Goal: Contribute content

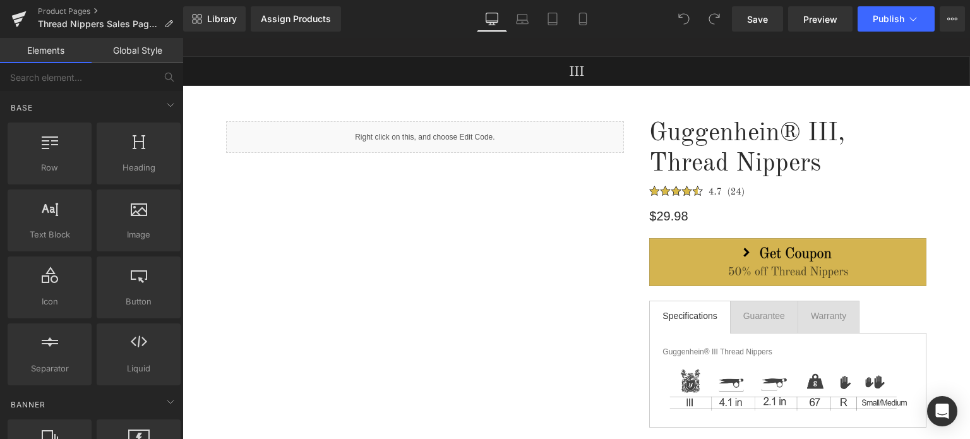
scroll to position [126, 0]
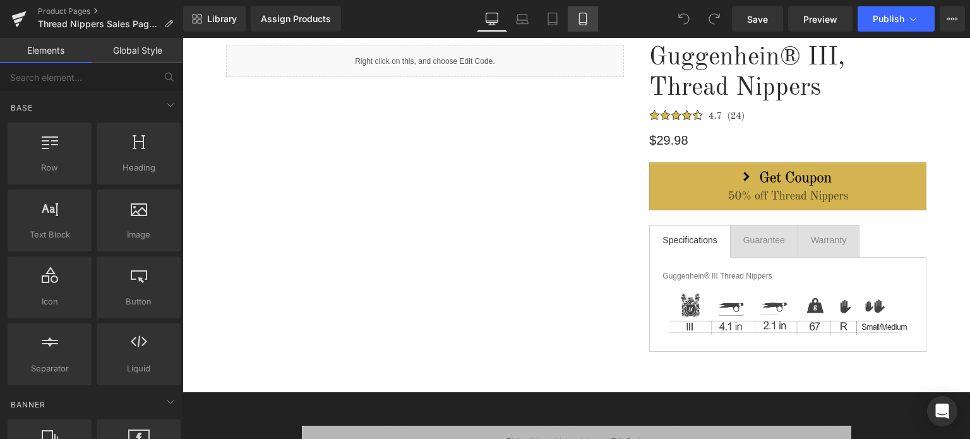
click at [586, 21] on icon at bounding box center [582, 19] width 13 height 13
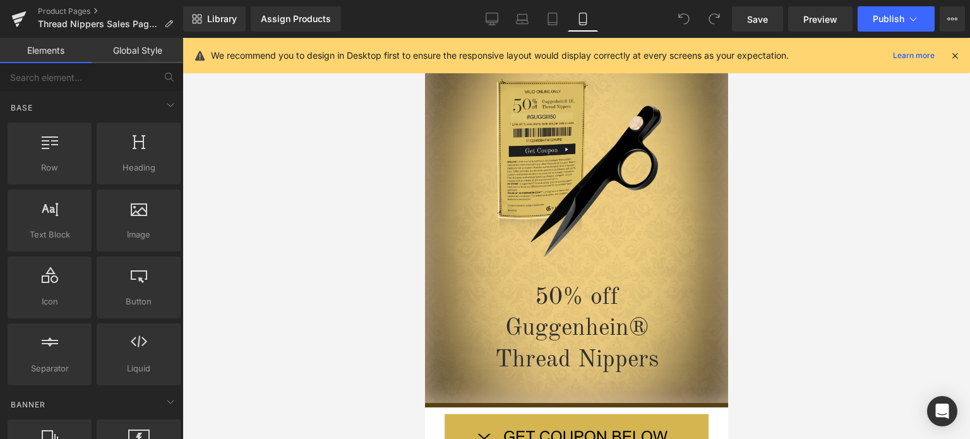
click at [956, 52] on icon at bounding box center [954, 55] width 11 height 11
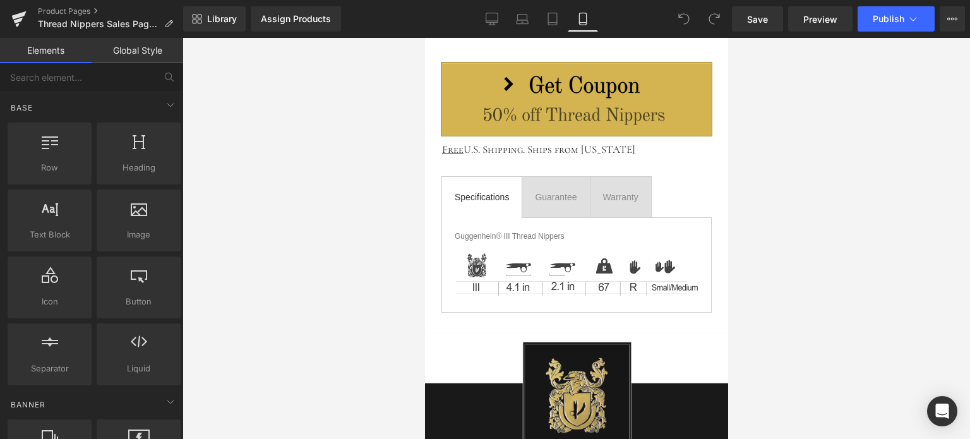
scroll to position [1736, 0]
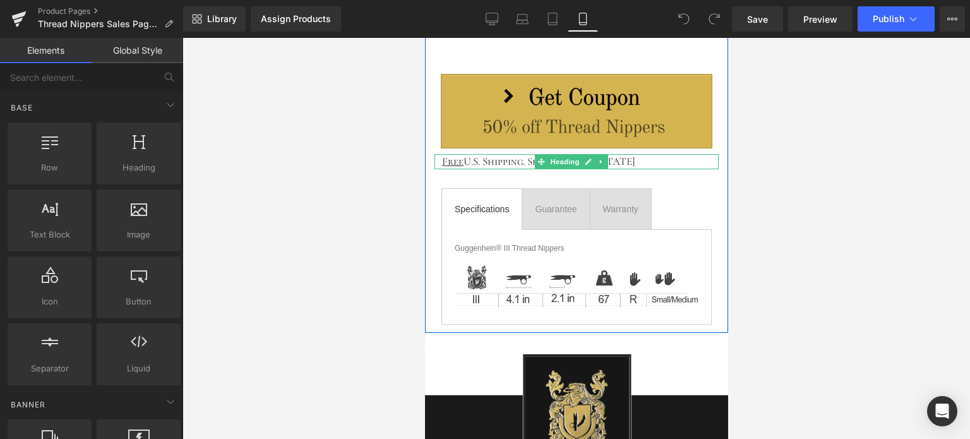
click at [624, 158] on h1 "Free U.S. Shipping. Ships from [US_STATE]" at bounding box center [579, 161] width 277 height 15
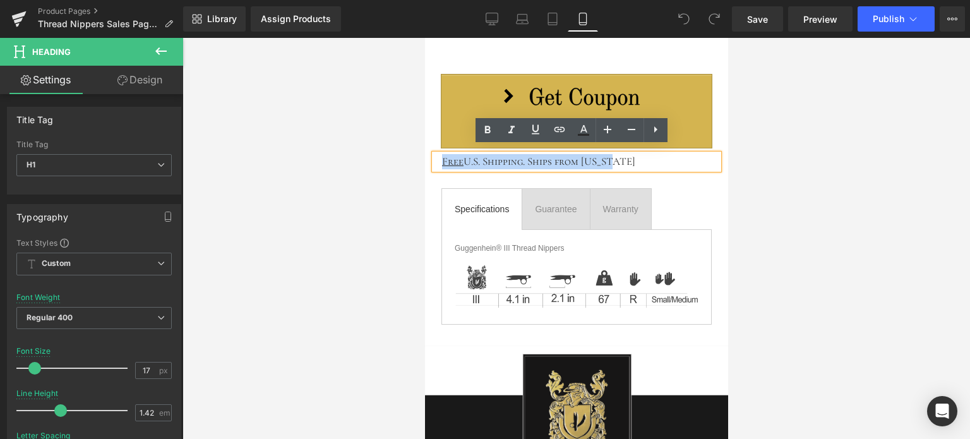
drag, startPoint x: 617, startPoint y: 155, endPoint x: 441, endPoint y: 157, distance: 176.2
click at [441, 157] on h1 "Free U.S. Shipping. Ships from [US_STATE]" at bounding box center [579, 161] width 277 height 15
copy h1 "Free U.S. Shipping. Ships from [US_STATE]"
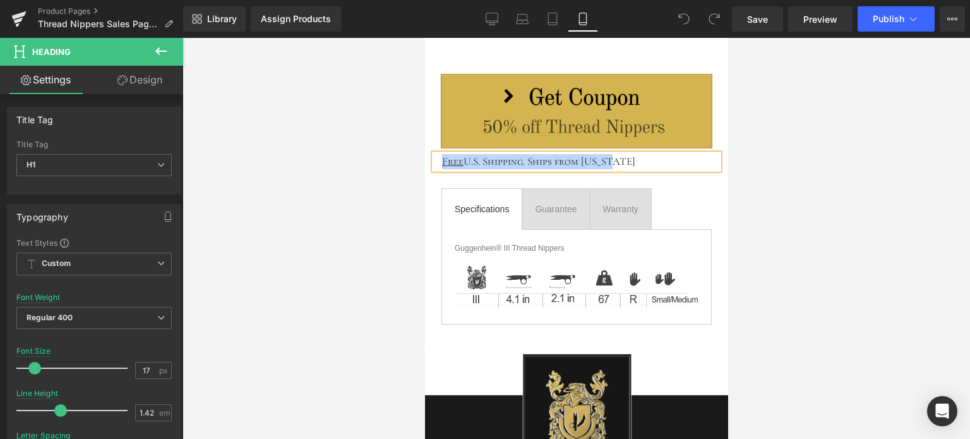
click at [632, 157] on h1 "Free U.S. Shipping. Ships from [US_STATE]" at bounding box center [579, 161] width 277 height 15
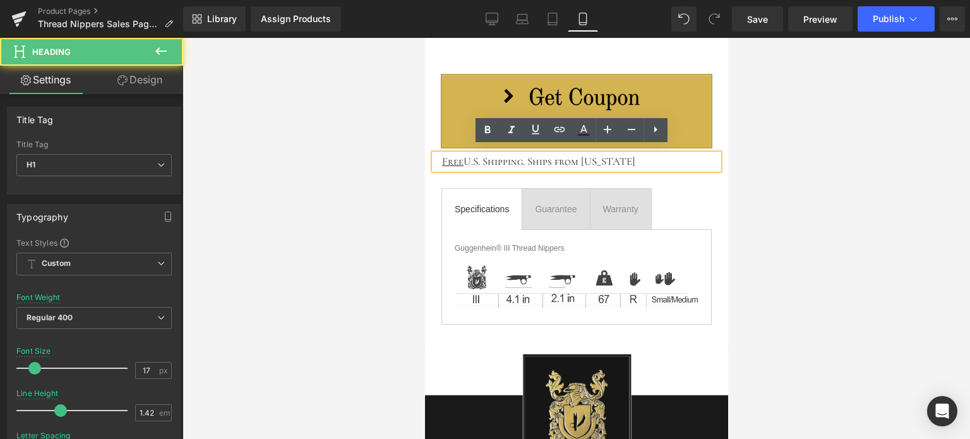
click at [818, 193] on div at bounding box center [575, 238] width 787 height 401
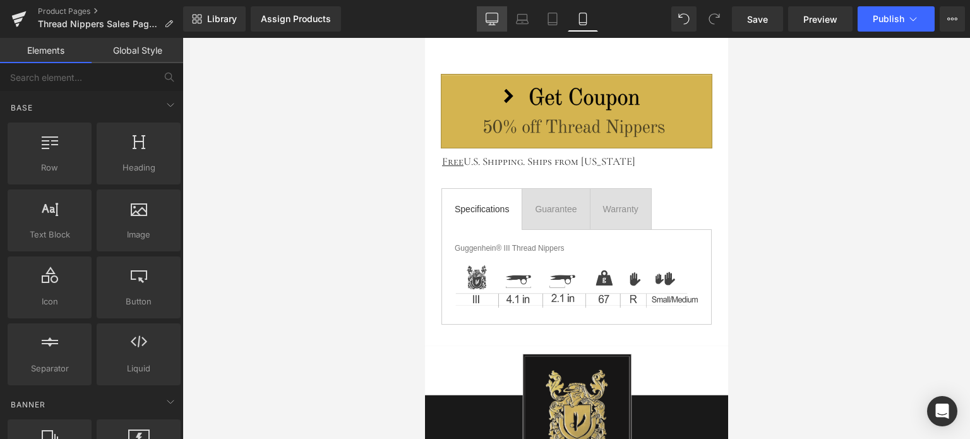
click at [489, 20] on icon at bounding box center [492, 19] width 13 height 13
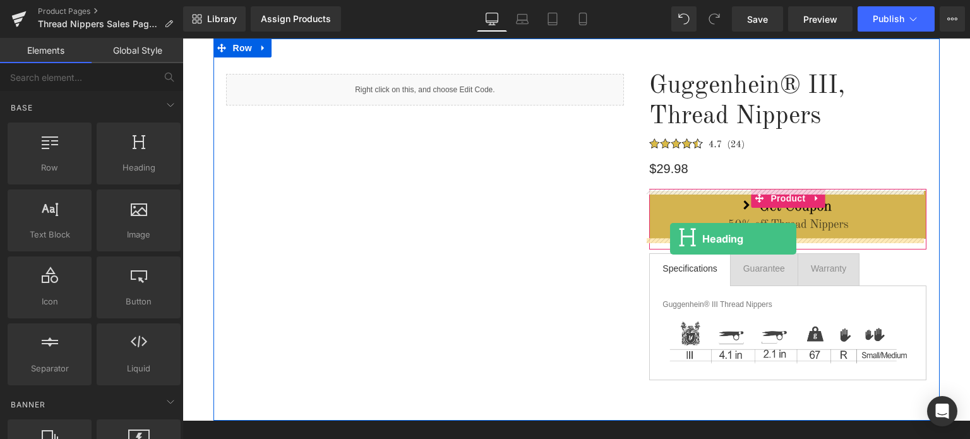
drag, startPoint x: 337, startPoint y: 183, endPoint x: 670, endPoint y: 239, distance: 337.9
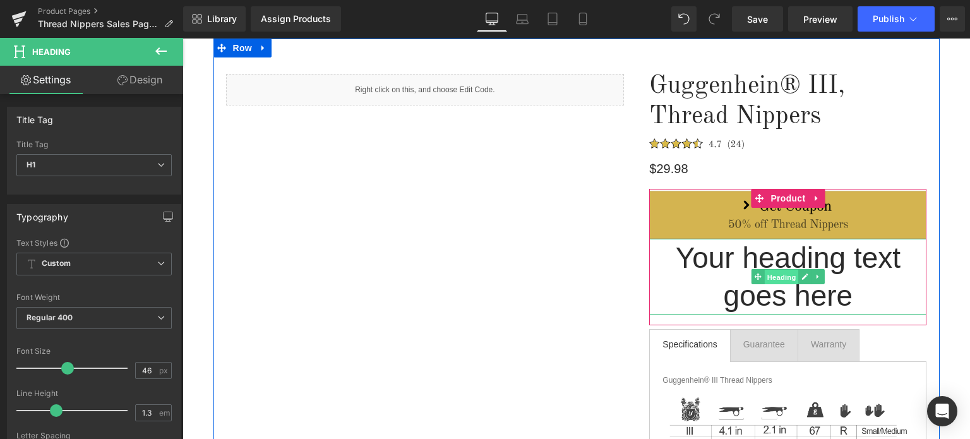
click at [781, 278] on span "Heading" at bounding box center [782, 277] width 34 height 15
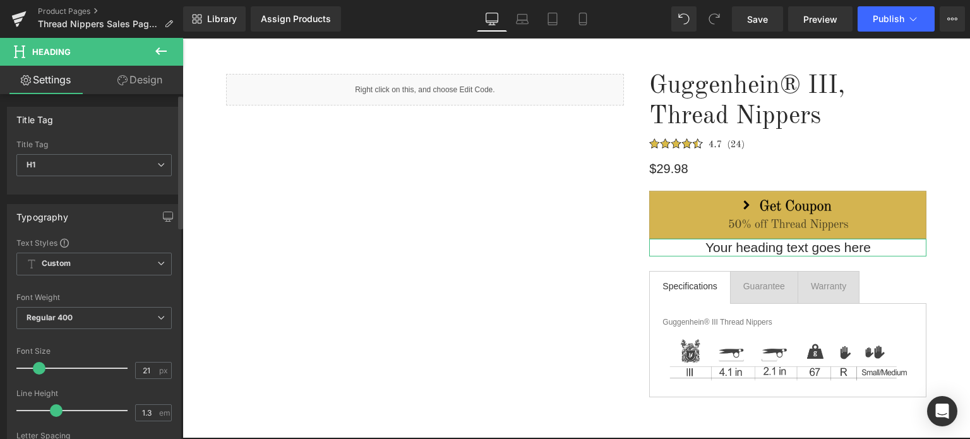
type input "20"
drag, startPoint x: 61, startPoint y: 366, endPoint x: 34, endPoint y: 367, distance: 26.5
click at [33, 367] on span at bounding box center [39, 368] width 13 height 13
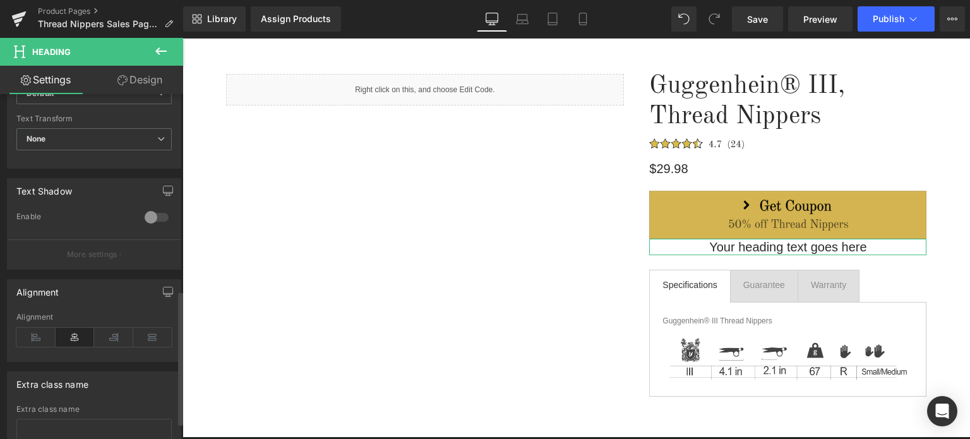
scroll to position [505, 0]
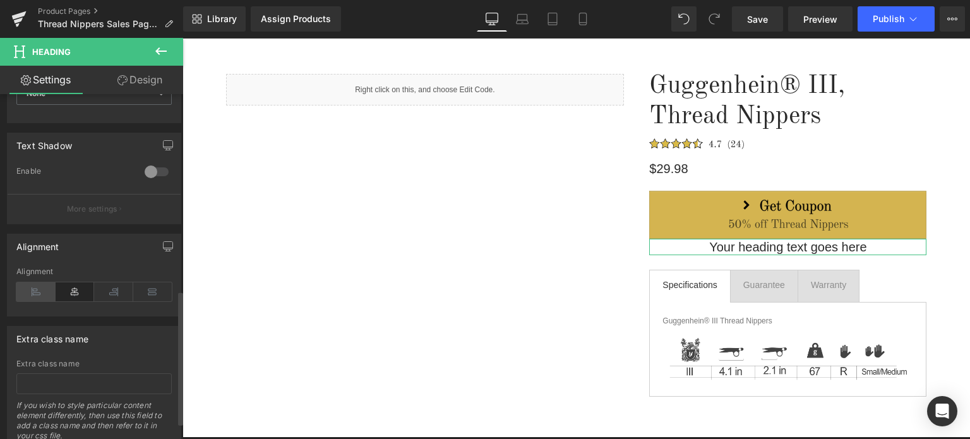
click at [41, 292] on icon at bounding box center [35, 291] width 39 height 19
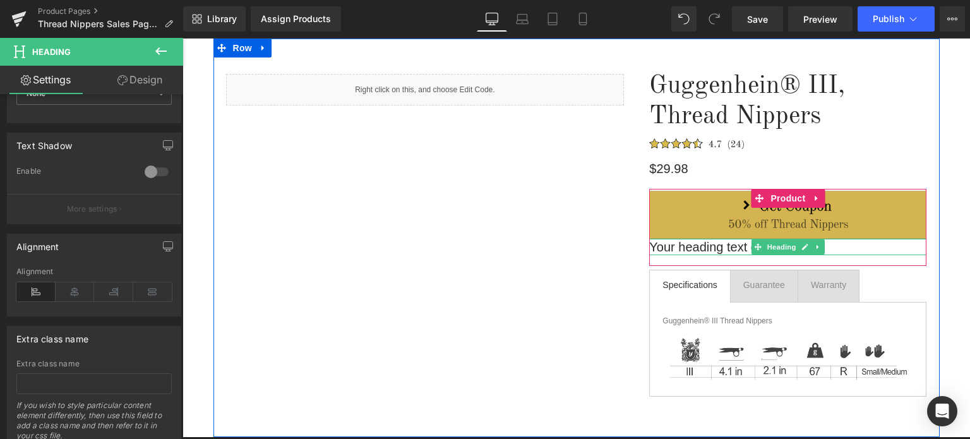
click at [827, 247] on h1 "Your heading text goes here" at bounding box center [787, 247] width 277 height 16
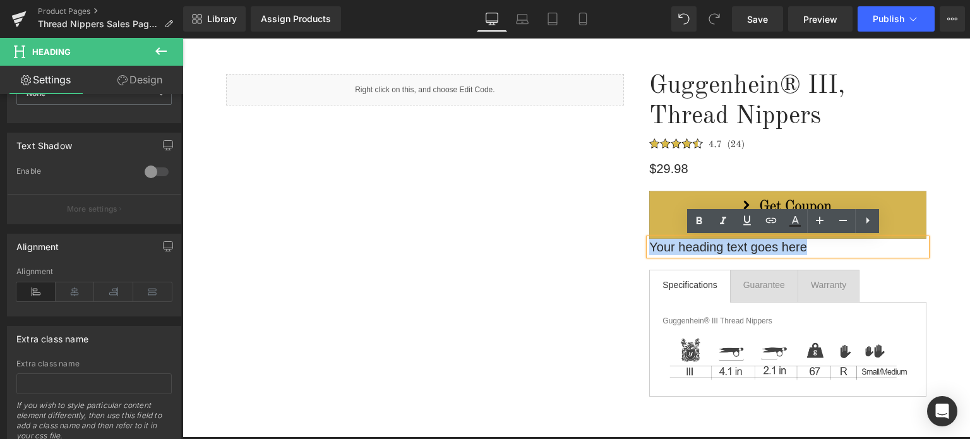
drag, startPoint x: 814, startPoint y: 247, endPoint x: 645, endPoint y: 245, distance: 168.6
click at [649, 245] on h1 "Your heading text goes here" at bounding box center [787, 247] width 277 height 16
paste div
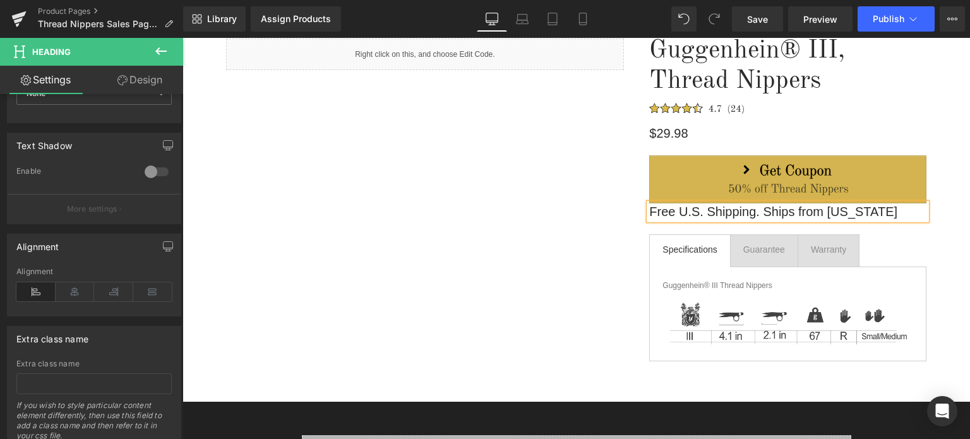
scroll to position [133, 0]
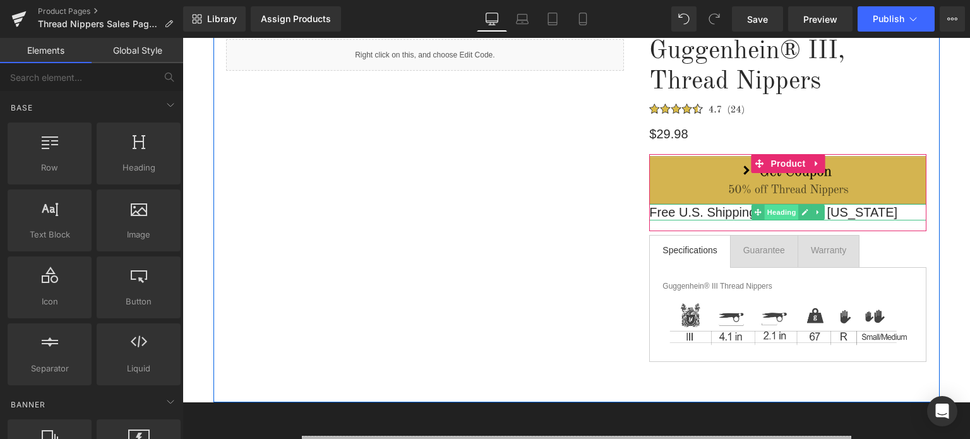
click at [775, 213] on span "Heading" at bounding box center [782, 212] width 34 height 15
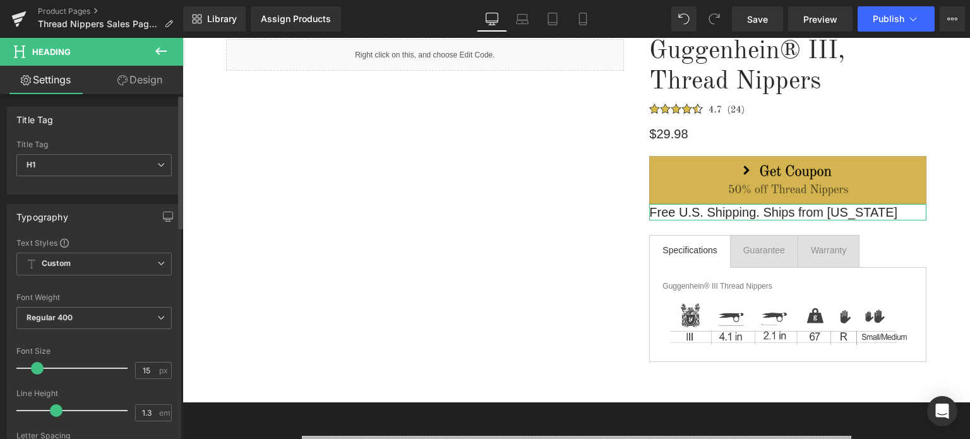
type input "14"
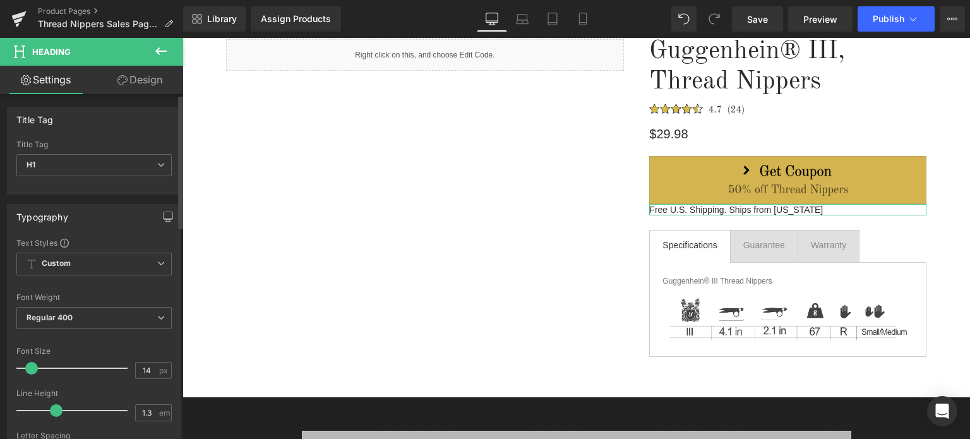
drag, startPoint x: 35, startPoint y: 368, endPoint x: 29, endPoint y: 367, distance: 6.3
click at [29, 367] on span at bounding box center [31, 368] width 13 height 13
click at [145, 81] on link "Design" at bounding box center [140, 80] width 92 height 28
click at [0, 0] on div "Spacing" at bounding box center [0, 0] width 0 height 0
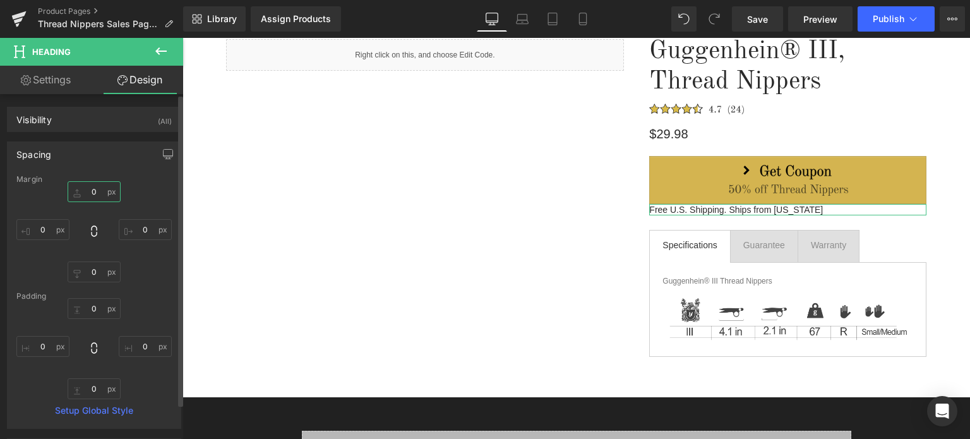
click at [97, 190] on input "0" at bounding box center [94, 191] width 53 height 21
type input "12"
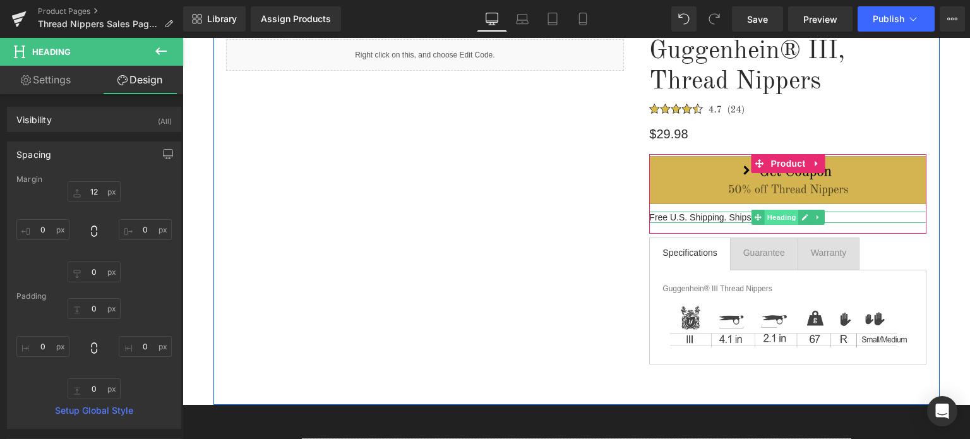
click at [770, 216] on span "Heading" at bounding box center [782, 217] width 34 height 15
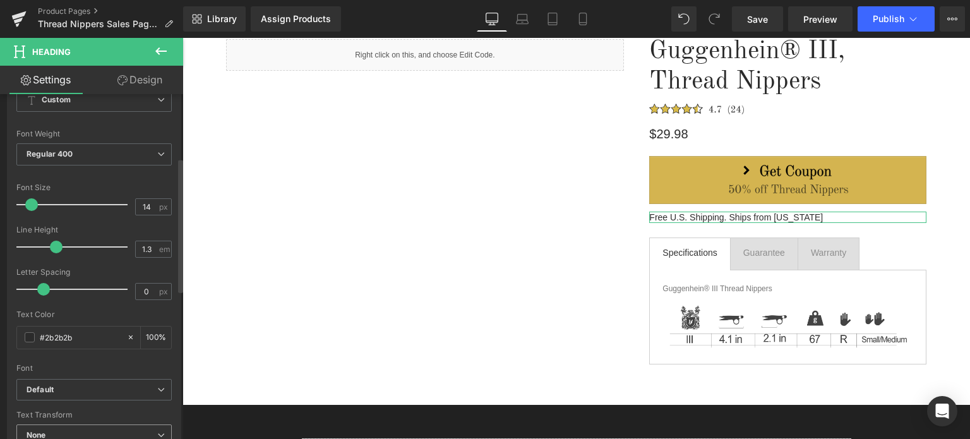
scroll to position [316, 0]
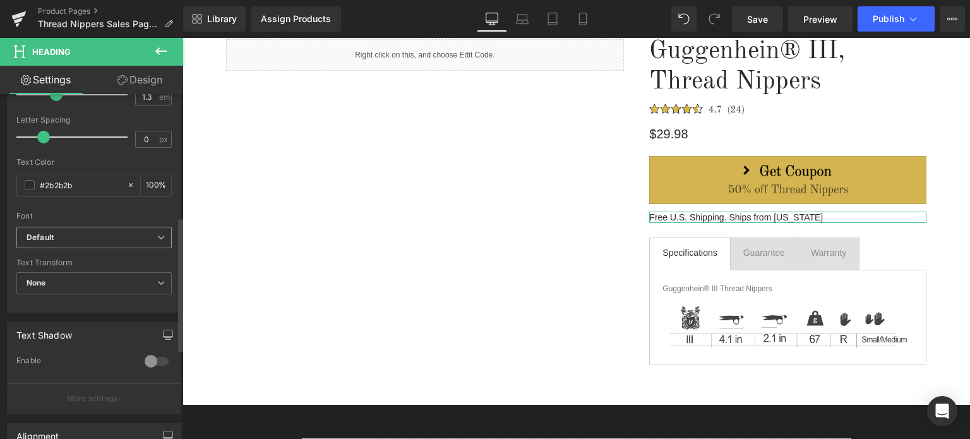
click at [77, 235] on b "Default" at bounding box center [92, 237] width 131 height 11
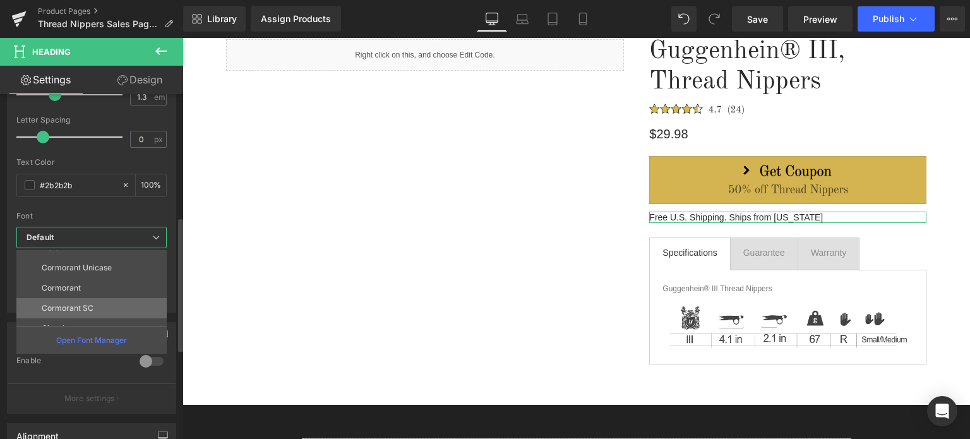
click at [108, 302] on li "Cormorant SC" at bounding box center [94, 308] width 156 height 20
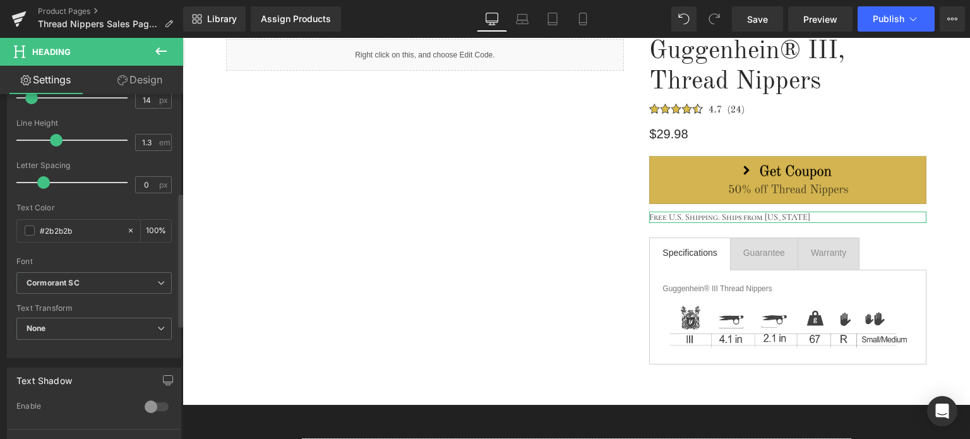
scroll to position [253, 0]
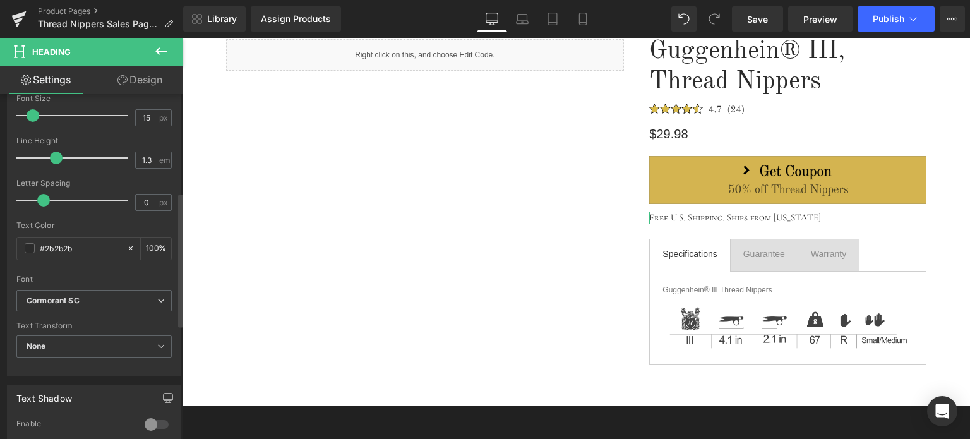
type input "16"
click at [30, 113] on span at bounding box center [34, 115] width 13 height 13
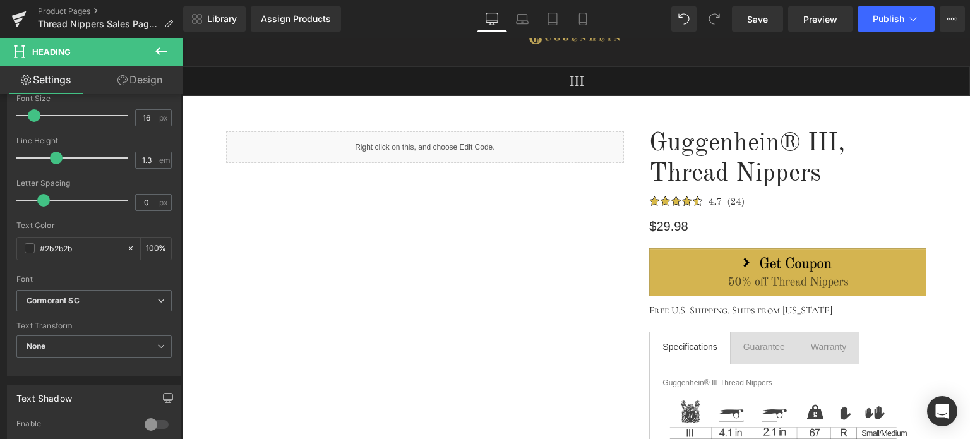
scroll to position [0, 0]
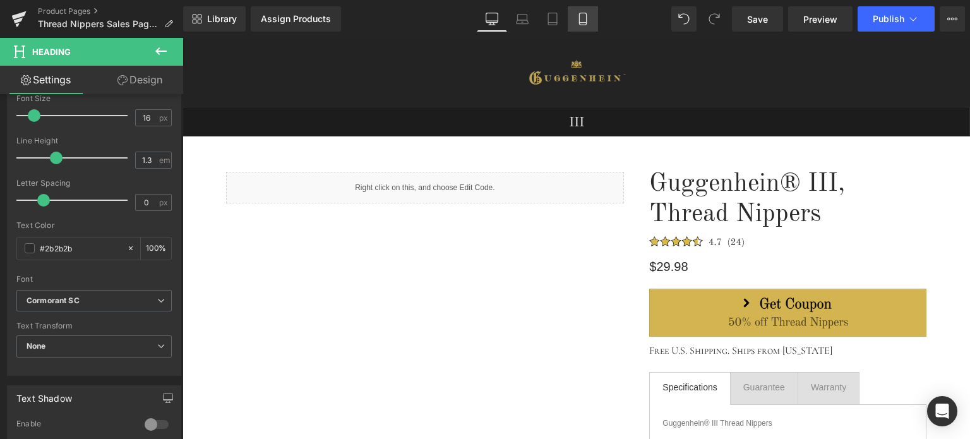
click at [580, 21] on icon at bounding box center [582, 19] width 13 height 13
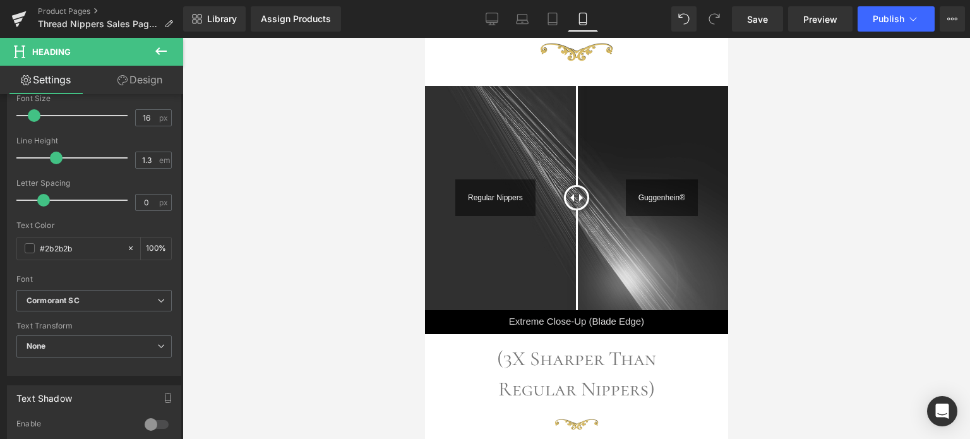
scroll to position [1588, 0]
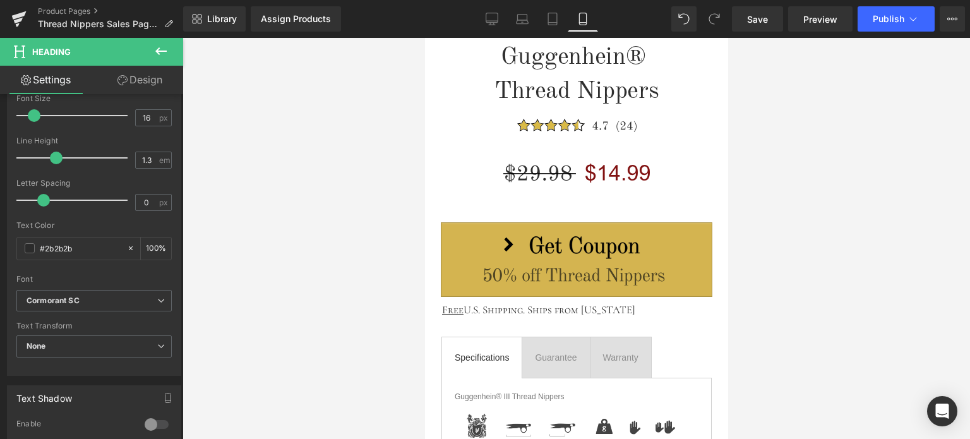
drag, startPoint x: 725, startPoint y: 59, endPoint x: 1154, endPoint y: 220, distance: 457.9
drag, startPoint x: 491, startPoint y: 17, endPoint x: 492, endPoint y: 7, distance: 10.1
click at [491, 17] on icon at bounding box center [492, 19] width 13 height 13
type input "100"
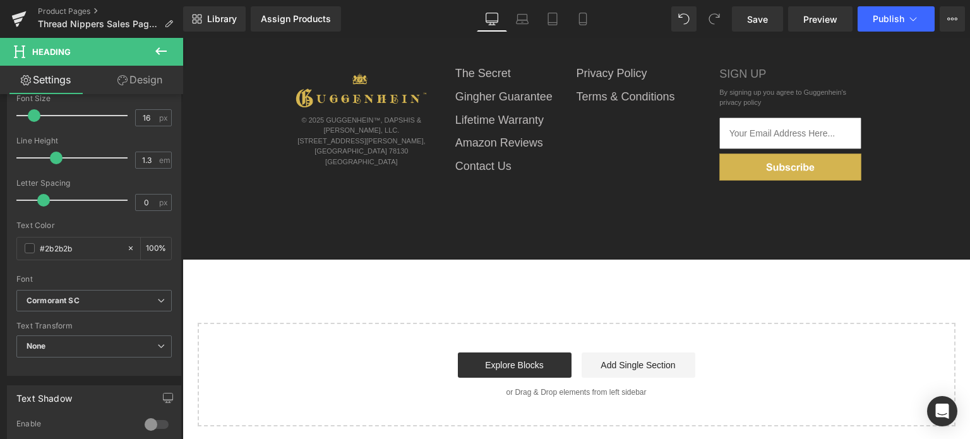
scroll to position [170, 0]
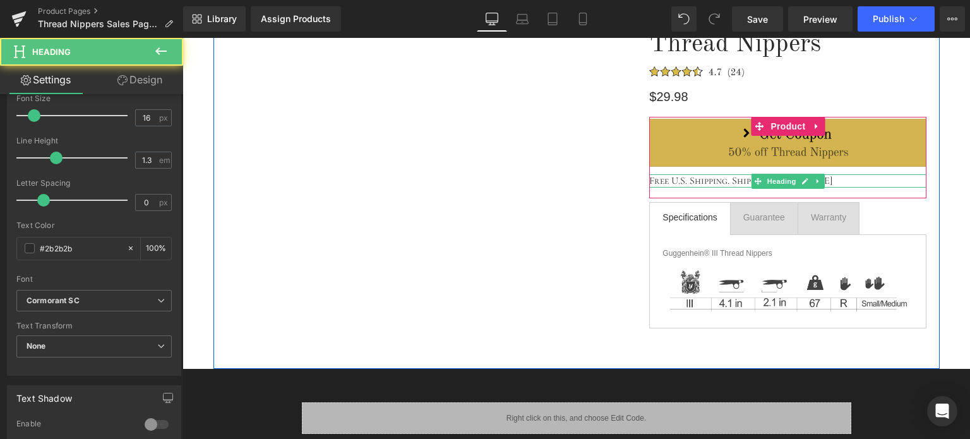
click at [660, 179] on h1 "Free U.S. Shipping. Ships from [US_STATE]" at bounding box center [787, 180] width 277 height 13
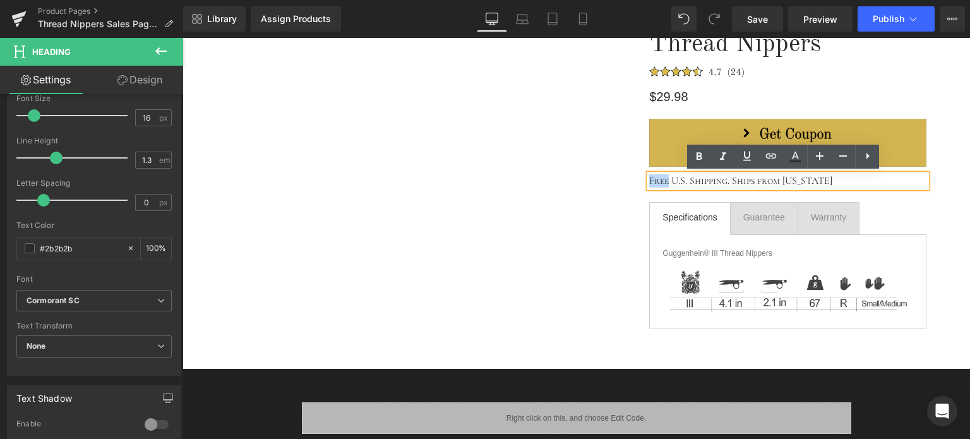
drag, startPoint x: 665, startPoint y: 179, endPoint x: 645, endPoint y: 180, distance: 19.6
click at [649, 180] on h1 "Free U.S. Shipping. Ships from [US_STATE]" at bounding box center [787, 180] width 277 height 13
click at [749, 160] on icon at bounding box center [748, 155] width 8 height 9
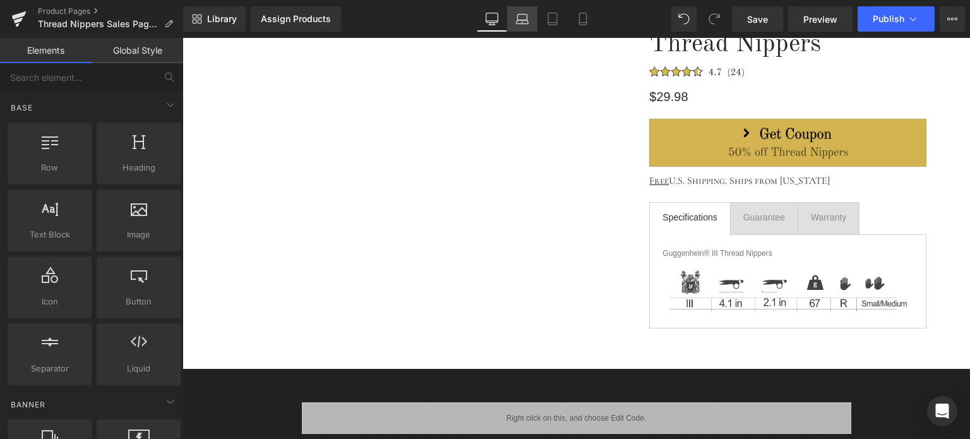
click at [525, 18] on icon at bounding box center [522, 19] width 13 height 13
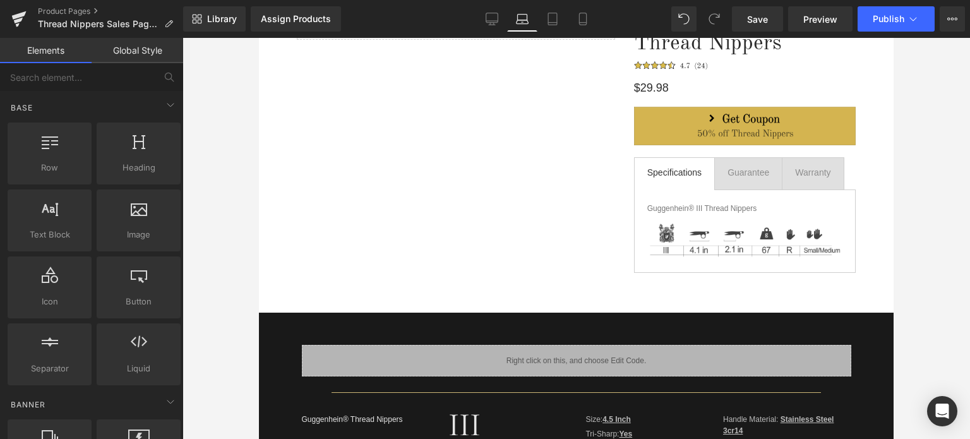
scroll to position [104, 0]
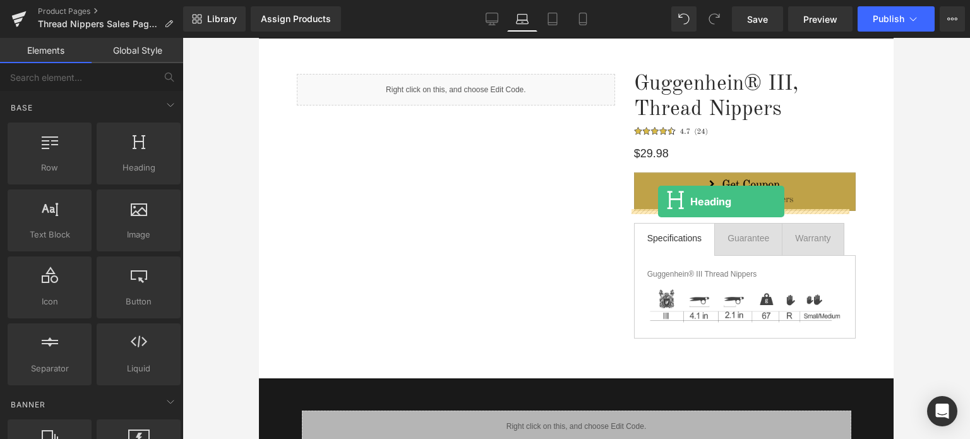
drag, startPoint x: 407, startPoint y: 193, endPoint x: 658, endPoint y: 201, distance: 251.4
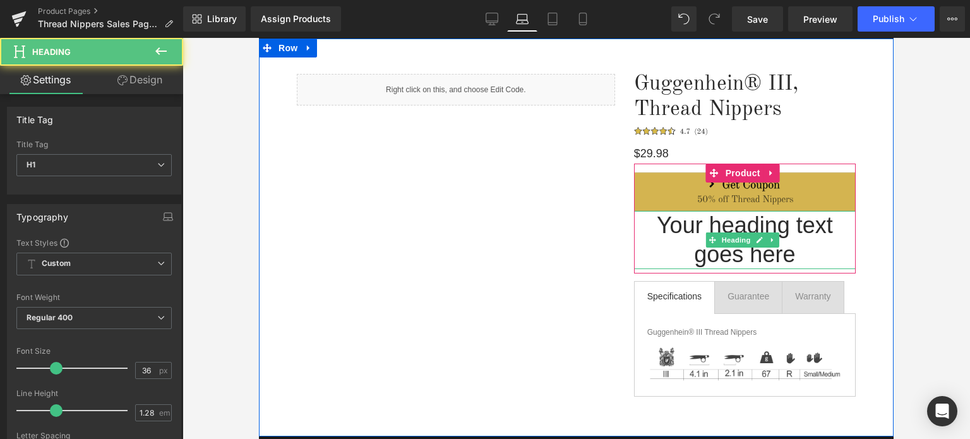
click at [783, 256] on h1 "Your heading text goes here" at bounding box center [745, 240] width 222 height 58
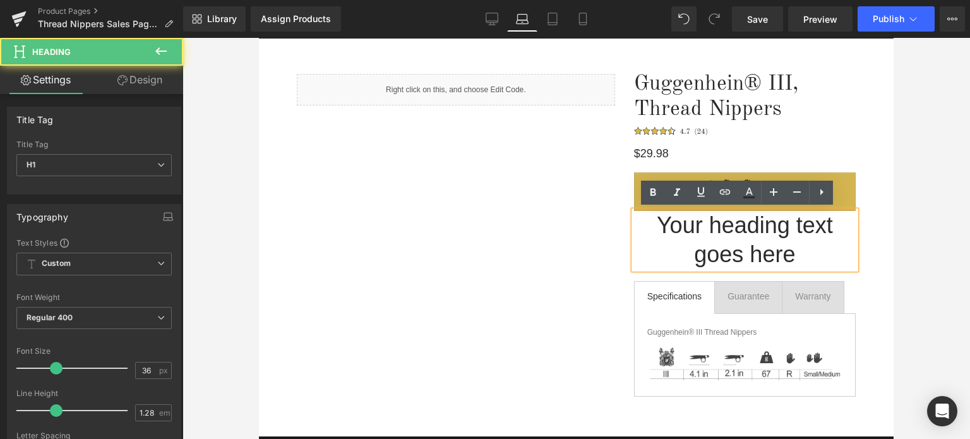
click at [874, 249] on div "Liquid Guggenhein® III, Thread Nippers Heading Image $29.98 Heading Image Your …" at bounding box center [576, 238] width 635 height 398
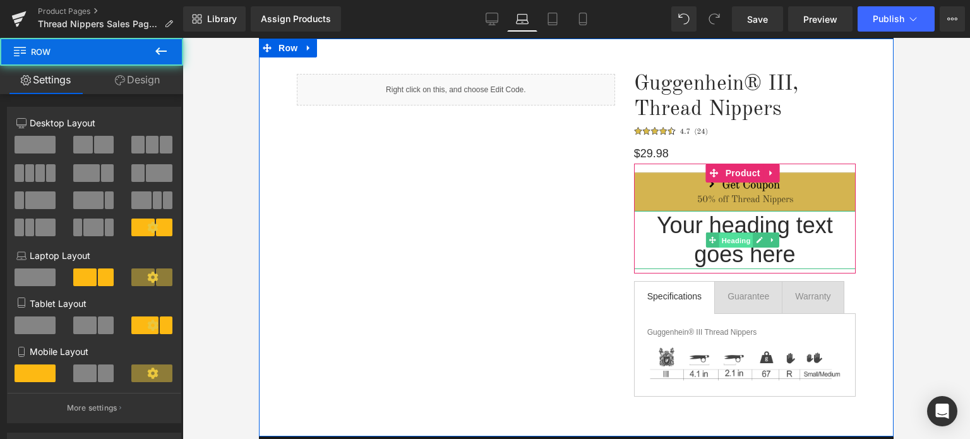
click at [731, 239] on span "Heading" at bounding box center [736, 240] width 34 height 15
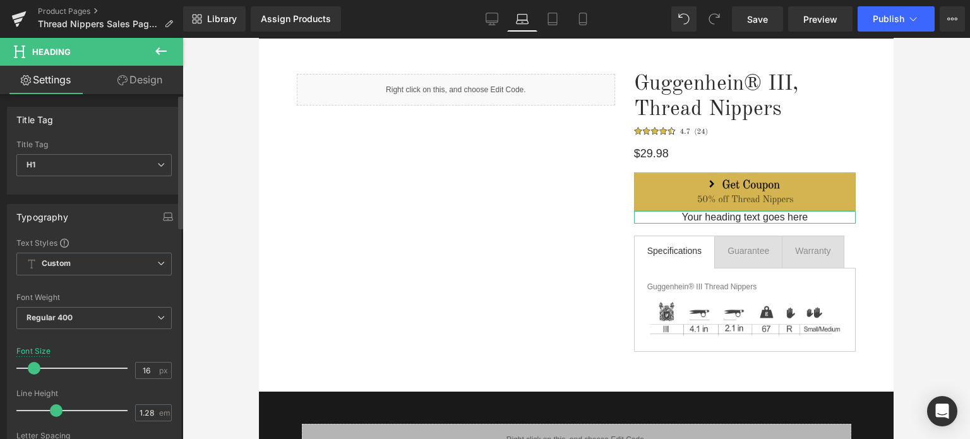
type input "17"
drag, startPoint x: 51, startPoint y: 371, endPoint x: 30, endPoint y: 371, distance: 20.2
click at [30, 371] on span at bounding box center [34, 368] width 13 height 13
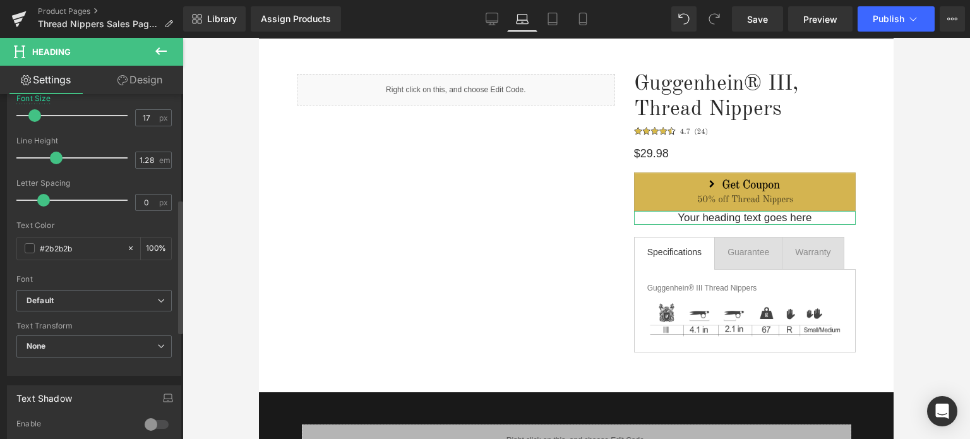
scroll to position [442, 0]
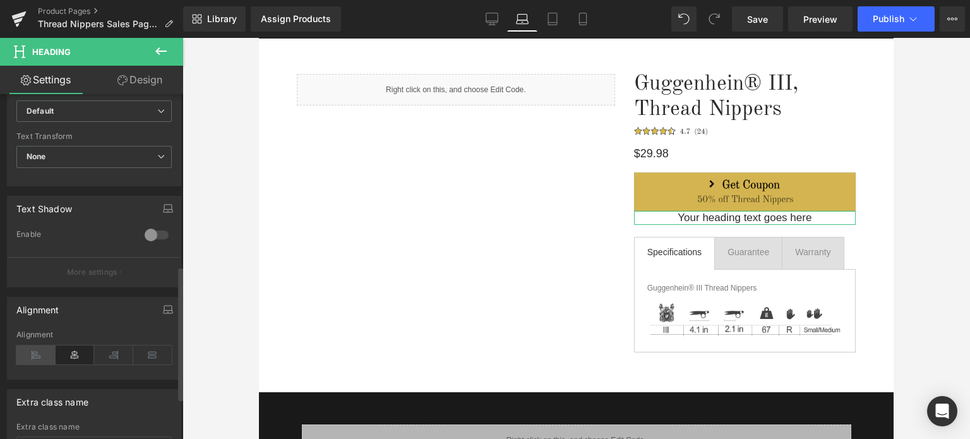
click at [28, 350] on icon at bounding box center [35, 354] width 39 height 19
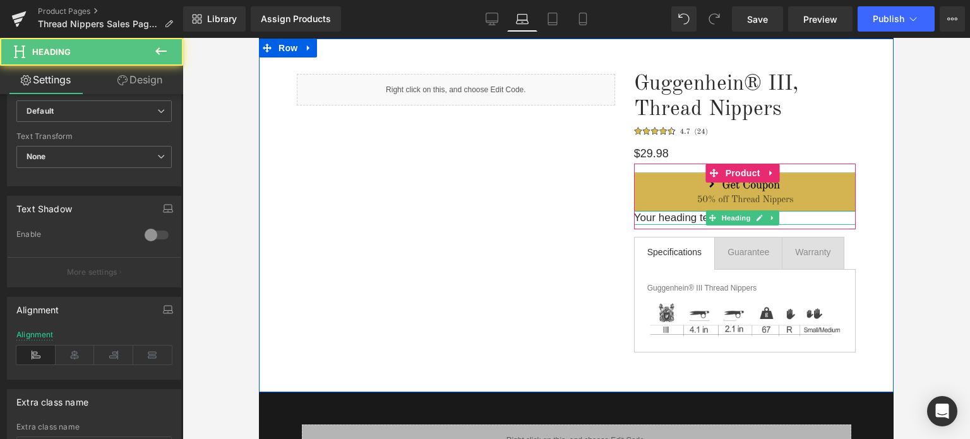
click at [783, 218] on h1 "Your heading text goes here" at bounding box center [745, 218] width 222 height 14
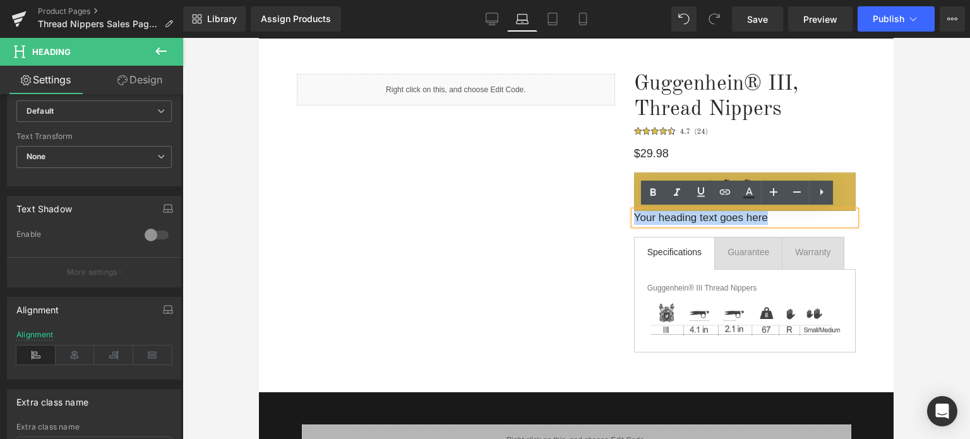
drag, startPoint x: 768, startPoint y: 217, endPoint x: 631, endPoint y: 217, distance: 137.0
click at [634, 217] on h1 "Your heading text goes here" at bounding box center [745, 218] width 222 height 14
paste div
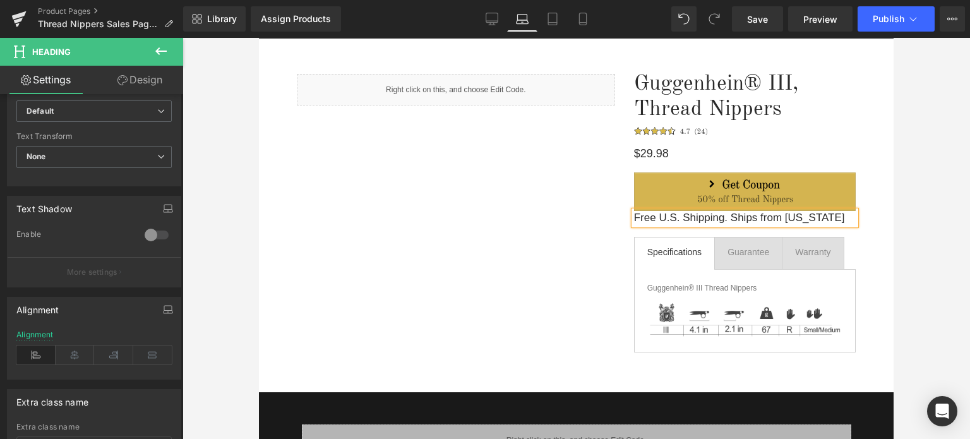
drag, startPoint x: 927, startPoint y: 238, endPoint x: 919, endPoint y: 238, distance: 7.6
click at [924, 238] on div at bounding box center [575, 238] width 787 height 401
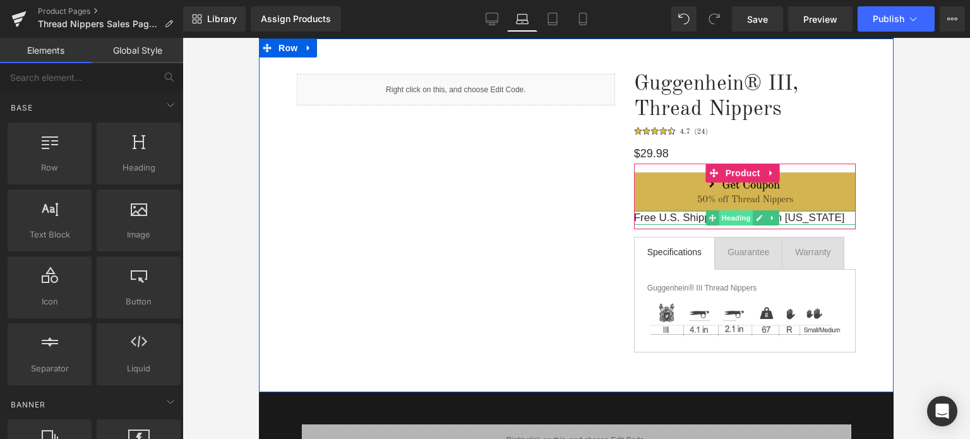
click at [732, 220] on span "Heading" at bounding box center [736, 217] width 34 height 15
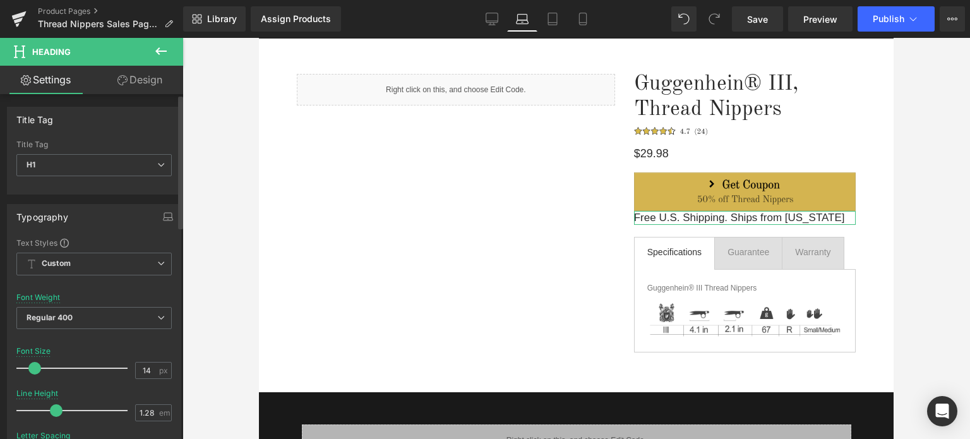
type input "13"
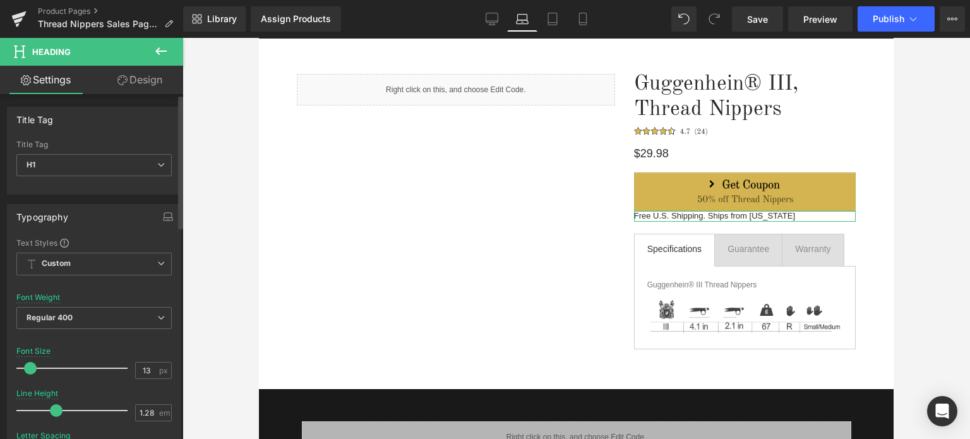
click at [28, 366] on span at bounding box center [30, 368] width 13 height 13
click at [146, 78] on link "Design" at bounding box center [140, 80] width 92 height 28
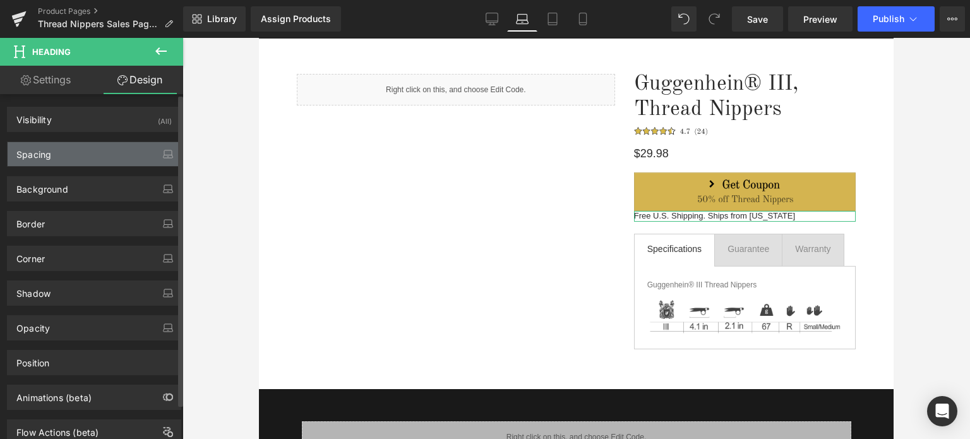
click at [79, 155] on div "Spacing" at bounding box center [94, 154] width 173 height 24
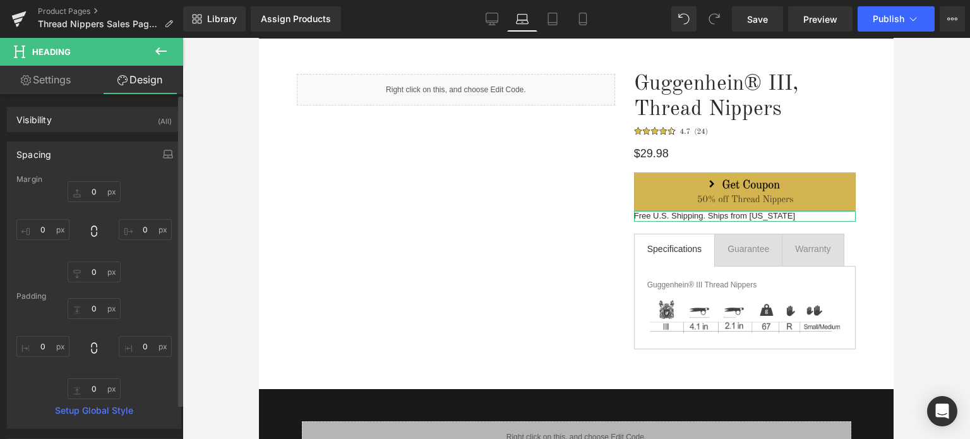
type input "0"
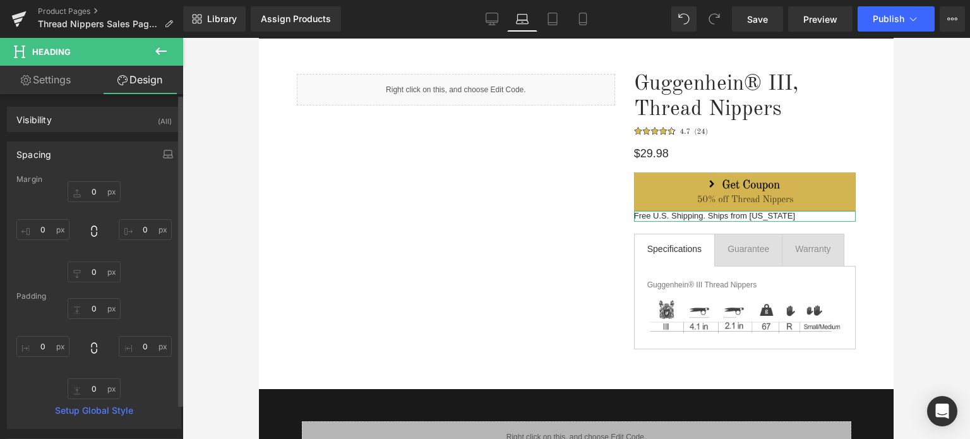
type input "0"
click at [97, 188] on input "0" at bounding box center [94, 191] width 53 height 21
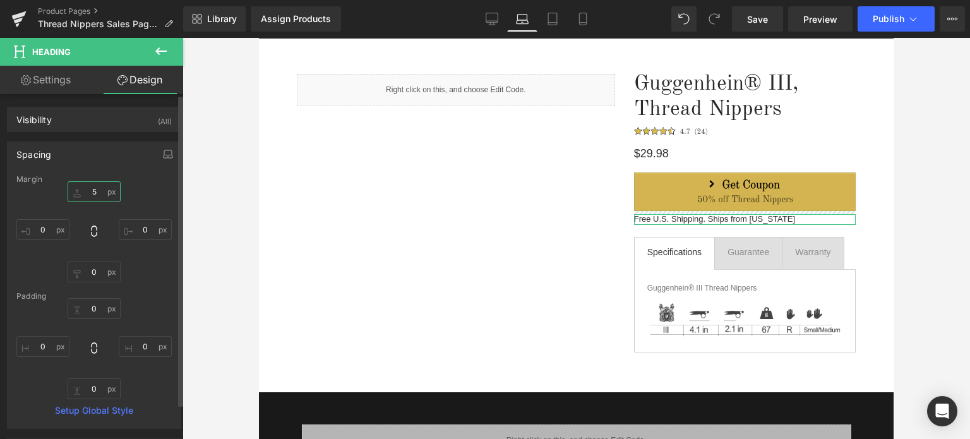
click at [90, 189] on input "5" at bounding box center [94, 191] width 53 height 21
type input "9"
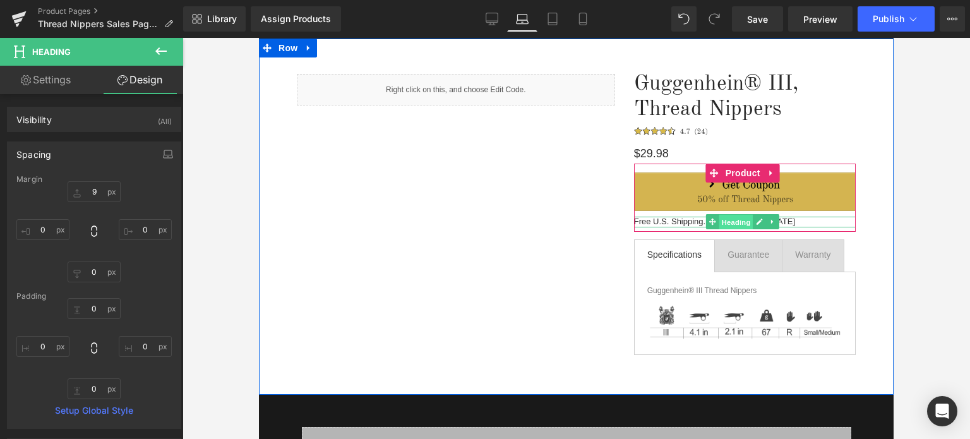
click at [741, 223] on span "Heading" at bounding box center [736, 222] width 34 height 15
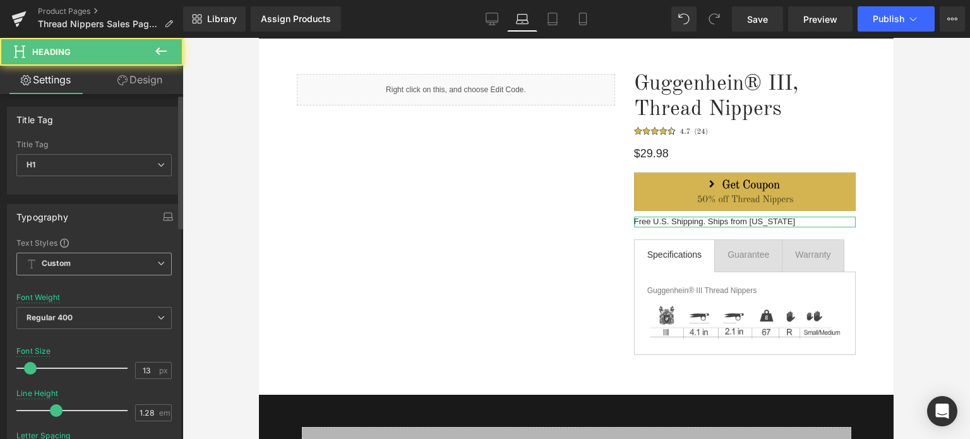
scroll to position [253, 0]
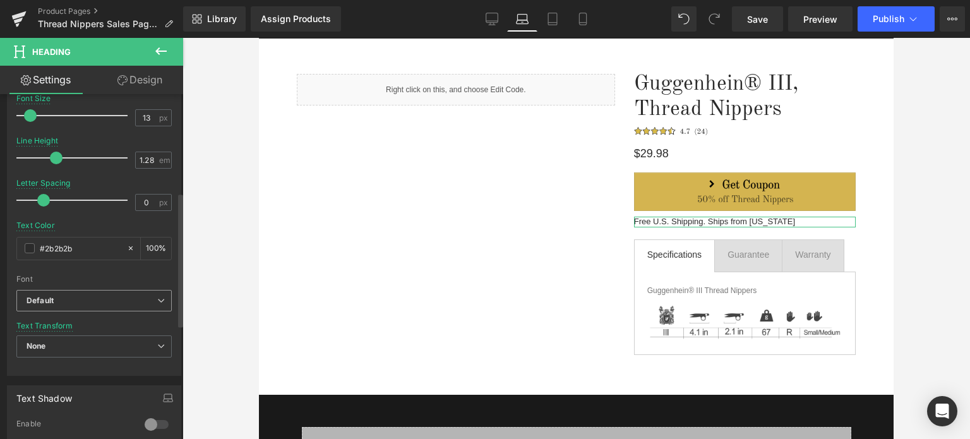
click at [98, 298] on b "Default" at bounding box center [92, 300] width 131 height 11
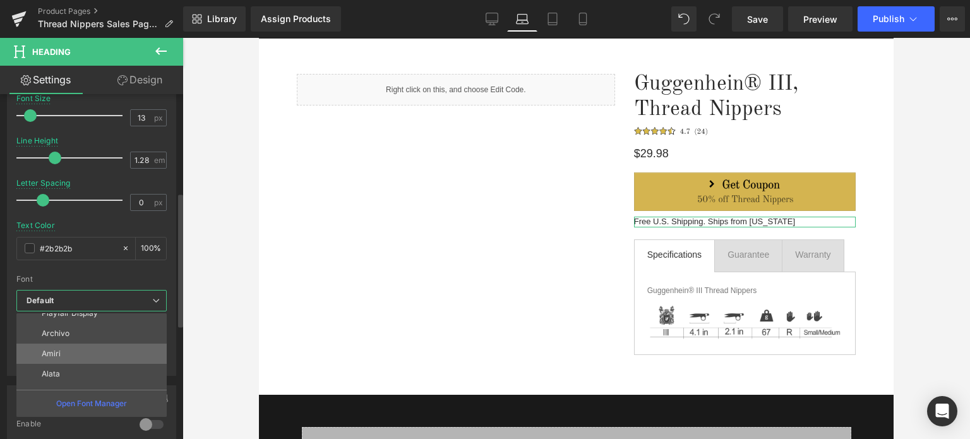
scroll to position [349, 0]
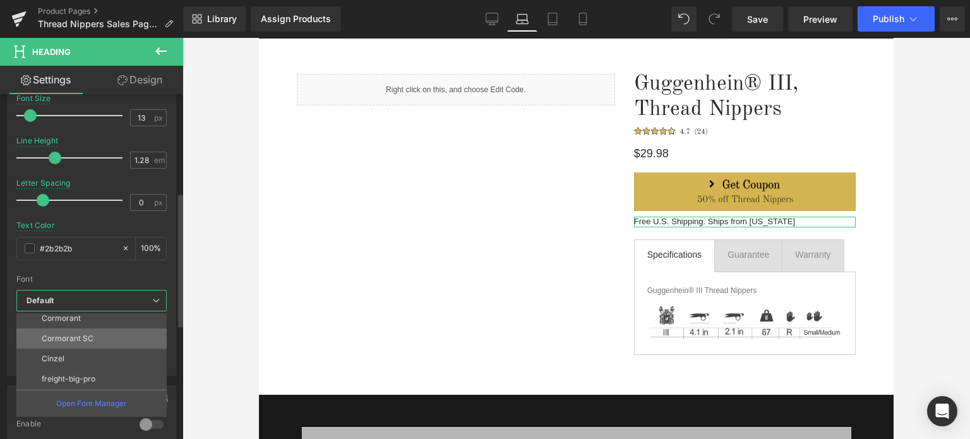
click at [93, 336] on li "Cormorant SC" at bounding box center [94, 338] width 156 height 20
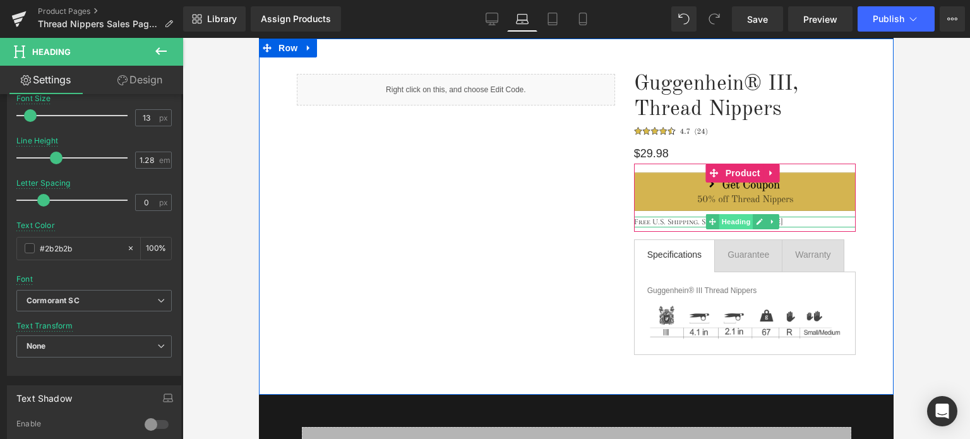
click at [725, 221] on span "Heading" at bounding box center [736, 221] width 34 height 15
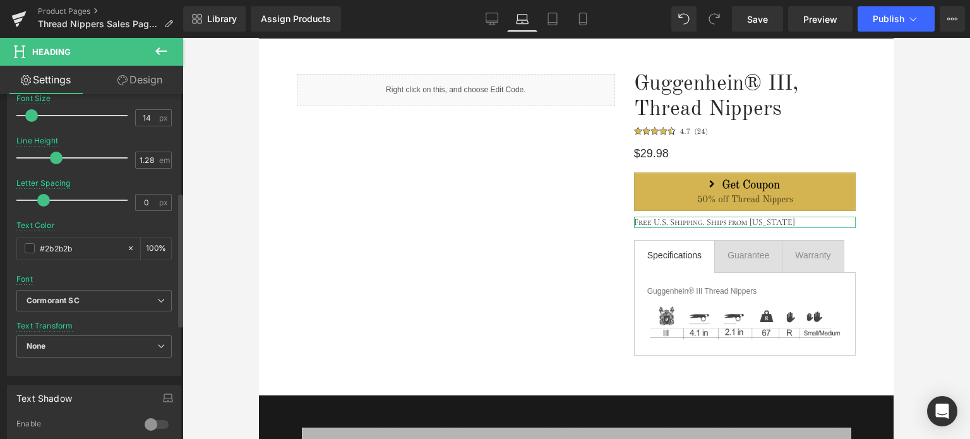
type input "15"
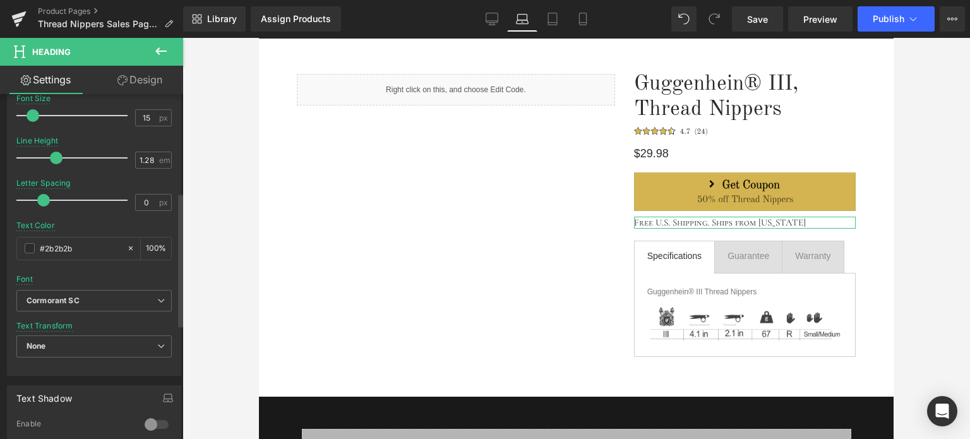
click at [33, 113] on span at bounding box center [33, 115] width 13 height 13
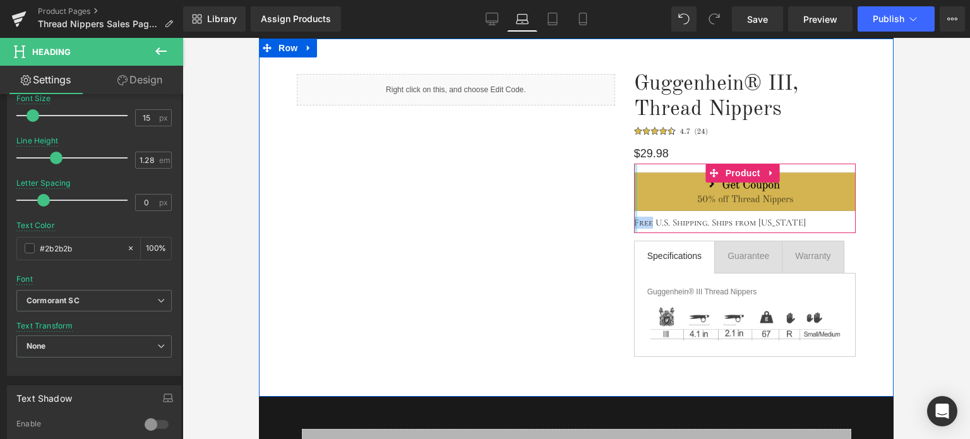
drag, startPoint x: 646, startPoint y: 221, endPoint x: 629, endPoint y: 222, distance: 16.4
click at [634, 222] on div "Image Free U.S. Shipping. Ships from [US_STATE] Heading Product" at bounding box center [745, 198] width 222 height 69
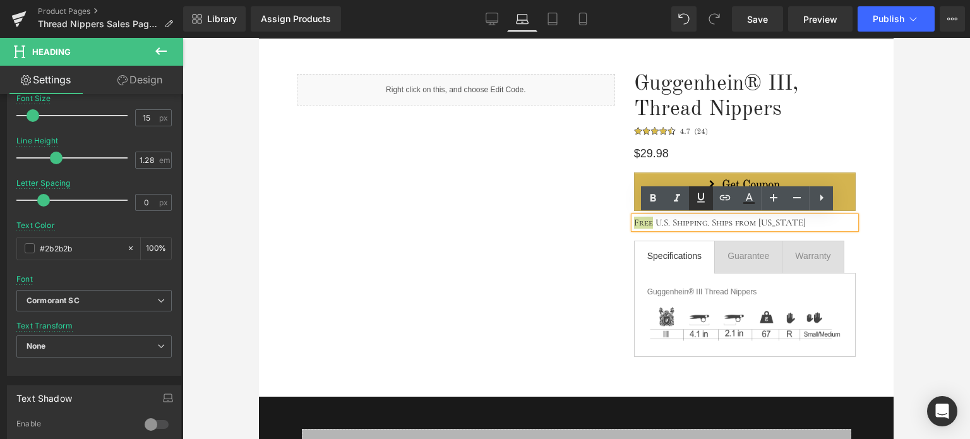
click at [700, 198] on icon at bounding box center [702, 197] width 8 height 9
click at [915, 246] on div at bounding box center [575, 238] width 787 height 401
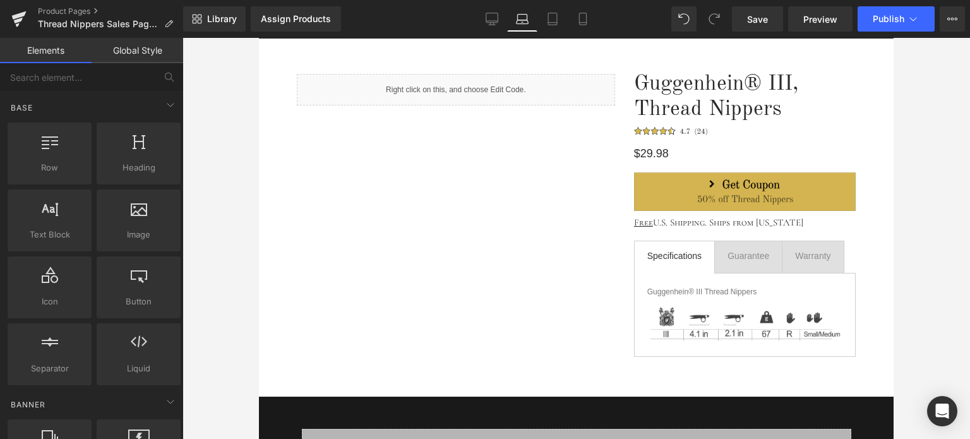
click at [926, 258] on div at bounding box center [575, 238] width 787 height 401
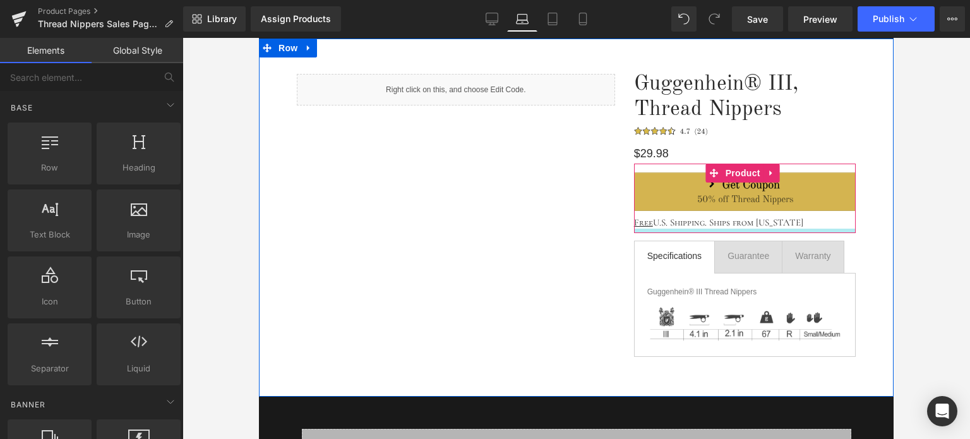
click at [797, 229] on div at bounding box center [745, 231] width 222 height 4
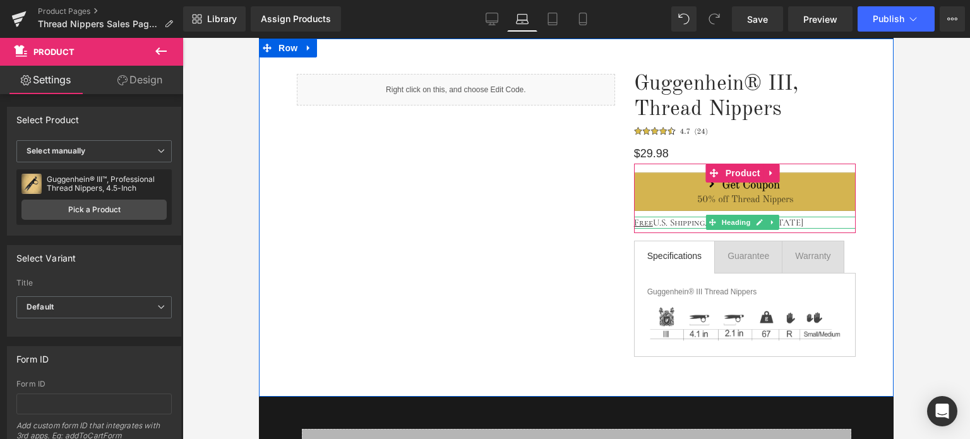
click at [797, 221] on h1 "Free U.S. Shipping. Ships from [US_STATE]" at bounding box center [745, 223] width 222 height 12
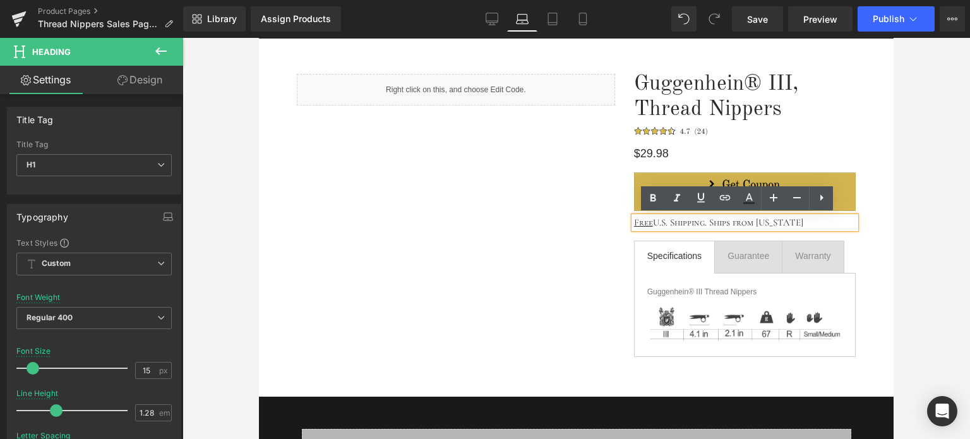
click at [941, 232] on div at bounding box center [575, 238] width 787 height 401
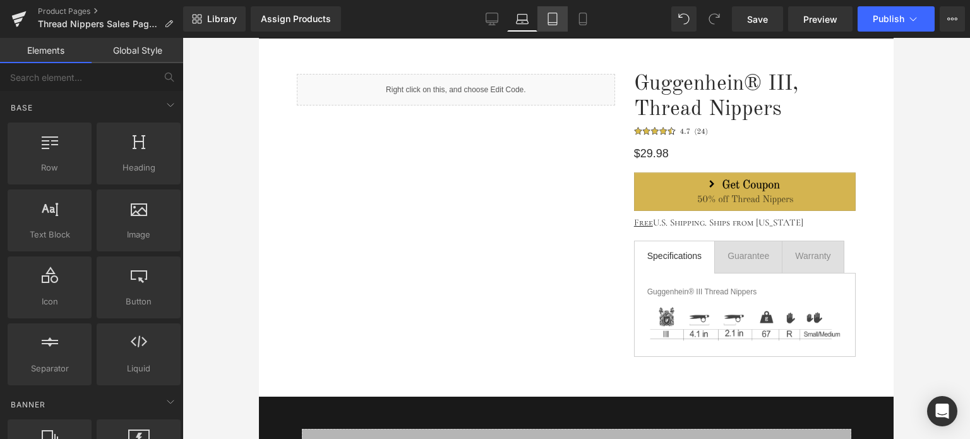
click at [559, 26] on link "Tablet" at bounding box center [552, 18] width 30 height 25
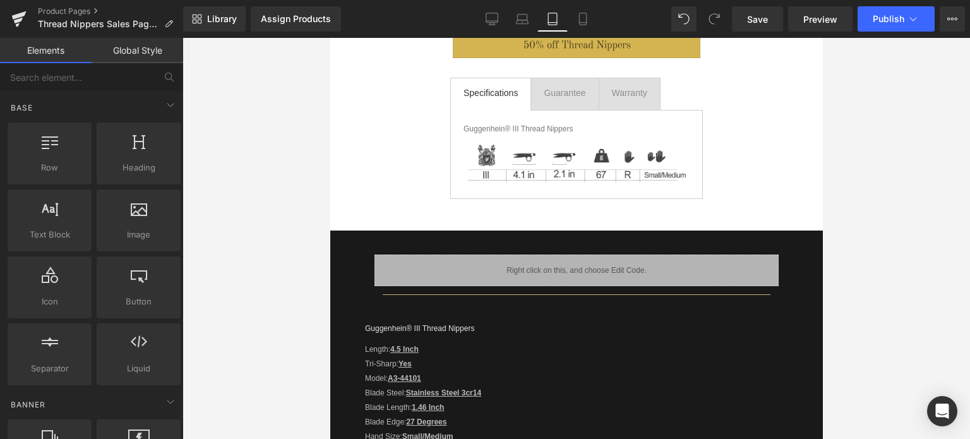
scroll to position [189, 0]
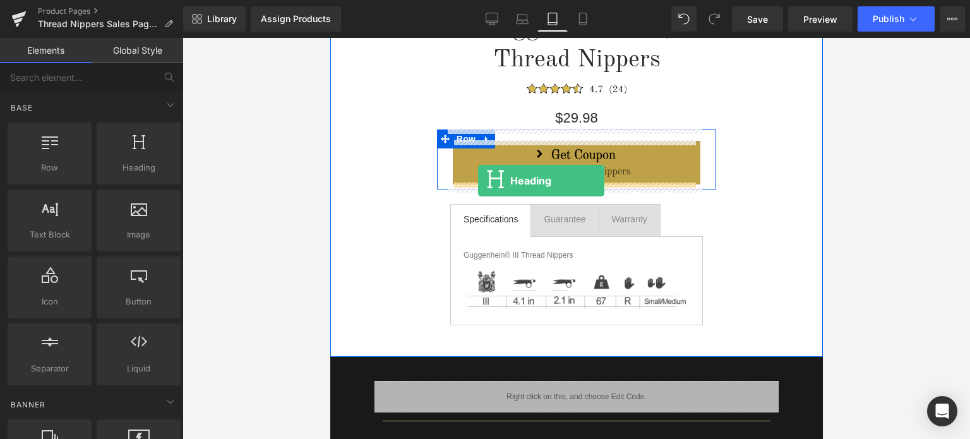
drag, startPoint x: 480, startPoint y: 194, endPoint x: 477, endPoint y: 181, distance: 14.1
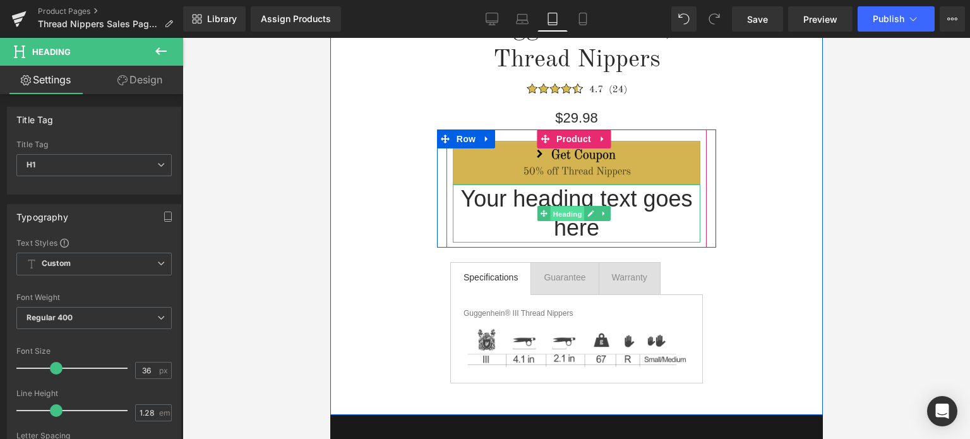
click at [564, 215] on span "Heading" at bounding box center [566, 213] width 34 height 15
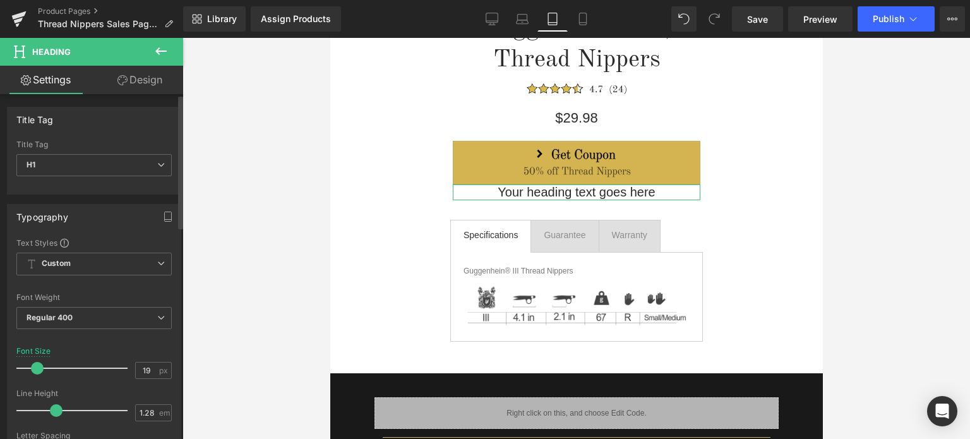
type input "18"
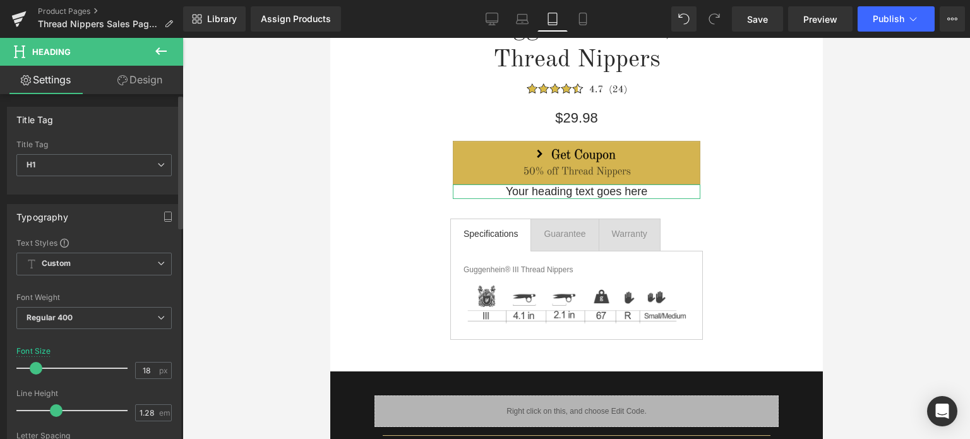
drag, startPoint x: 52, startPoint y: 369, endPoint x: 33, endPoint y: 367, distance: 19.7
click at [33, 367] on span at bounding box center [36, 368] width 13 height 13
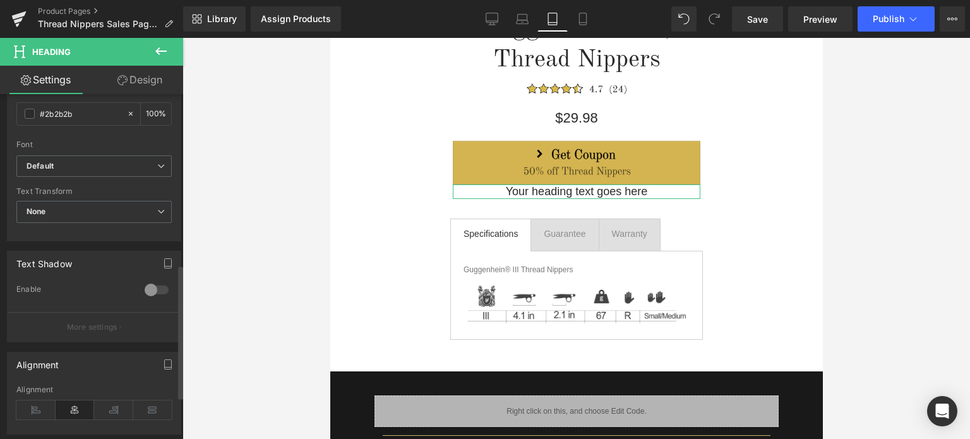
scroll to position [442, 0]
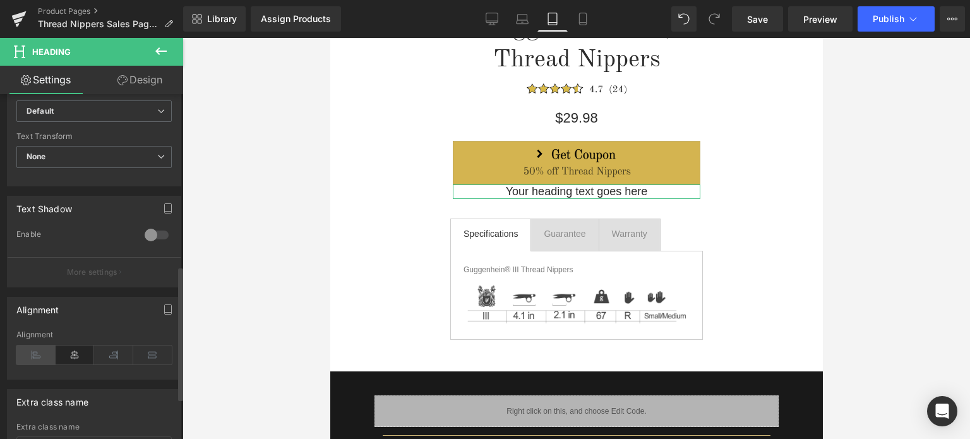
drag, startPoint x: 36, startPoint y: 348, endPoint x: 69, endPoint y: 350, distance: 33.6
click at [38, 348] on icon at bounding box center [35, 354] width 39 height 19
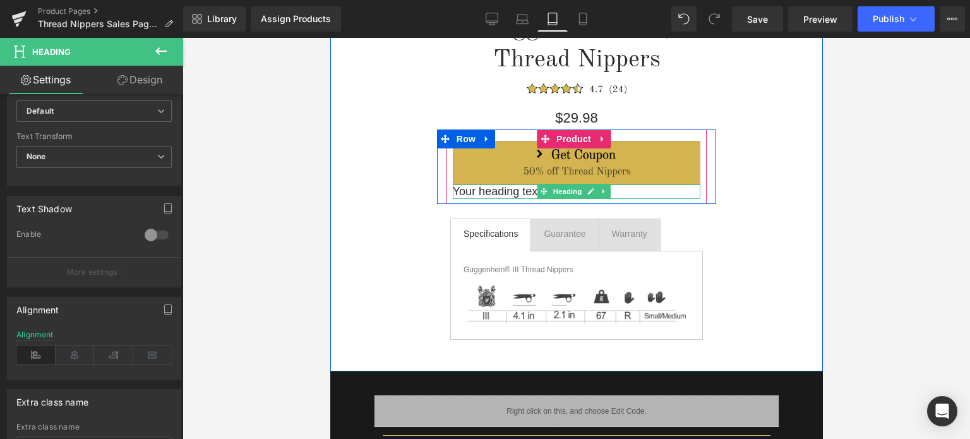
click at [587, 190] on icon at bounding box center [590, 191] width 6 height 6
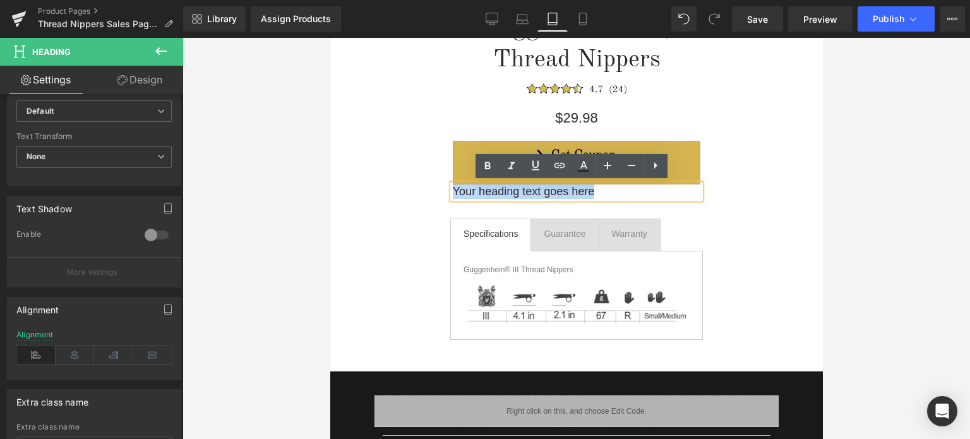
drag, startPoint x: 592, startPoint y: 190, endPoint x: 452, endPoint y: 190, distance: 139.5
click at [452, 190] on h1 "Your heading text goes here" at bounding box center [576, 191] width 248 height 15
paste div
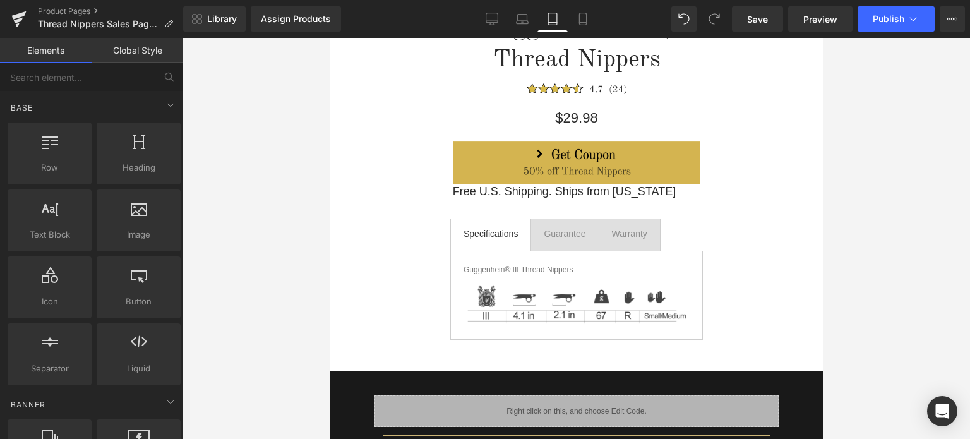
click at [876, 211] on div at bounding box center [575, 238] width 787 height 401
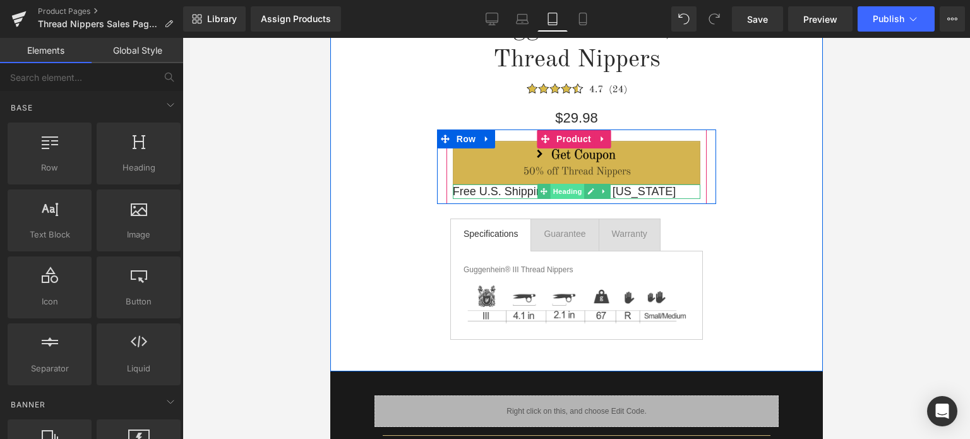
click at [562, 190] on span "Heading" at bounding box center [566, 191] width 34 height 15
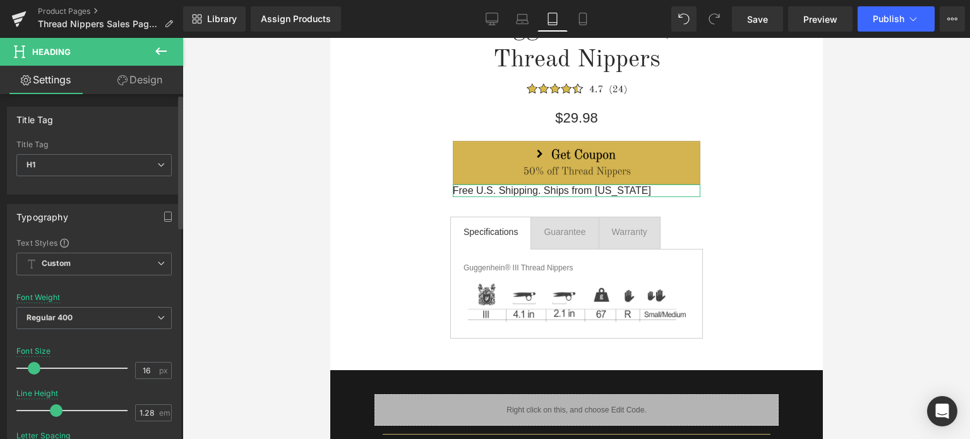
type input "15"
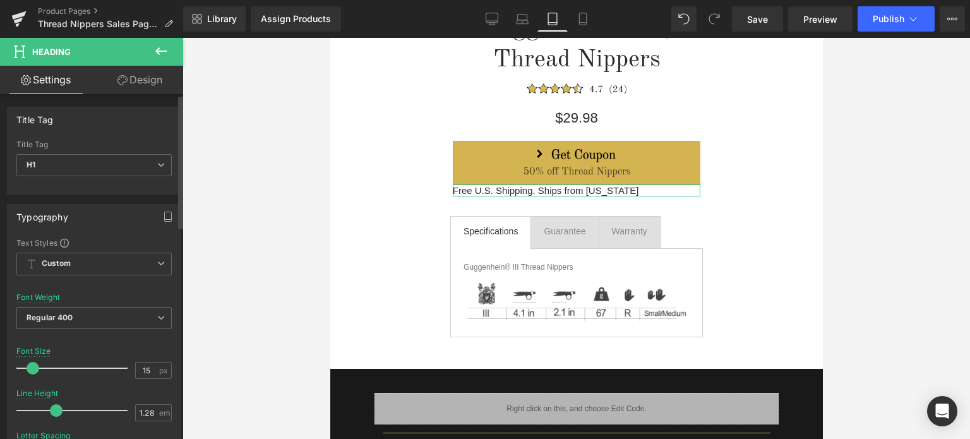
click at [28, 367] on span at bounding box center [33, 368] width 13 height 13
click at [146, 74] on link "Design" at bounding box center [140, 80] width 92 height 28
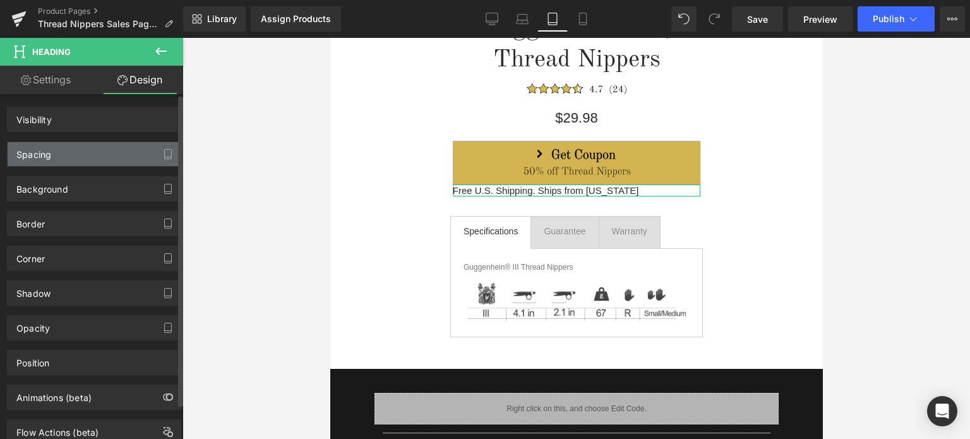
click at [74, 155] on div "Spacing" at bounding box center [94, 154] width 173 height 24
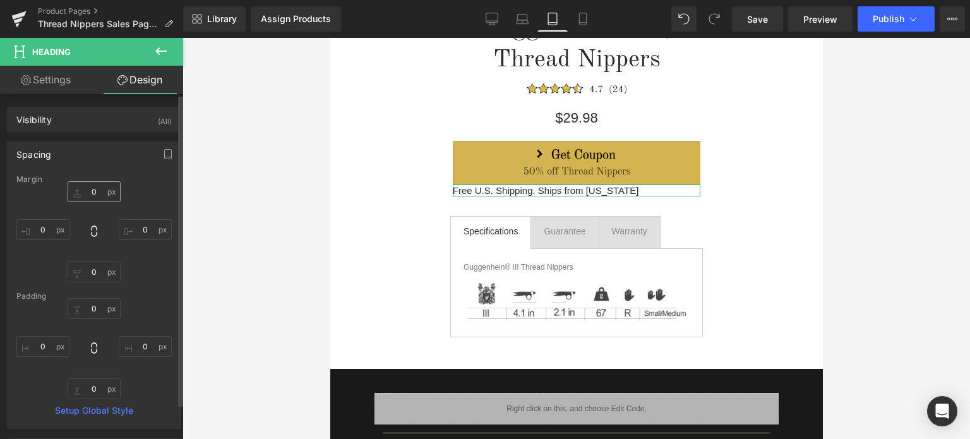
type input "0"
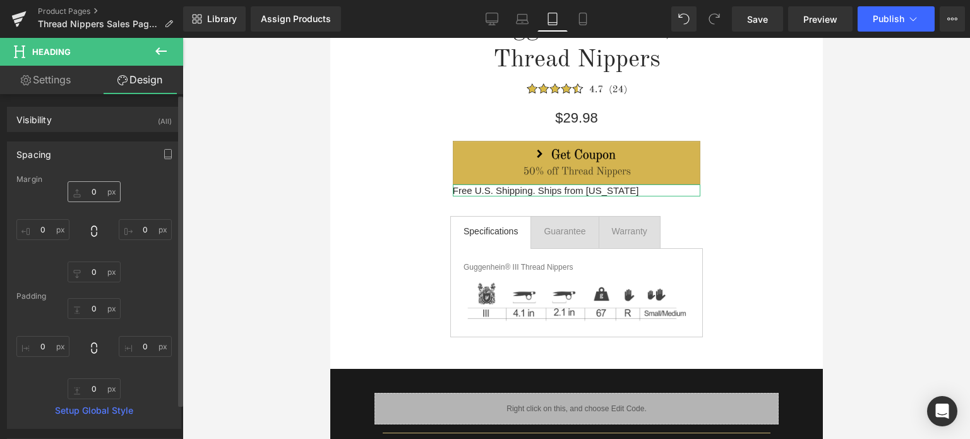
type input "0"
click at [96, 187] on input "0" at bounding box center [94, 191] width 53 height 21
type input "9"
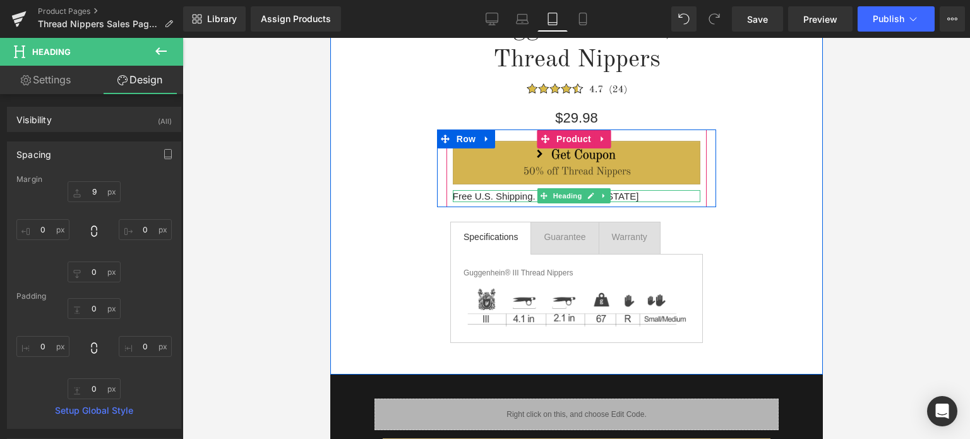
click at [463, 194] on h1 "Free U.S. Shipping. Ships from [US_STATE]" at bounding box center [576, 196] width 248 height 12
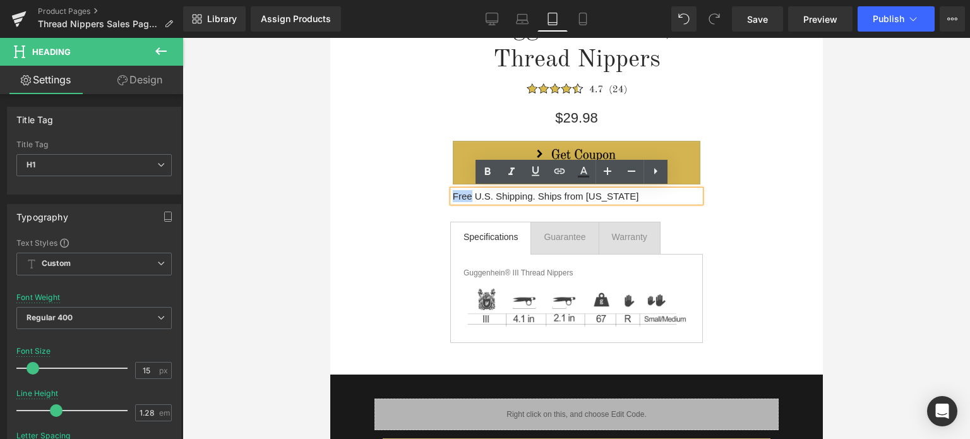
drag, startPoint x: 469, startPoint y: 194, endPoint x: 451, endPoint y: 195, distance: 18.4
click at [452, 195] on h1 "Free U.S. Shipping. Ships from [US_STATE]" at bounding box center [576, 196] width 248 height 12
click at [540, 172] on icon at bounding box center [535, 171] width 15 height 15
click at [614, 194] on h1 "Free U.S. Shipping. Ships from [US_STATE]" at bounding box center [576, 196] width 248 height 12
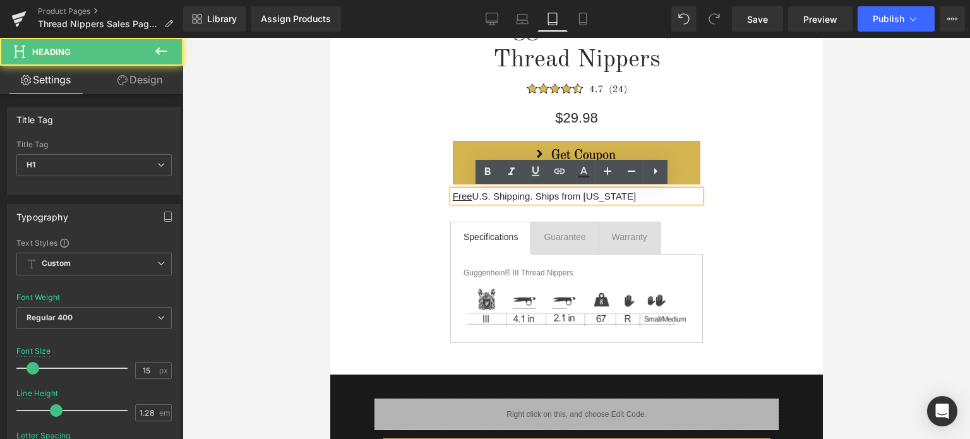
click at [931, 239] on div at bounding box center [575, 238] width 787 height 401
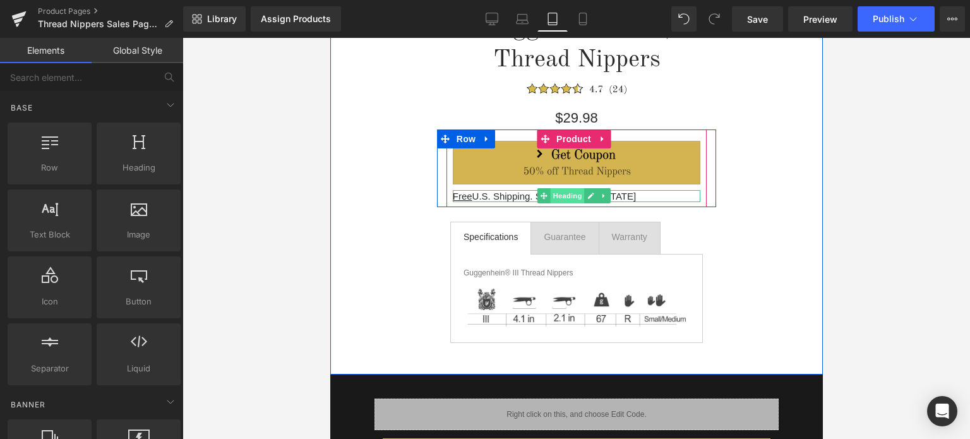
click at [564, 194] on span "Heading" at bounding box center [566, 195] width 34 height 15
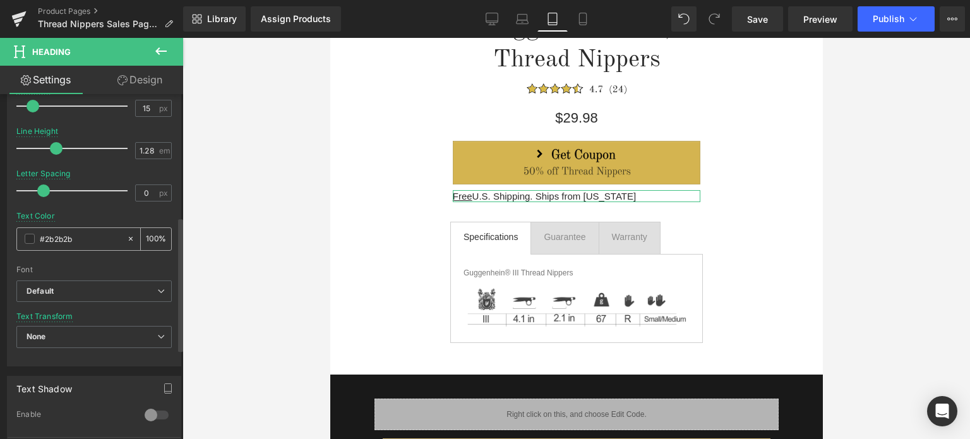
scroll to position [316, 0]
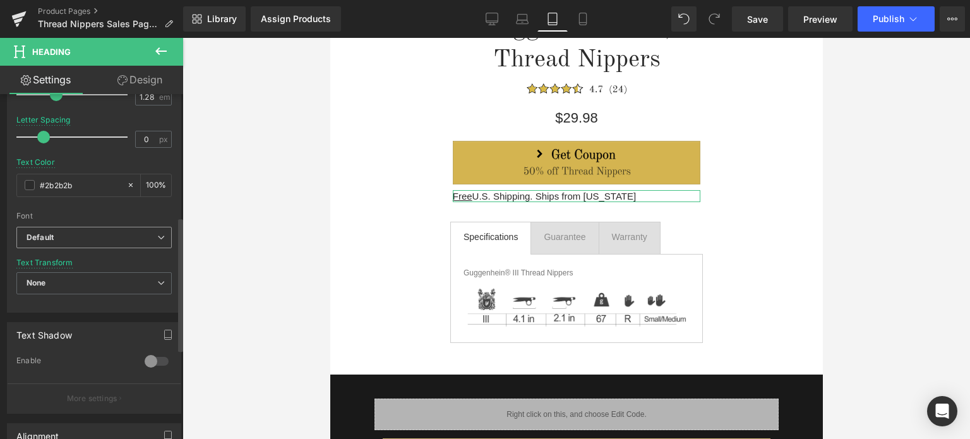
click at [76, 235] on b "Default" at bounding box center [92, 237] width 131 height 11
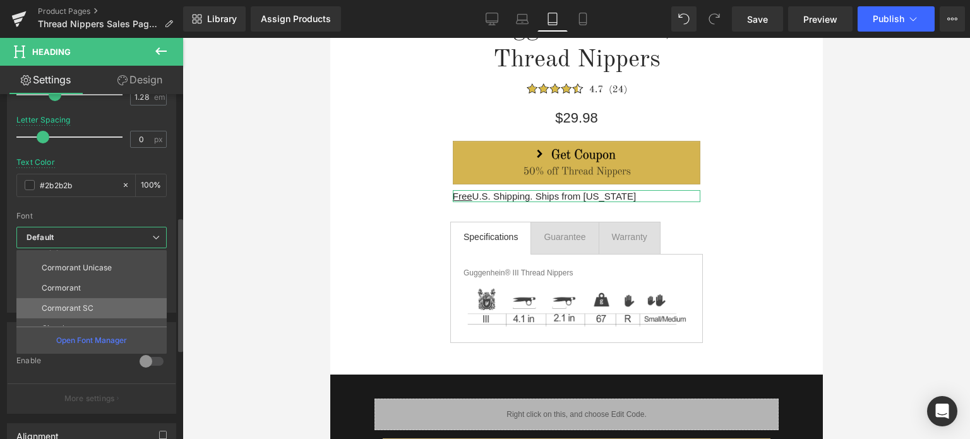
click at [93, 309] on li "Cormorant SC" at bounding box center [94, 308] width 156 height 20
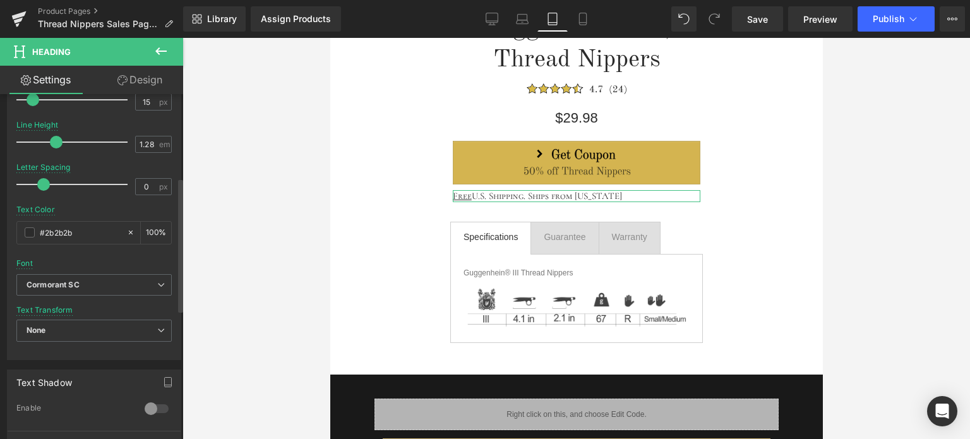
scroll to position [189, 0]
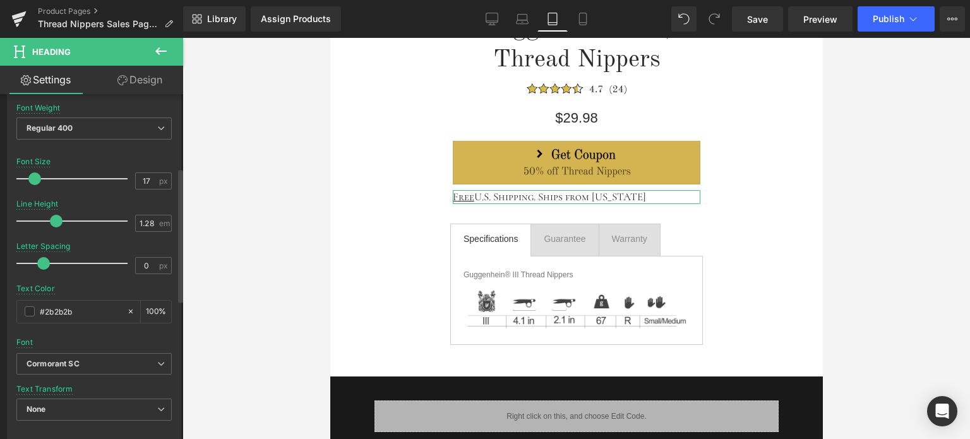
click at [37, 179] on span at bounding box center [34, 178] width 13 height 13
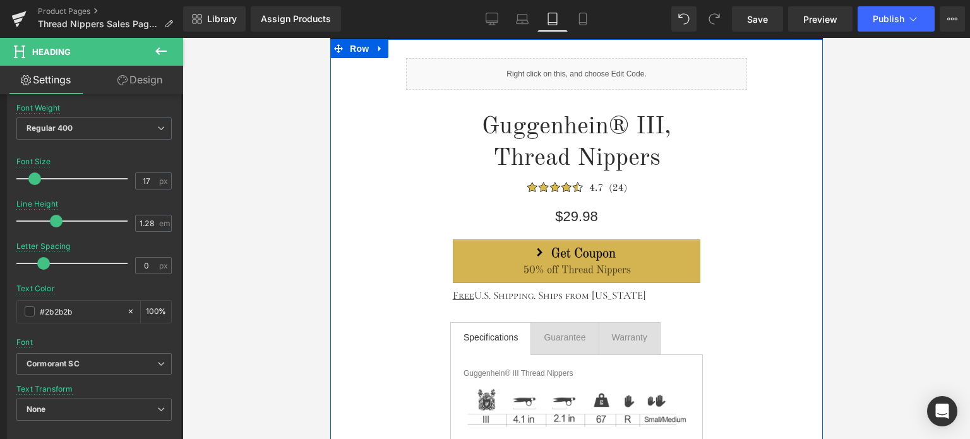
scroll to position [63, 0]
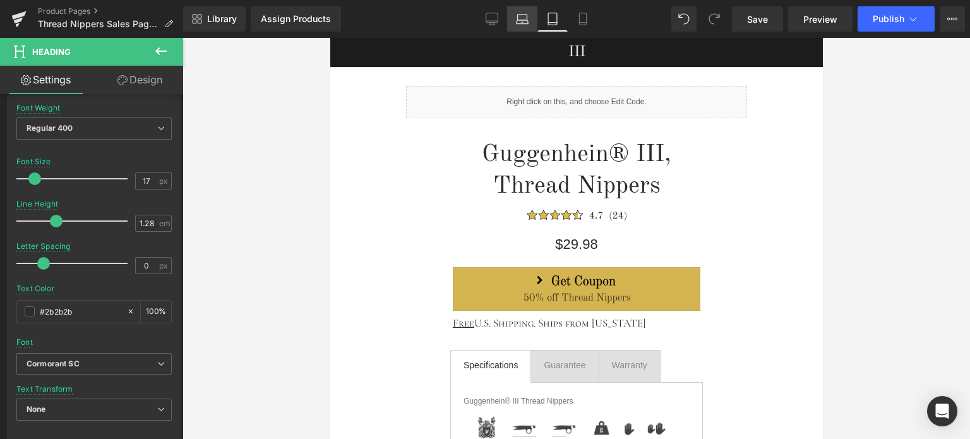
click at [523, 13] on icon at bounding box center [522, 19] width 13 height 13
type input "36"
type input "100"
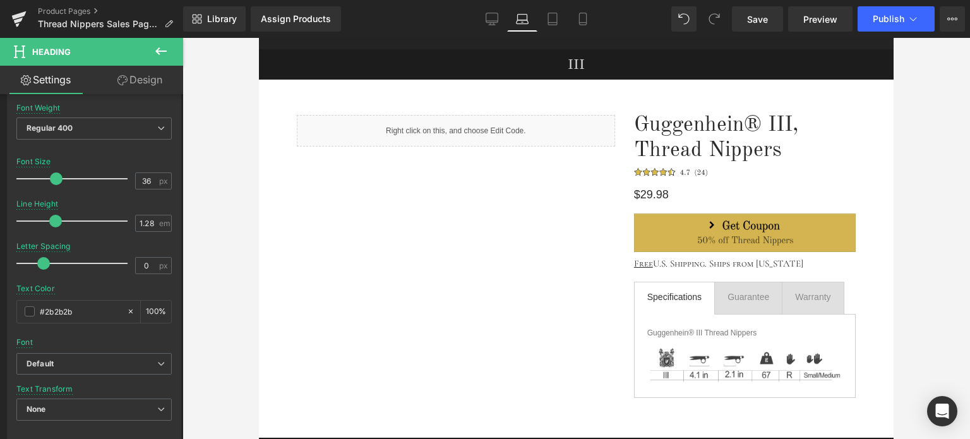
scroll to position [0, 0]
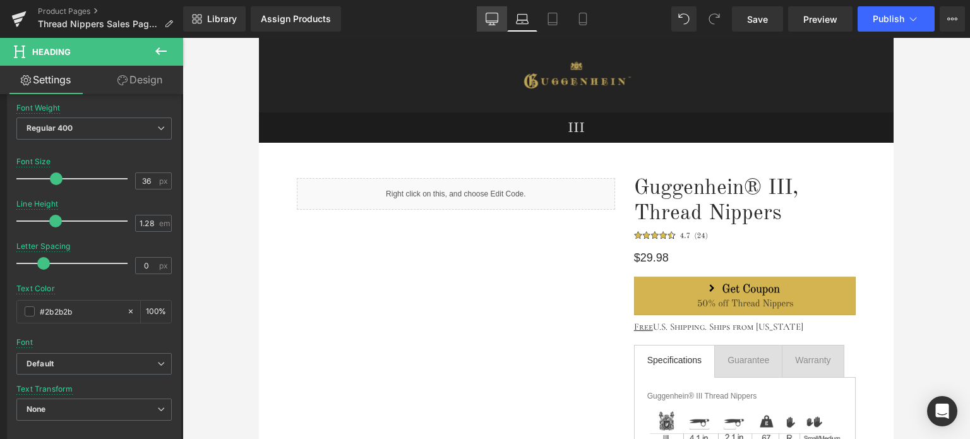
click at [489, 18] on icon at bounding box center [492, 19] width 13 height 13
type input "46"
type input "1.3"
type input "100"
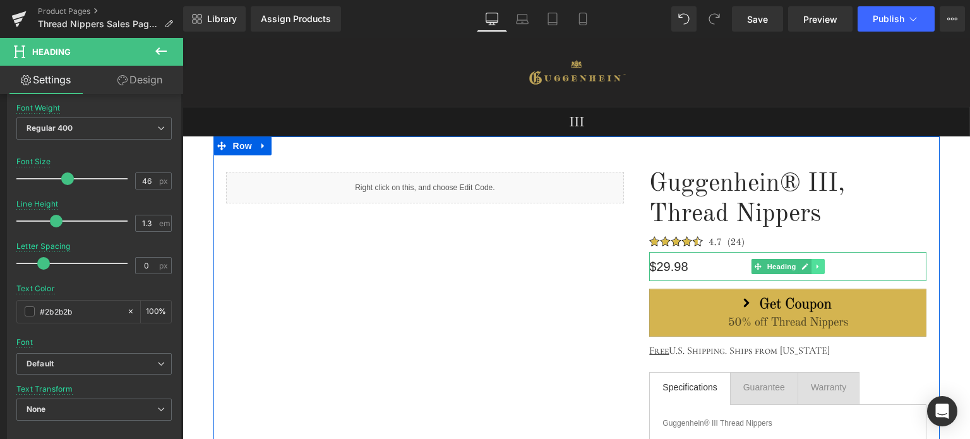
click at [814, 268] on icon at bounding box center [817, 267] width 7 height 8
click at [821, 267] on icon at bounding box center [824, 266] width 7 height 7
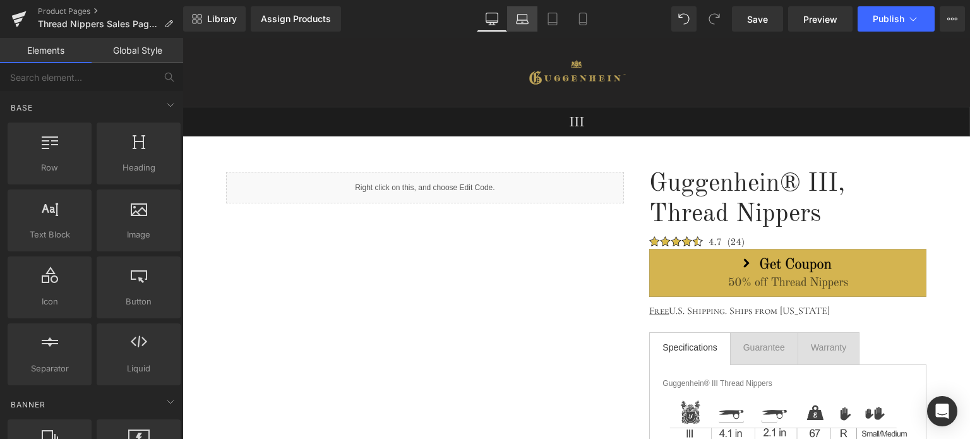
click at [525, 24] on icon at bounding box center [522, 19] width 13 height 13
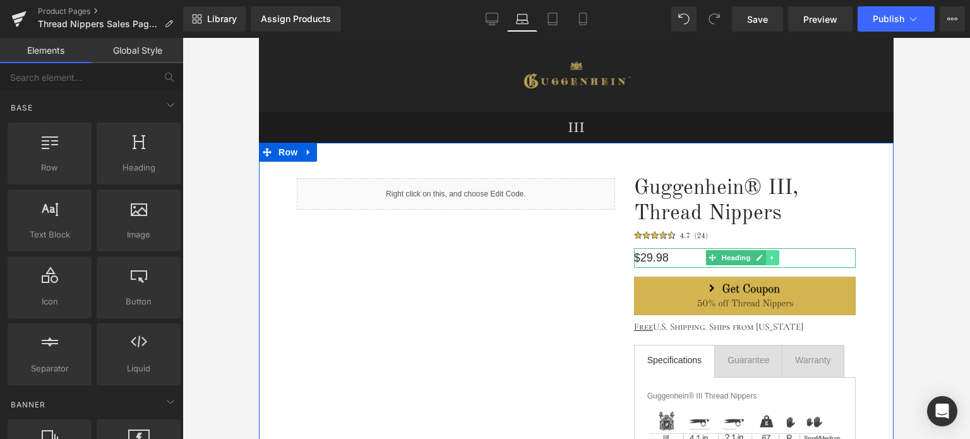
click at [771, 258] on icon at bounding box center [772, 258] width 2 height 4
click at [777, 259] on link at bounding box center [779, 257] width 13 height 15
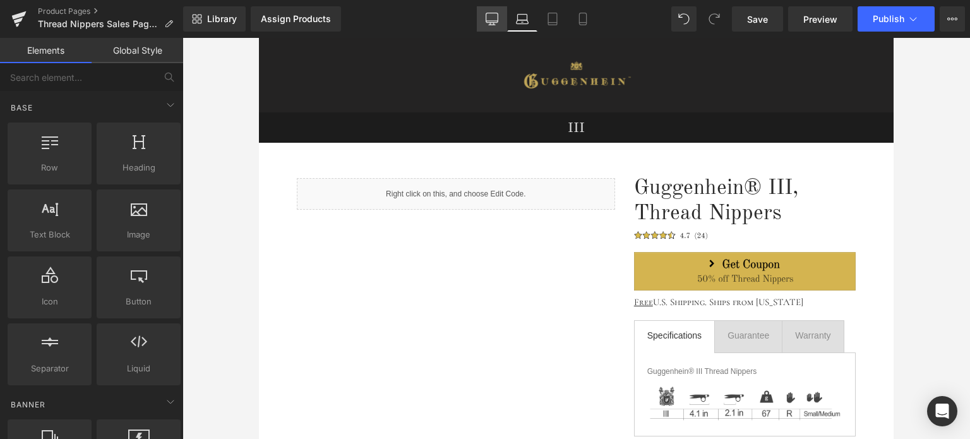
click at [492, 15] on icon at bounding box center [492, 19] width 13 height 13
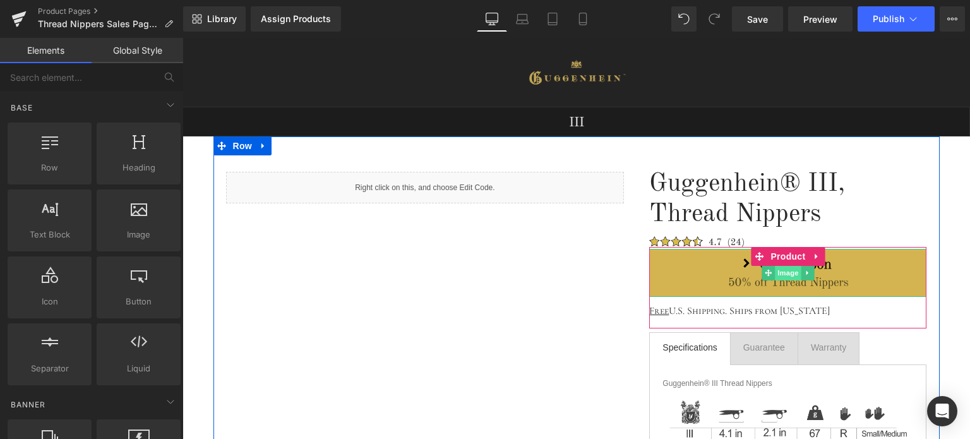
click at [784, 274] on span "Image" at bounding box center [788, 272] width 27 height 15
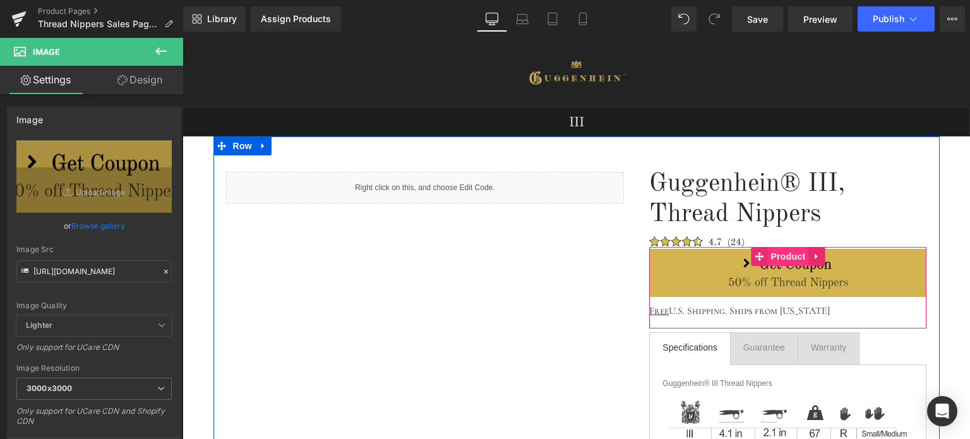
click at [780, 258] on span "Product" at bounding box center [787, 256] width 41 height 19
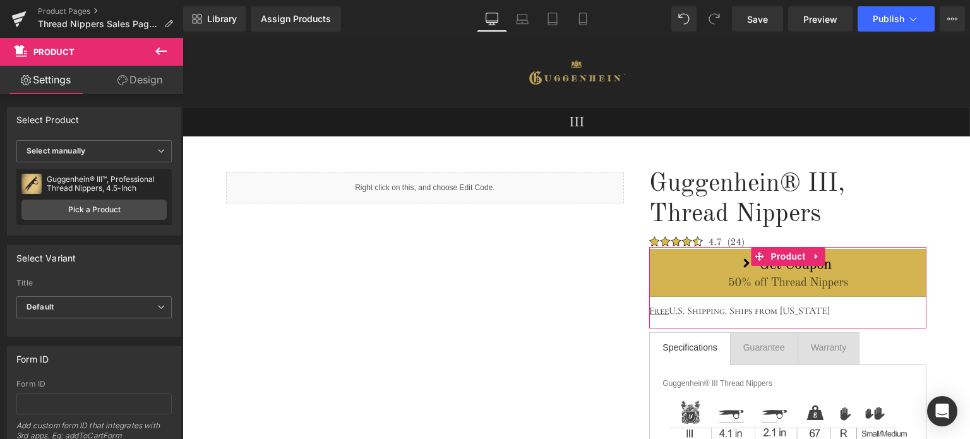
click at [149, 78] on link "Design" at bounding box center [140, 80] width 92 height 28
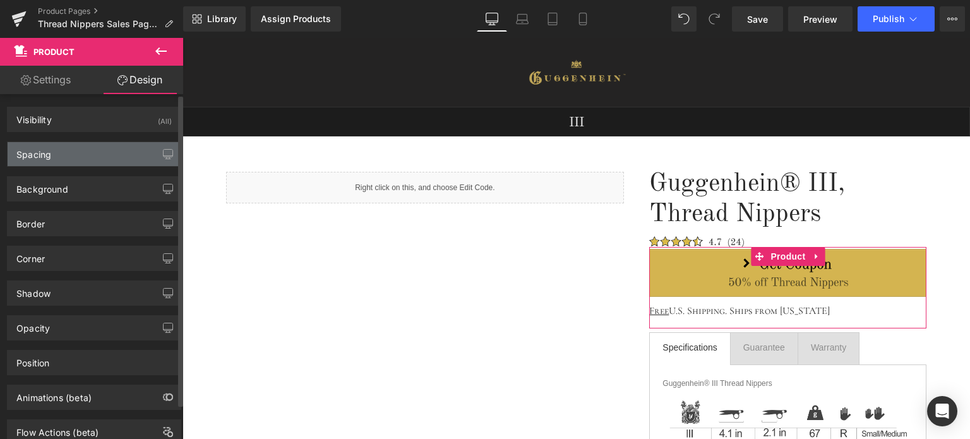
click at [74, 151] on div "Spacing" at bounding box center [94, 154] width 173 height 24
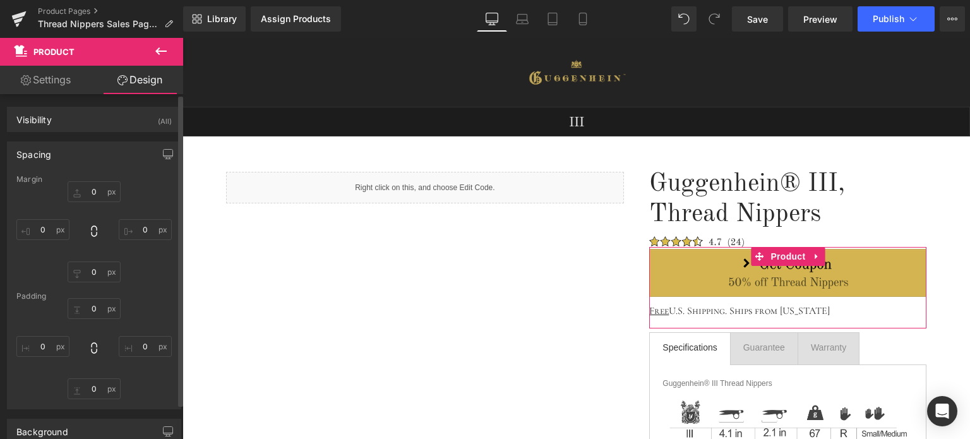
type input "0"
type input "3"
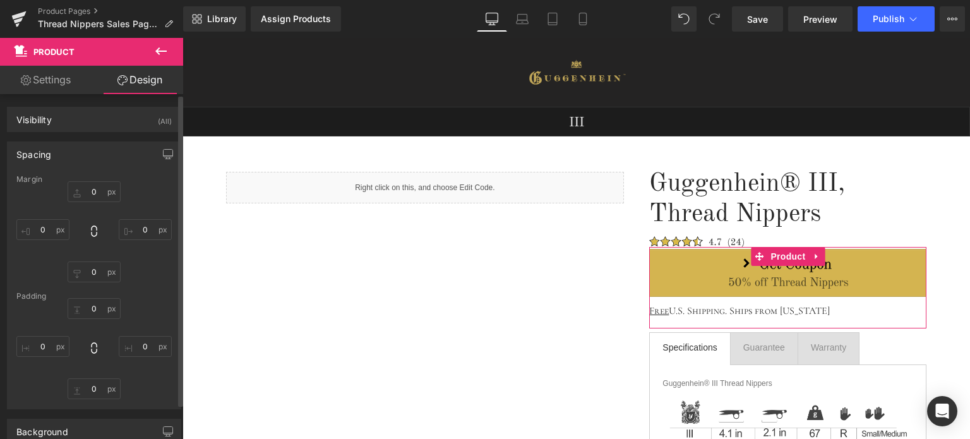
type input "0"
type input "17"
type input "0"
click at [97, 188] on input "0" at bounding box center [94, 191] width 53 height 21
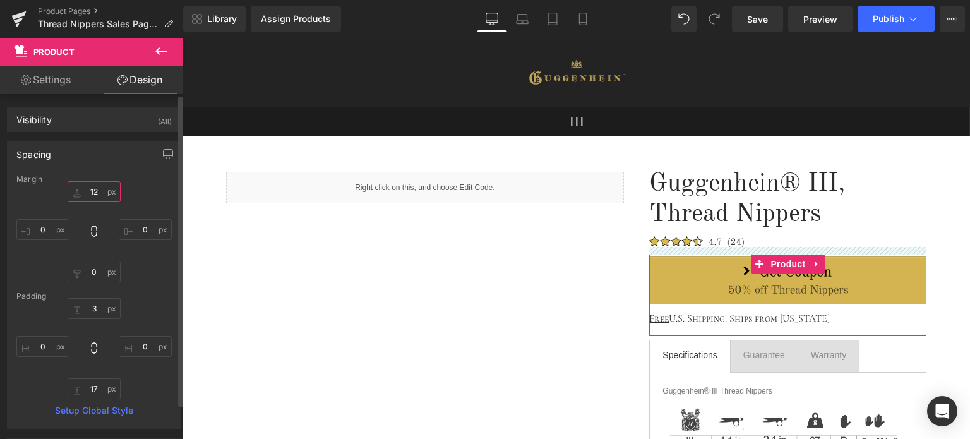
click at [88, 191] on input "12" at bounding box center [94, 191] width 53 height 21
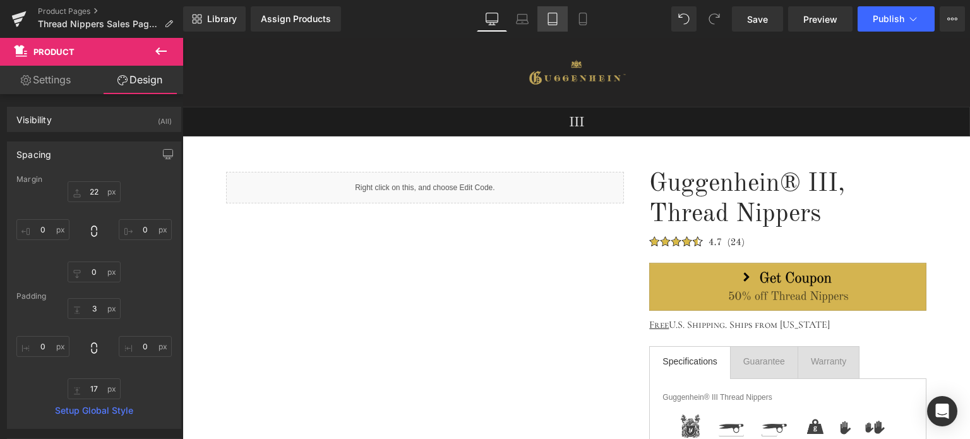
click at [557, 17] on icon at bounding box center [552, 19] width 13 height 13
type input "0"
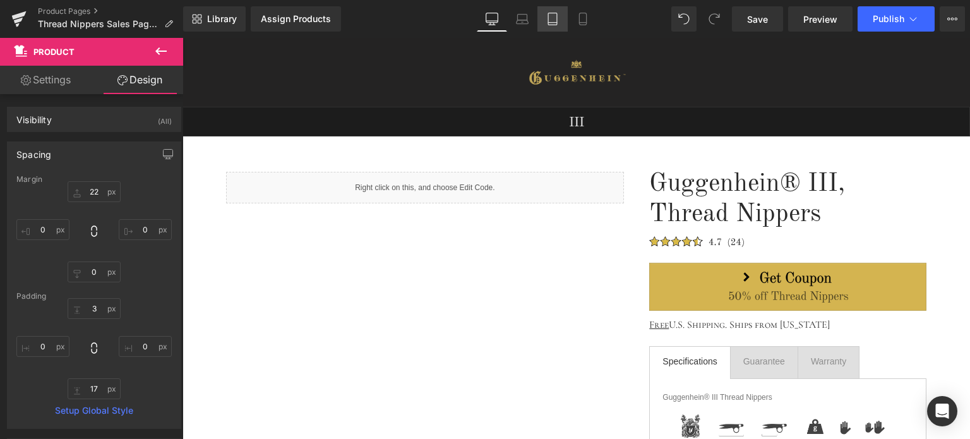
type input "30"
type input "0"
type input "30"
type input "0"
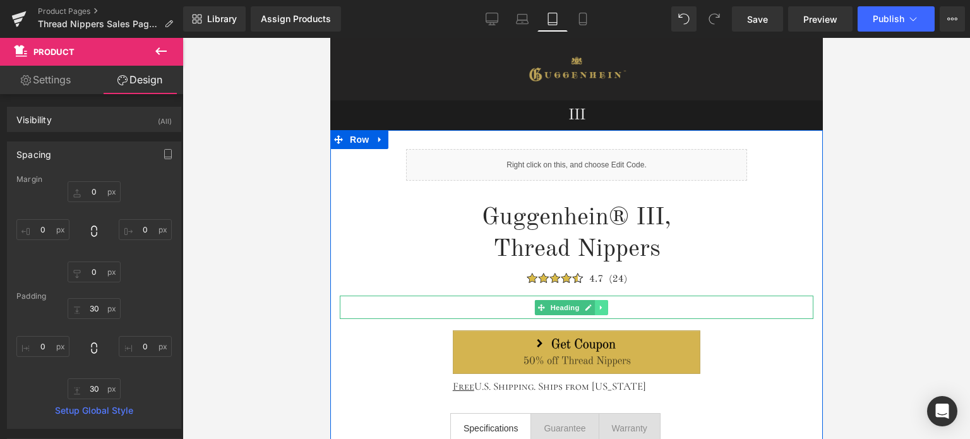
click at [604, 311] on link at bounding box center [601, 307] width 13 height 15
click at [609, 309] on icon at bounding box center [607, 307] width 7 height 7
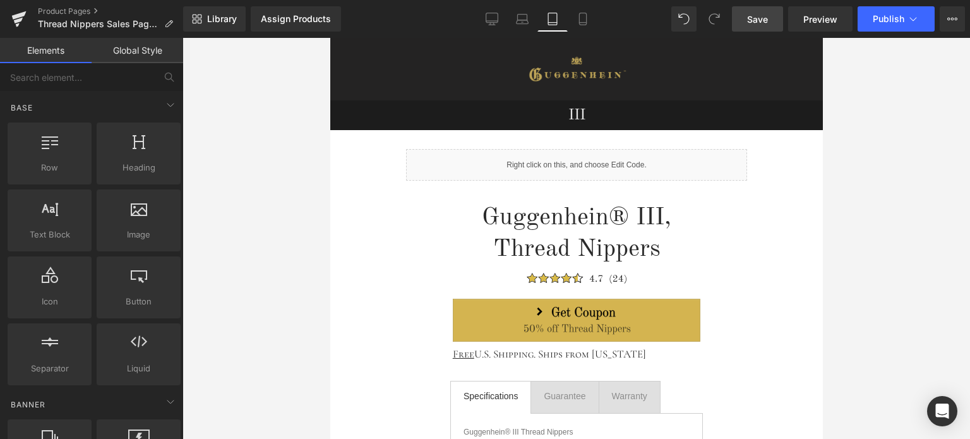
click at [760, 17] on span "Save" at bounding box center [757, 19] width 21 height 13
click at [584, 20] on icon at bounding box center [582, 19] width 13 height 13
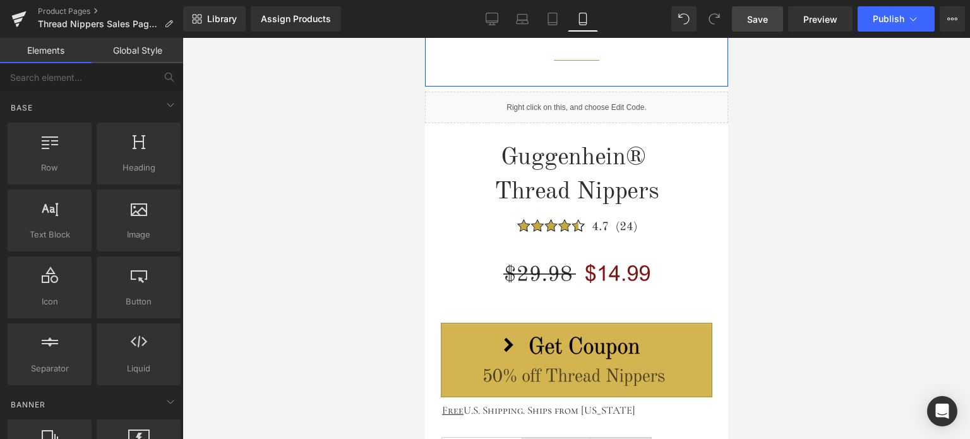
scroll to position [1578, 0]
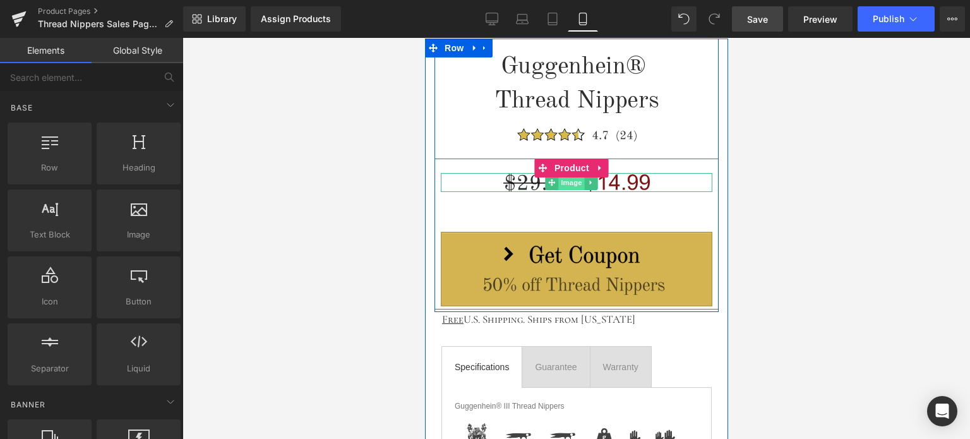
click at [568, 179] on span "Image" at bounding box center [571, 182] width 27 height 15
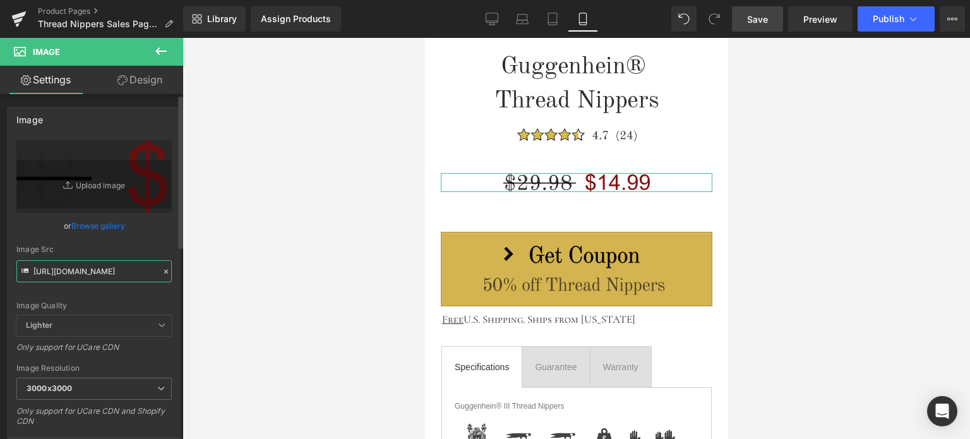
click at [101, 268] on input "[URL][DOMAIN_NAME]" at bounding box center [93, 271] width 155 height 22
click at [157, 289] on div "Image Quality Lighter Lightest Lighter Lighter Lightest Only support for UCare …" at bounding box center [93, 227] width 155 height 175
click at [554, 17] on icon at bounding box center [552, 19] width 13 height 13
type input "auto"
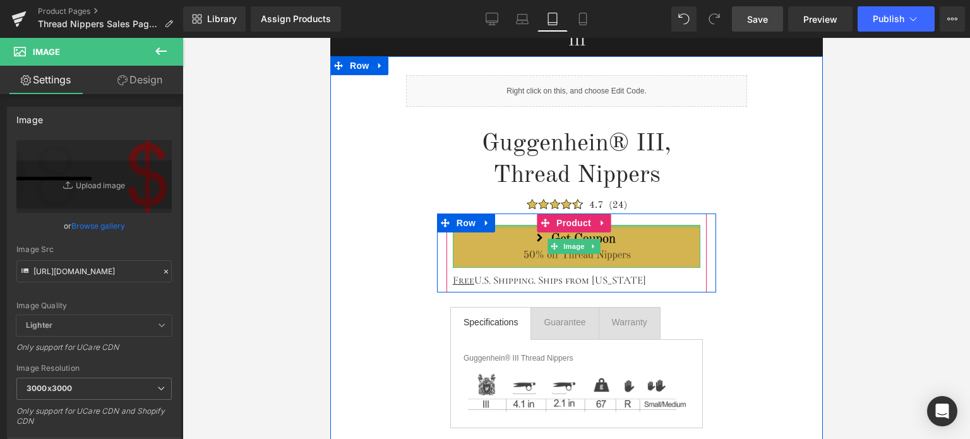
scroll to position [126, 0]
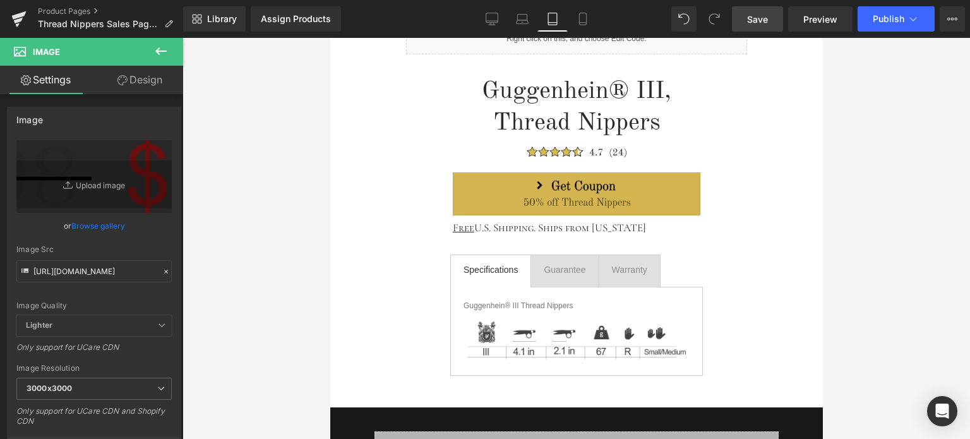
click at [158, 49] on icon at bounding box center [160, 51] width 11 height 8
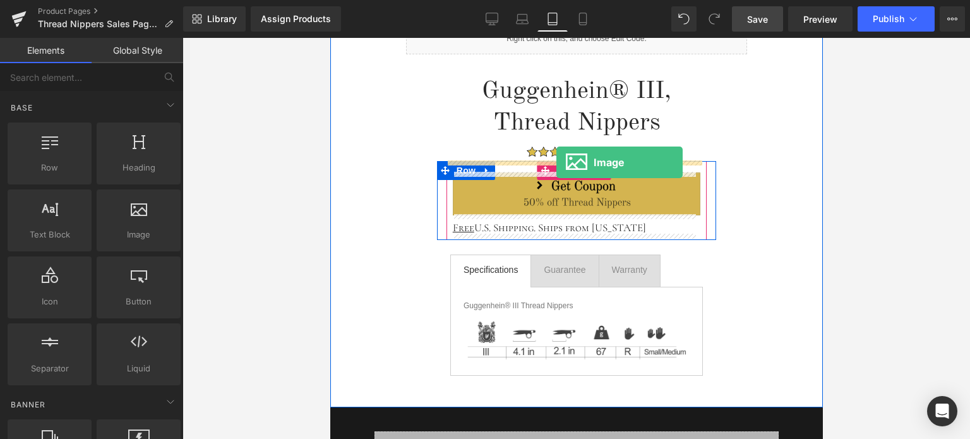
drag, startPoint x: 477, startPoint y: 254, endPoint x: 556, endPoint y: 162, distance: 120.9
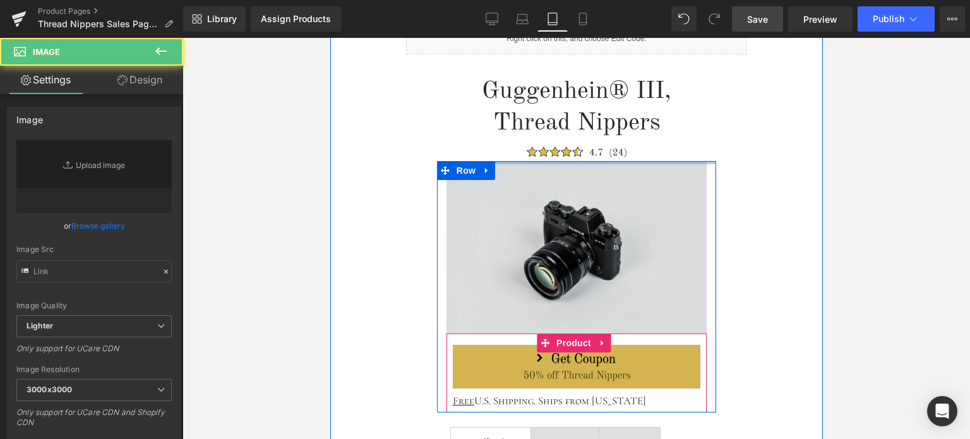
type input "//[DOMAIN_NAME][URL]"
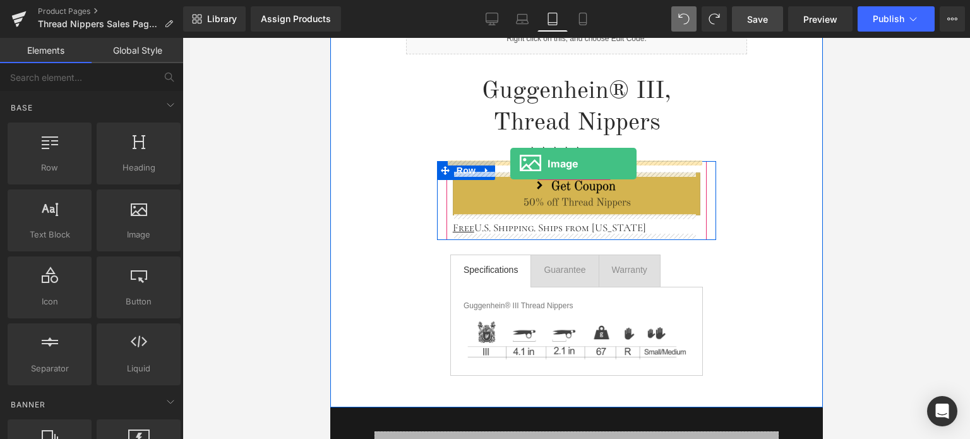
drag, startPoint x: 484, startPoint y: 259, endPoint x: 509, endPoint y: 164, distance: 99.4
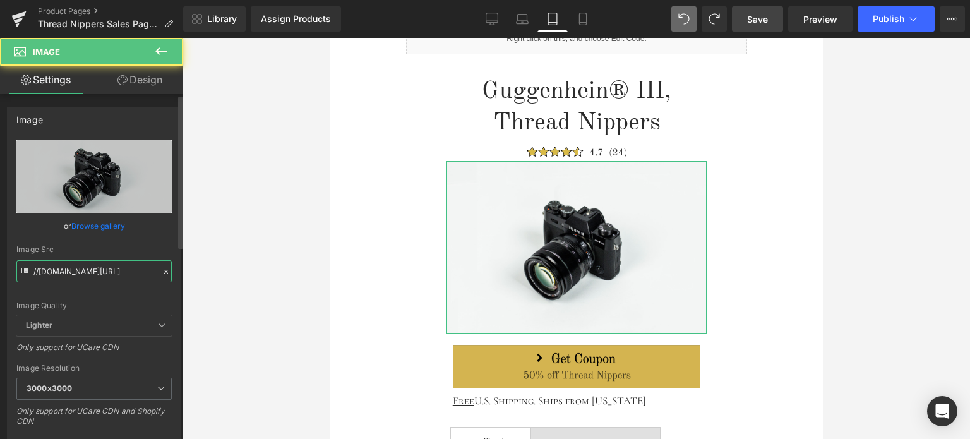
click at [100, 268] on input "//[DOMAIN_NAME][URL]" at bounding box center [93, 271] width 155 height 22
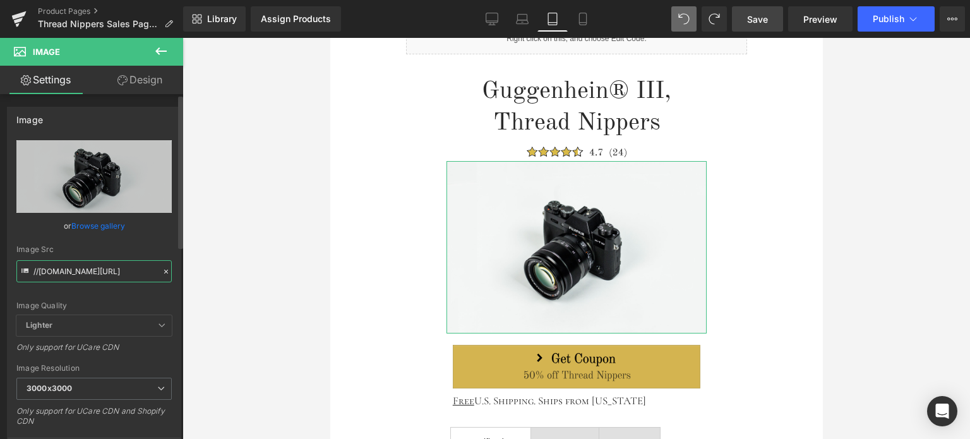
paste input "[URL][DOMAIN_NAME]"
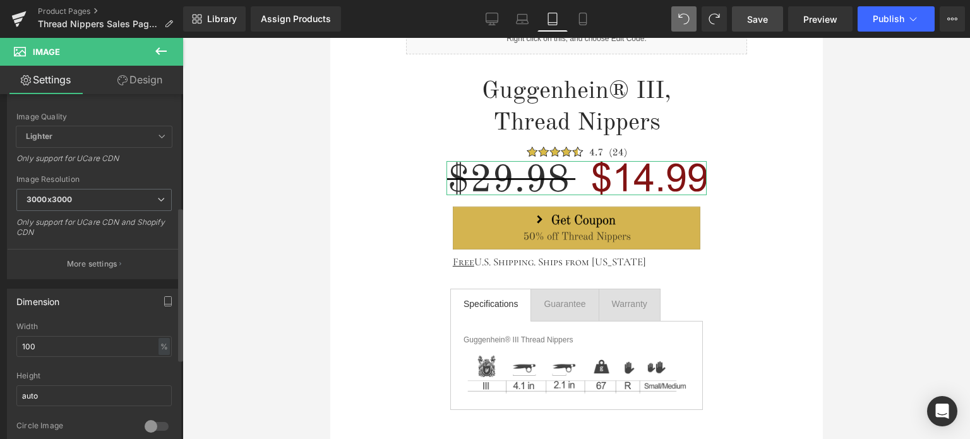
scroll to position [253, 0]
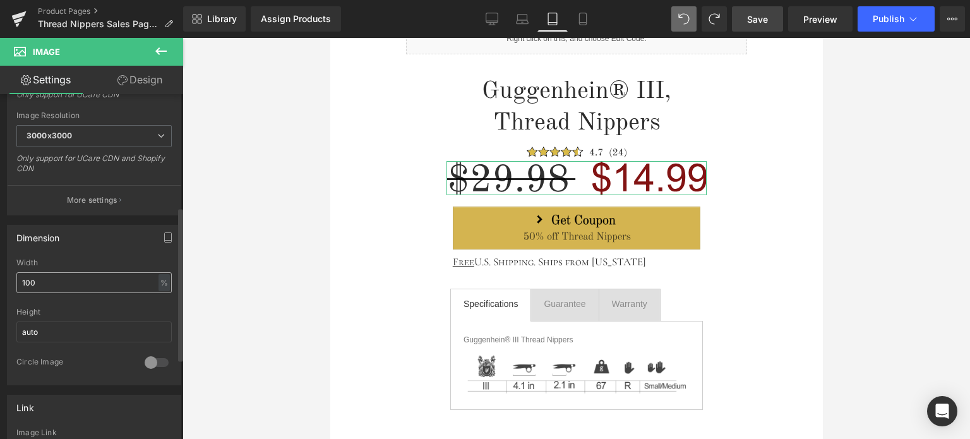
type input "[URL][DOMAIN_NAME]"
drag, startPoint x: 42, startPoint y: 278, endPoint x: 15, endPoint y: 281, distance: 27.3
click at [15, 281] on div "100% Width 100 % % px auto Height auto 0 Circle Image" at bounding box center [94, 321] width 173 height 126
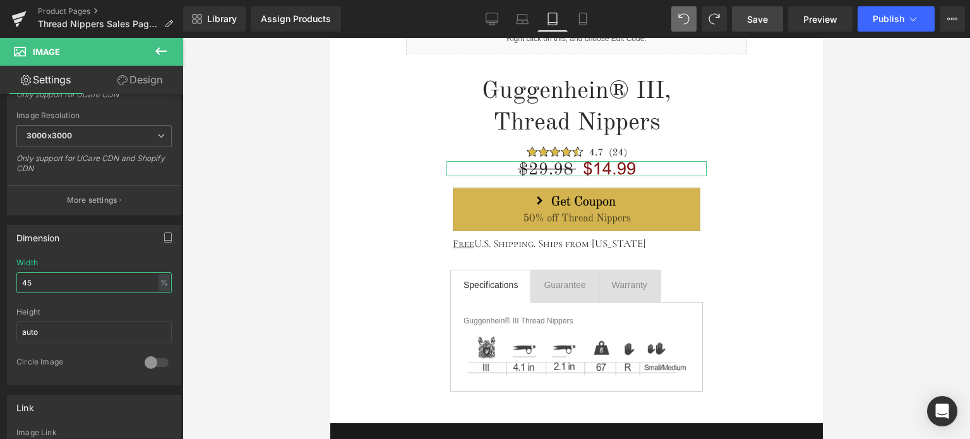
type input "45"
click at [135, 78] on link "Design" at bounding box center [140, 80] width 92 height 28
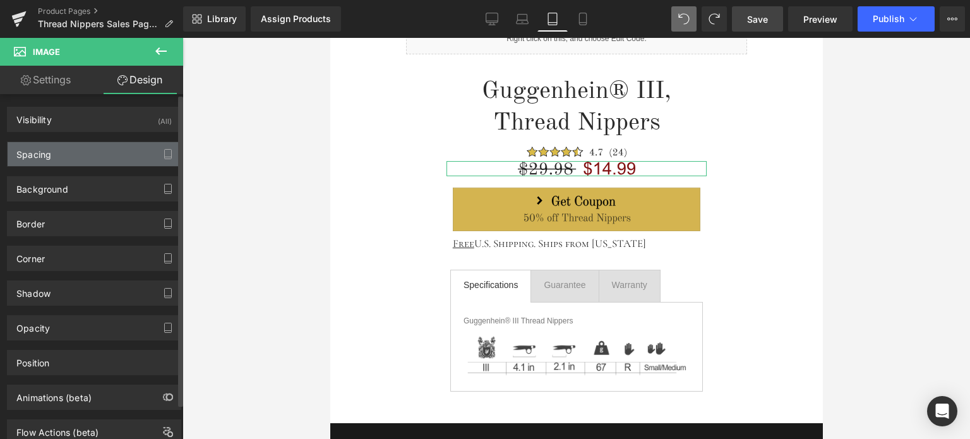
click at [86, 157] on div "Spacing" at bounding box center [94, 154] width 173 height 24
type input "0"
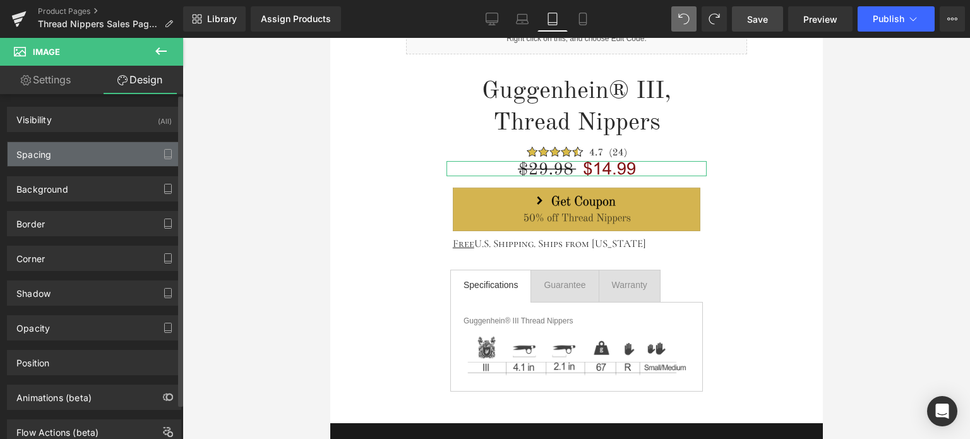
type input "0"
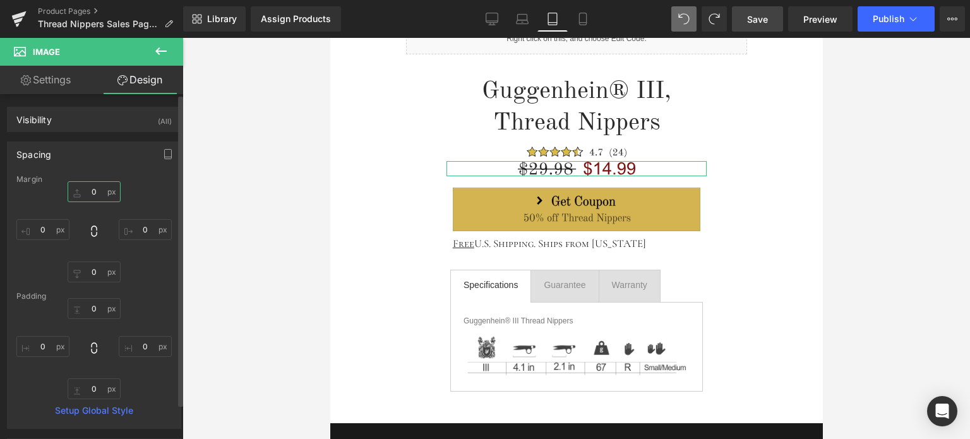
click at [97, 193] on input "0" at bounding box center [94, 191] width 53 height 21
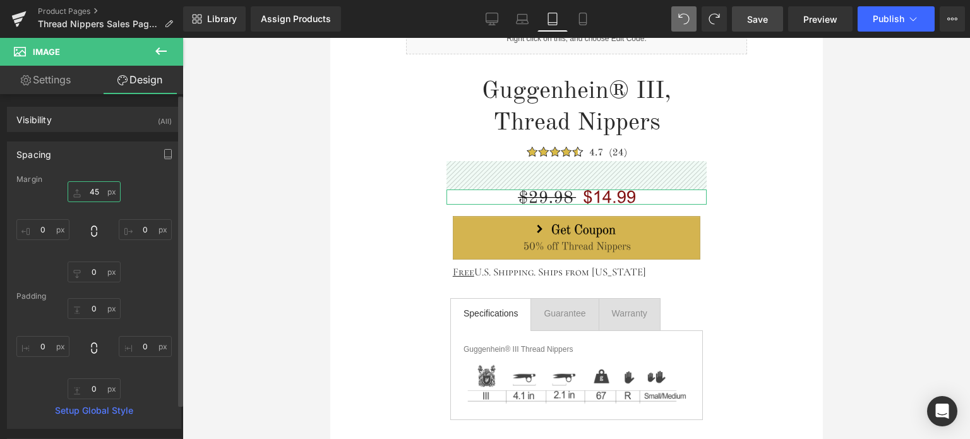
drag, startPoint x: 92, startPoint y: 191, endPoint x: 83, endPoint y: 190, distance: 8.9
click at [83, 190] on input "45" at bounding box center [94, 191] width 53 height 21
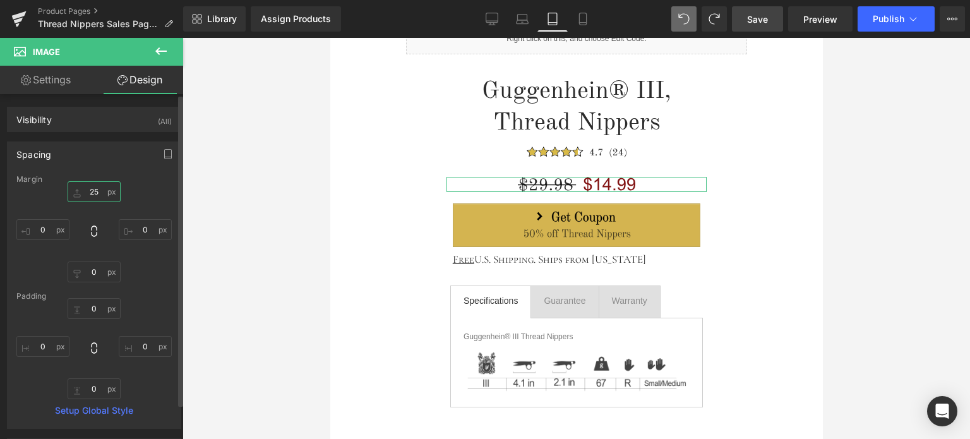
click at [87, 189] on input "25" at bounding box center [94, 191] width 53 height 21
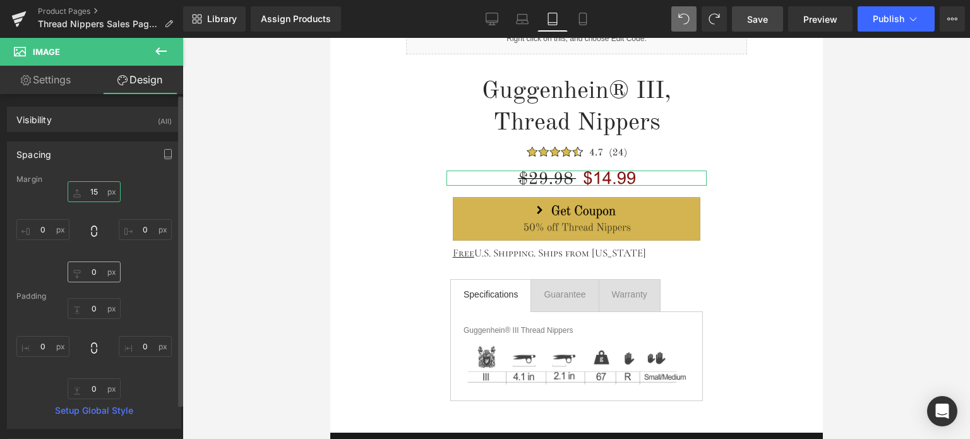
type input "15"
click at [98, 274] on input "0" at bounding box center [94, 271] width 53 height 21
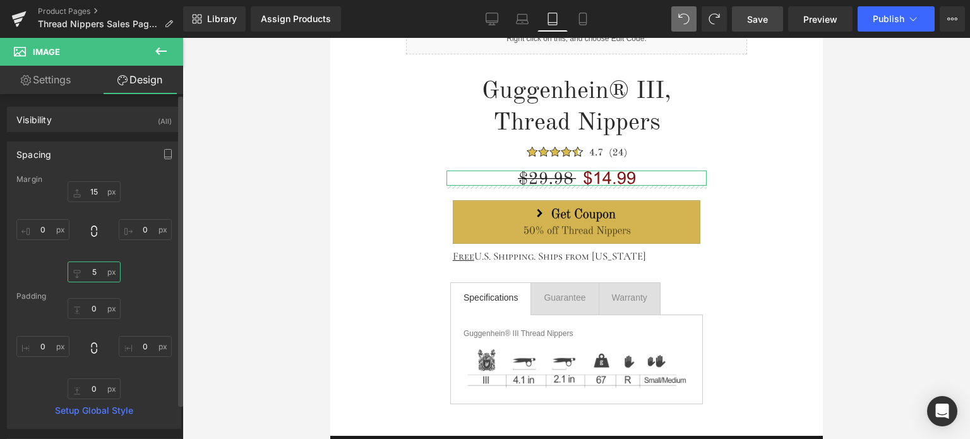
click at [86, 275] on input "5" at bounding box center [94, 271] width 53 height 21
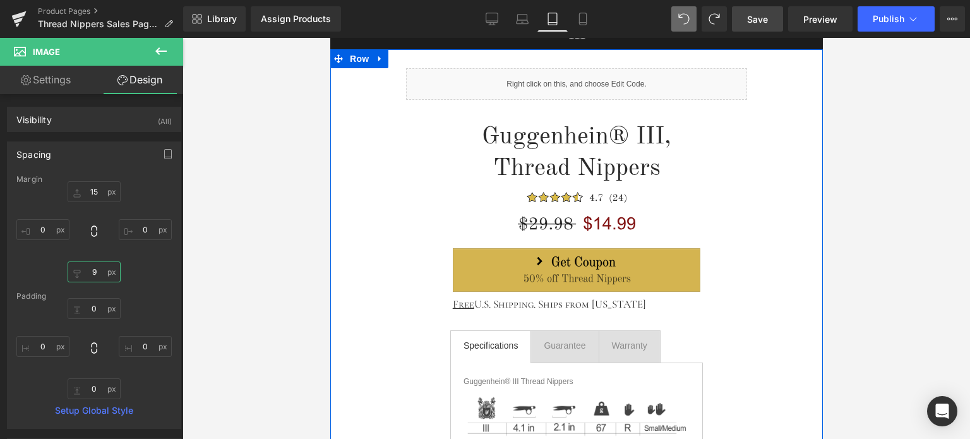
scroll to position [63, 0]
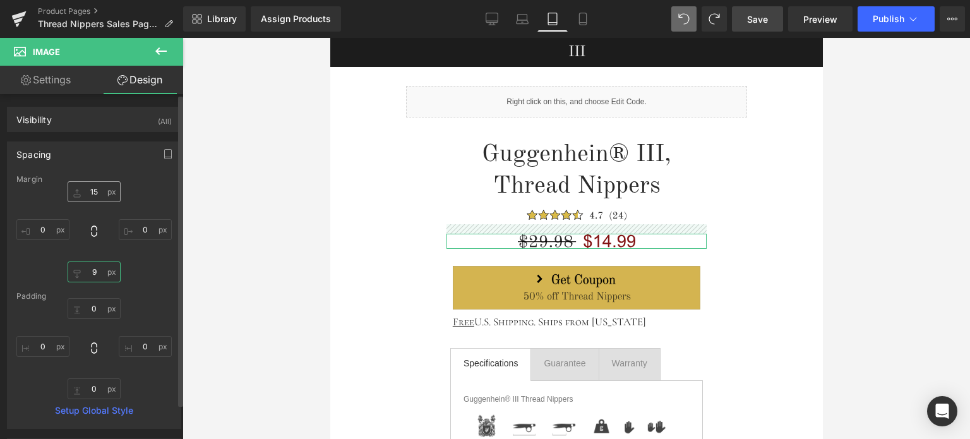
type input "9"
click at [97, 189] on input "15" at bounding box center [94, 191] width 53 height 21
click at [97, 191] on input "15" at bounding box center [94, 191] width 53 height 21
click at [95, 191] on input "15" at bounding box center [94, 191] width 53 height 21
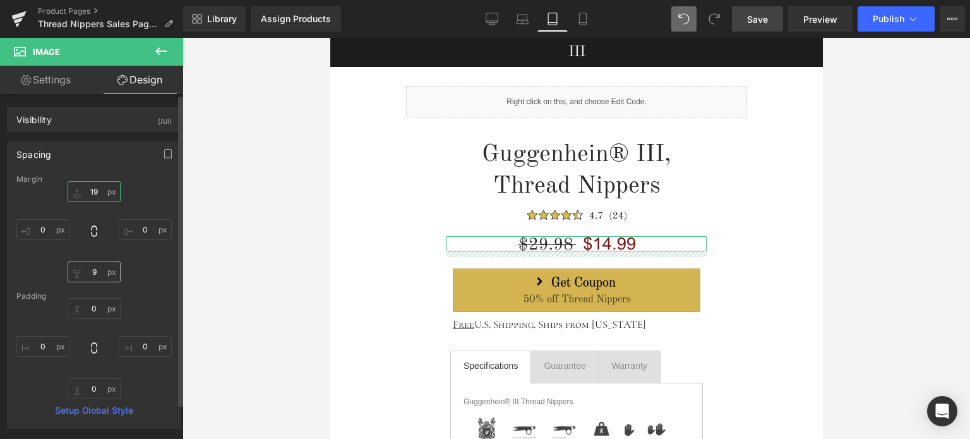
type input "19"
click at [97, 275] on input "9" at bounding box center [94, 271] width 53 height 21
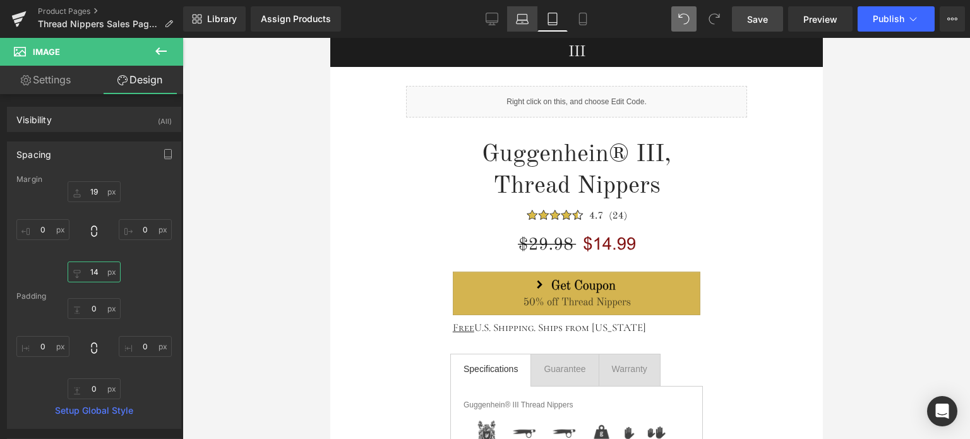
type input "14"
click at [523, 23] on icon at bounding box center [522, 22] width 12 height 4
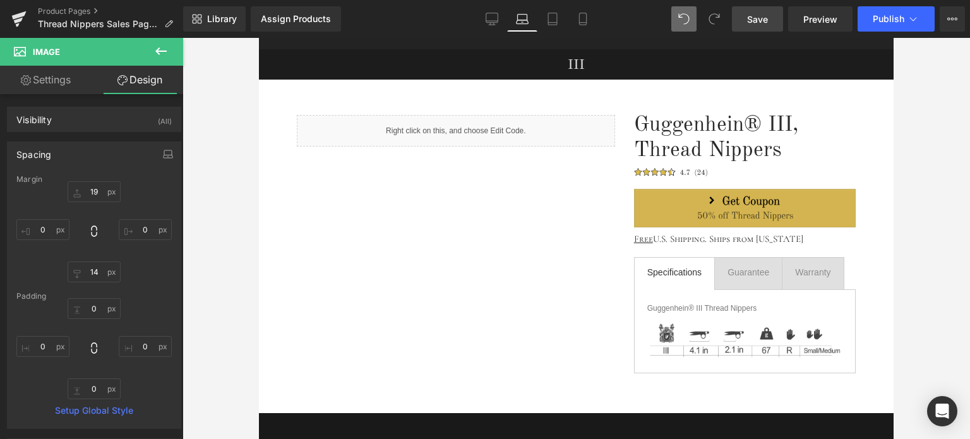
type input "0"
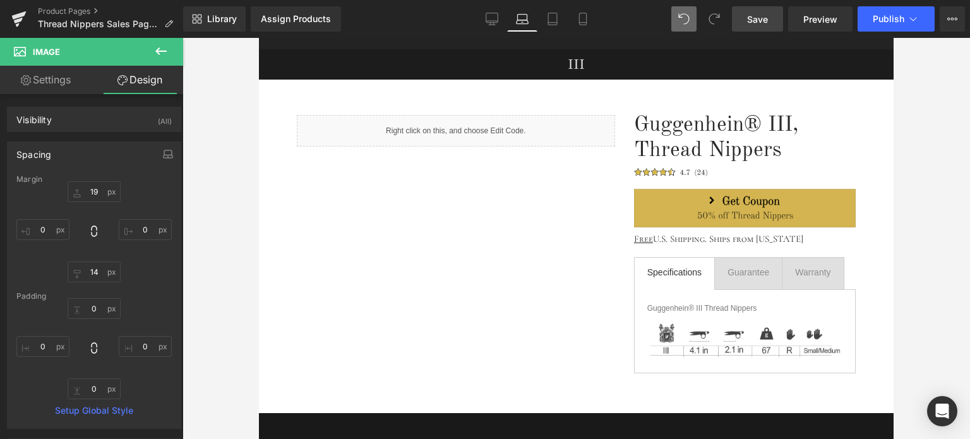
type input "0"
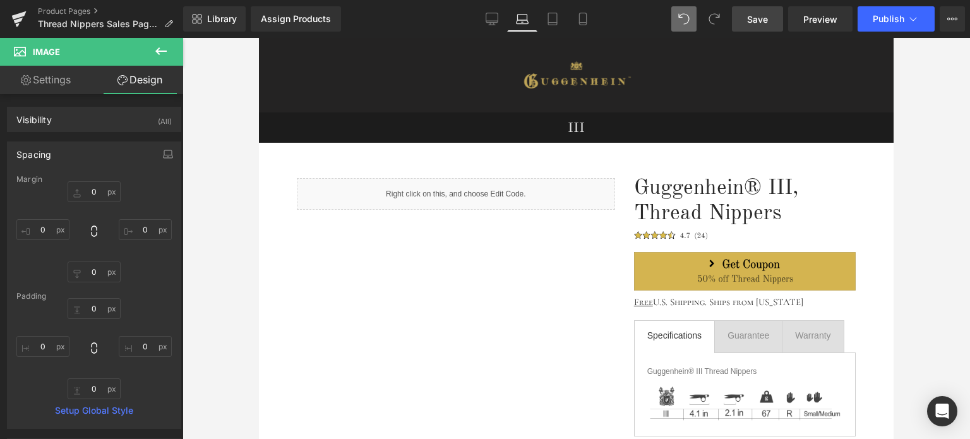
drag, startPoint x: 158, startPoint y: 50, endPoint x: 155, endPoint y: 37, distance: 13.5
click at [158, 50] on icon at bounding box center [160, 51] width 15 height 15
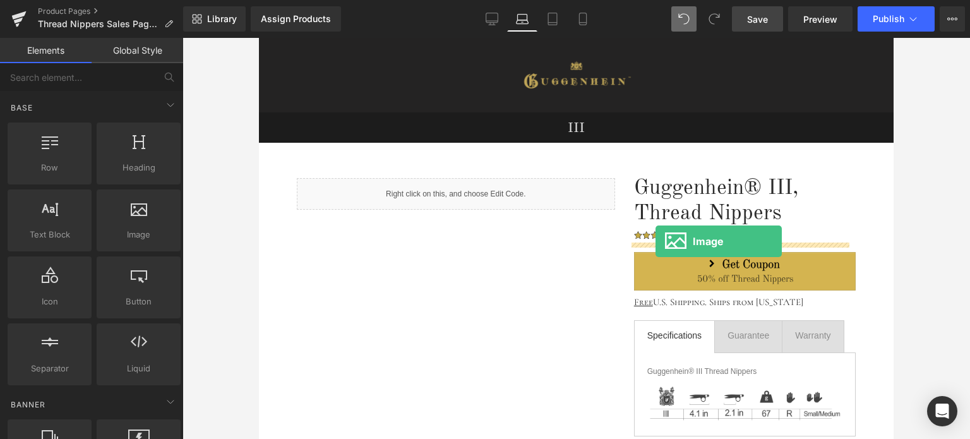
drag, startPoint x: 472, startPoint y: 258, endPoint x: 655, endPoint y: 241, distance: 184.5
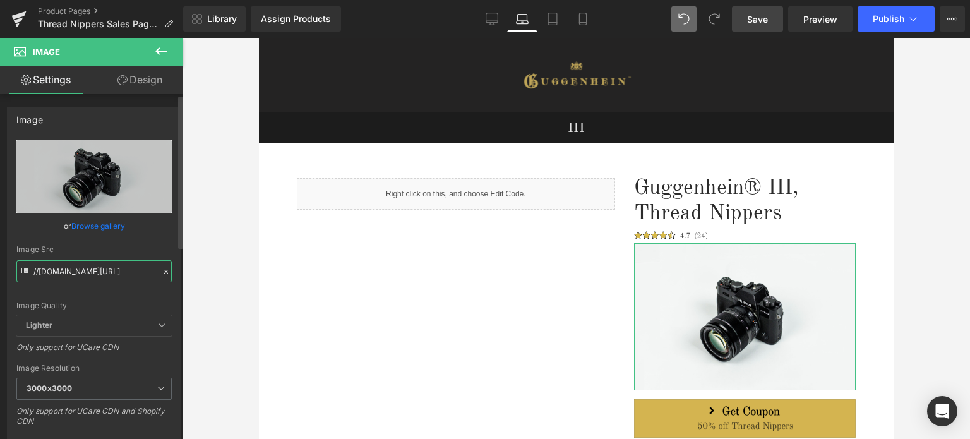
click at [92, 271] on input "//[DOMAIN_NAME][URL]" at bounding box center [93, 271] width 155 height 22
paste input "[URL][DOMAIN_NAME]"
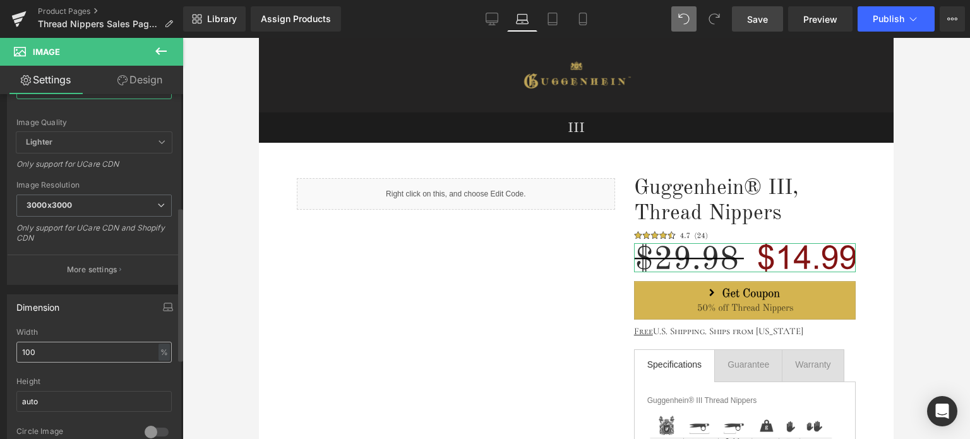
scroll to position [253, 0]
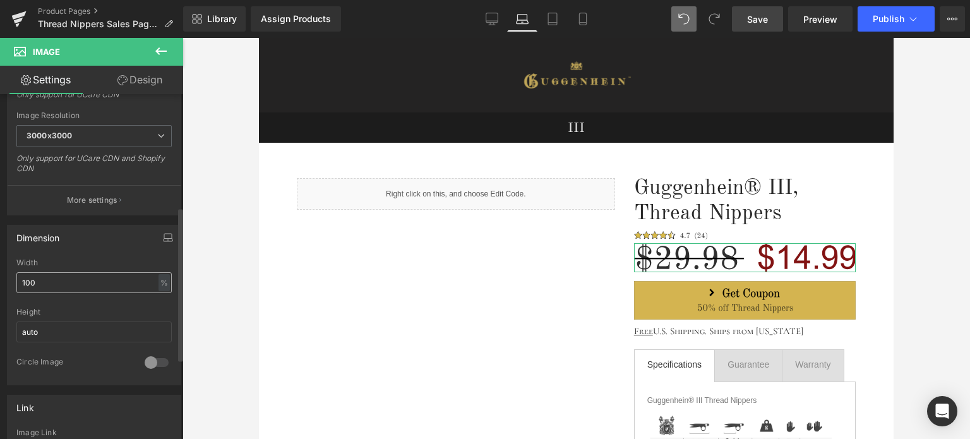
type input "[URL][DOMAIN_NAME]"
drag, startPoint x: 49, startPoint y: 282, endPoint x: 14, endPoint y: 282, distance: 35.4
click at [14, 282] on div "100% Width 100 % % px auto Height auto 0 Circle Image" at bounding box center [94, 321] width 173 height 126
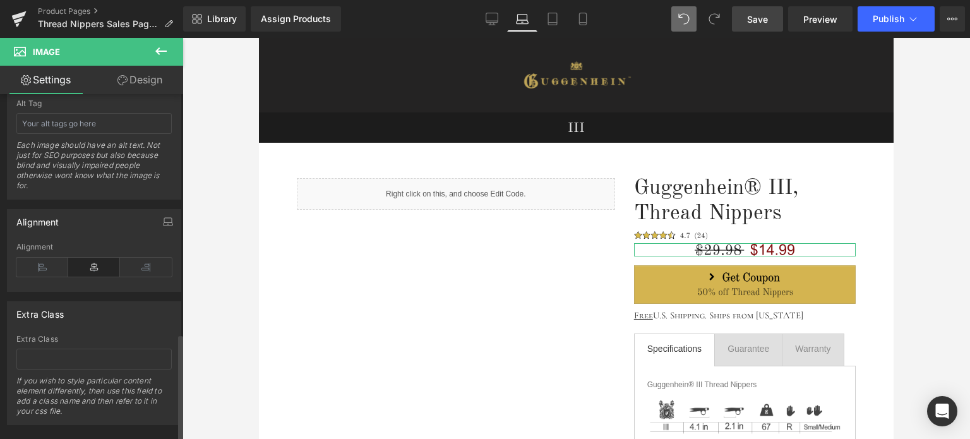
scroll to position [770, 0]
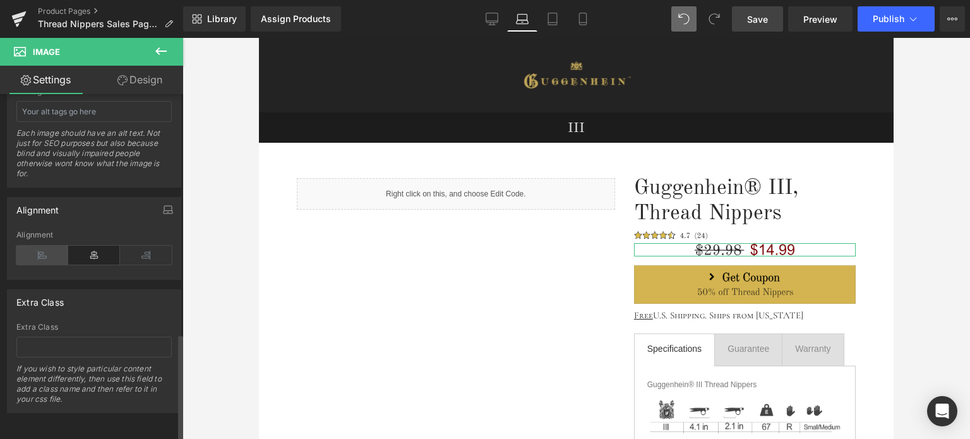
type input "45"
click at [39, 249] on icon at bounding box center [42, 255] width 52 height 19
click at [140, 77] on link "Design" at bounding box center [140, 80] width 92 height 28
click at [0, 0] on div "Spacing" at bounding box center [0, 0] width 0 height 0
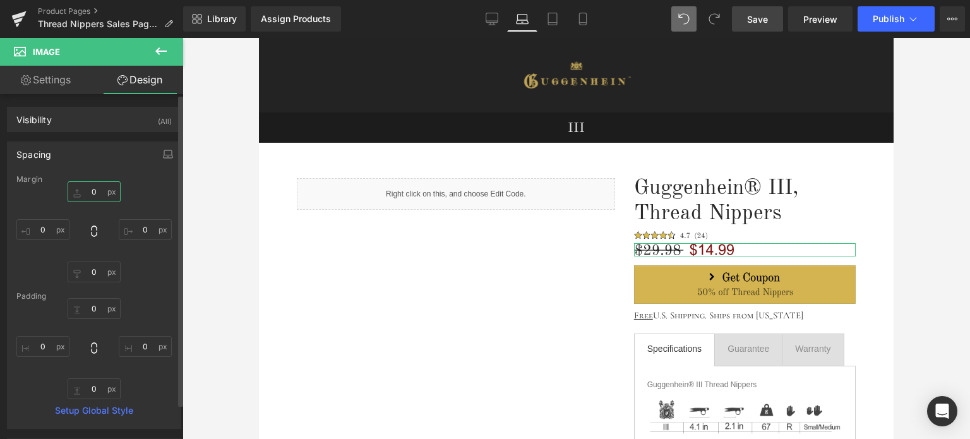
click at [97, 192] on input "0" at bounding box center [94, 191] width 53 height 21
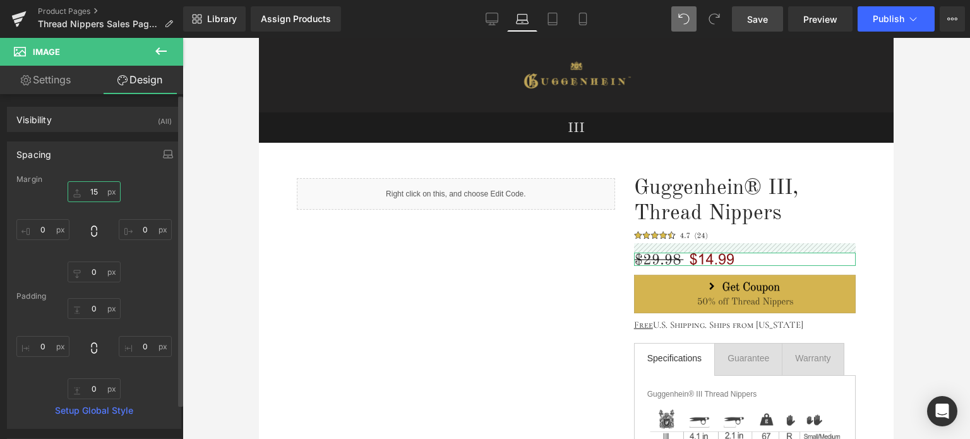
click at [97, 192] on input "15" at bounding box center [94, 191] width 53 height 21
click at [98, 190] on input "15" at bounding box center [94, 191] width 53 height 21
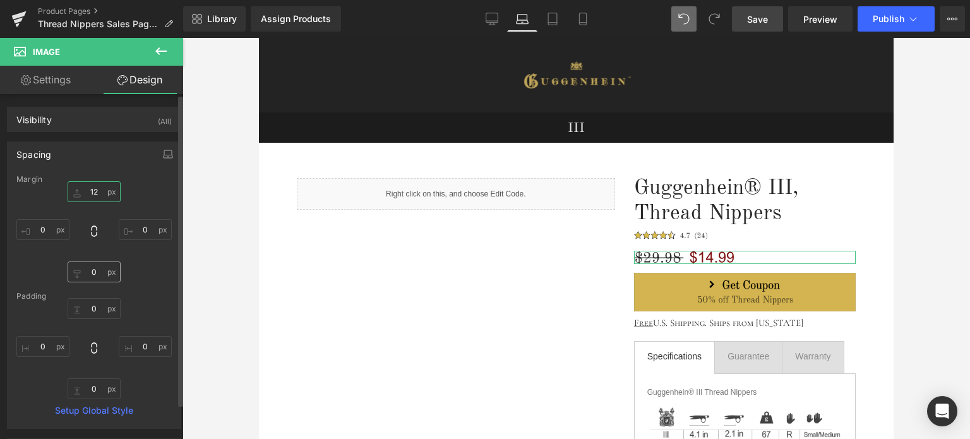
type input "12"
click at [95, 273] on input "0" at bounding box center [94, 271] width 53 height 21
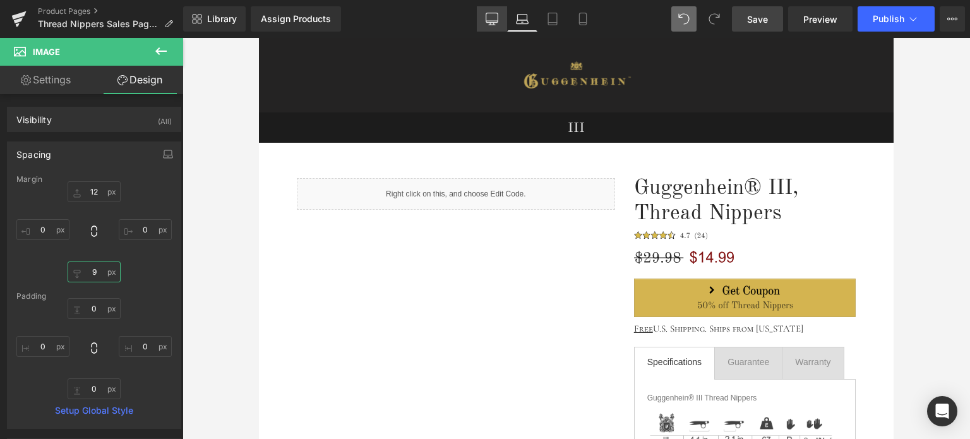
type input "9"
click at [486, 19] on icon at bounding box center [492, 17] width 12 height 9
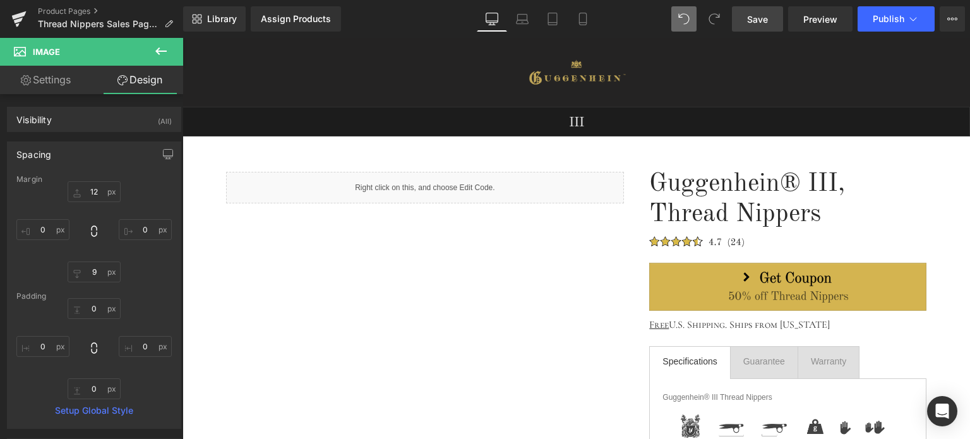
type input "0"
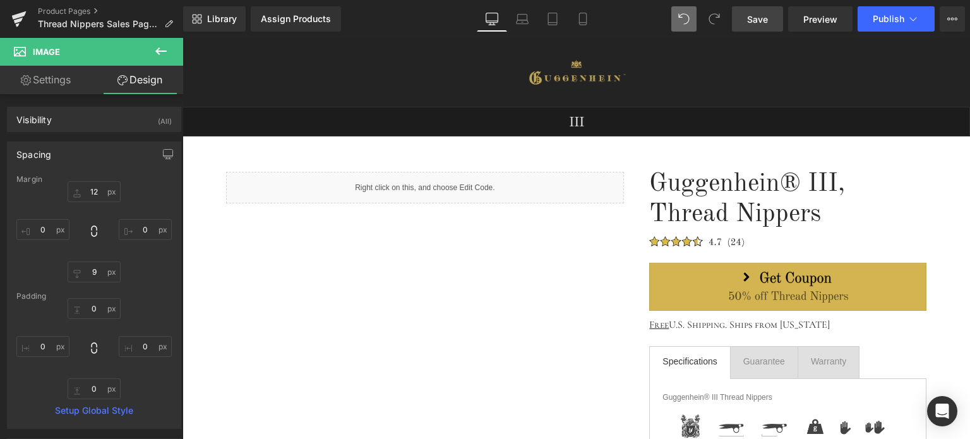
type input "0"
drag, startPoint x: 153, startPoint y: 52, endPoint x: 159, endPoint y: 49, distance: 7.1
click at [153, 52] on button at bounding box center [161, 52] width 44 height 28
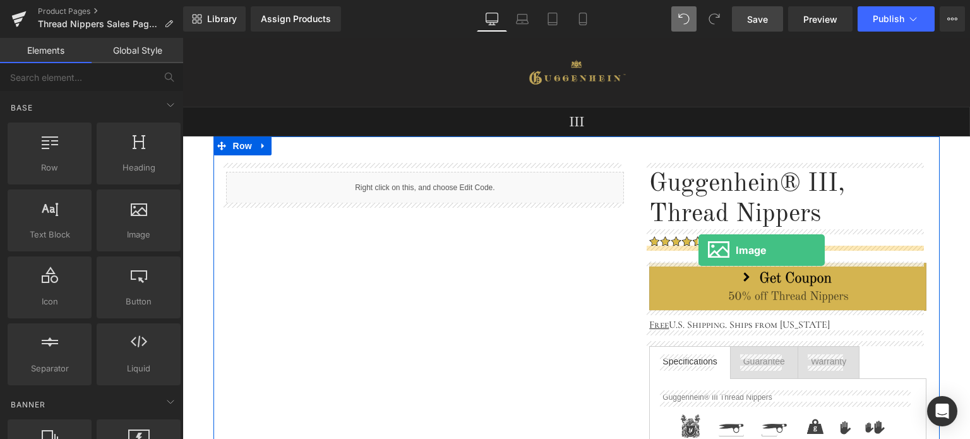
drag, startPoint x: 359, startPoint y: 260, endPoint x: 698, endPoint y: 250, distance: 339.2
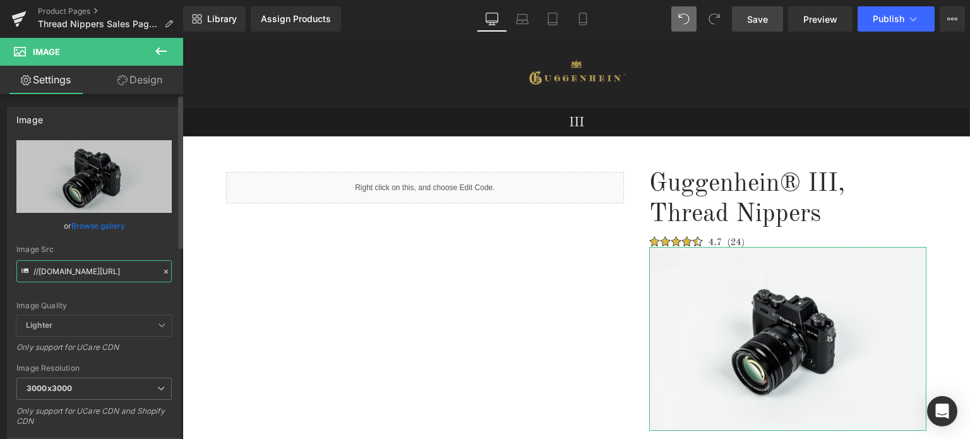
click at [102, 267] on input "//[DOMAIN_NAME][URL]" at bounding box center [93, 271] width 155 height 22
paste input "[URL][DOMAIN_NAME]"
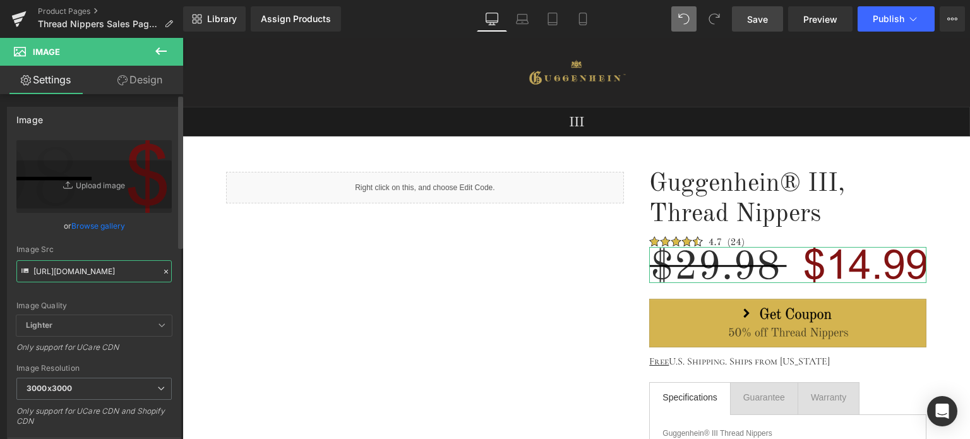
scroll to position [253, 0]
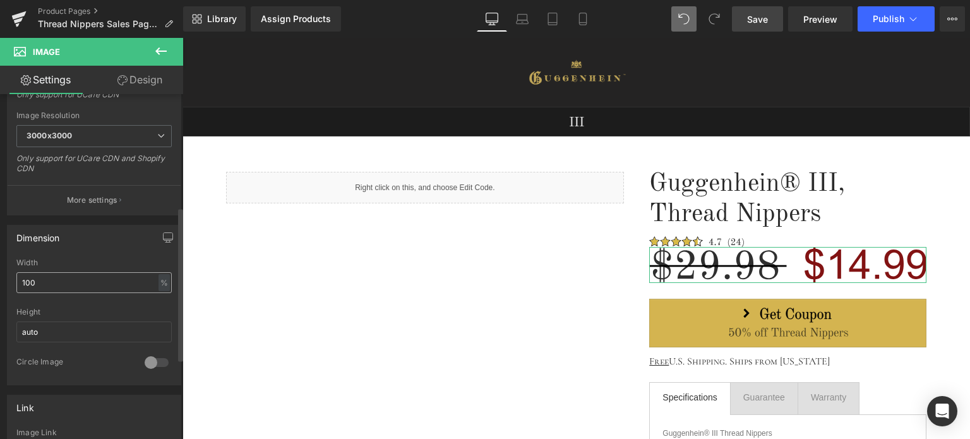
type input "[URL][DOMAIN_NAME]"
drag, startPoint x: 43, startPoint y: 283, endPoint x: 15, endPoint y: 283, distance: 28.4
click at [15, 283] on div "100% Width 100 % % px auto Height auto 0 Circle Image" at bounding box center [94, 321] width 173 height 126
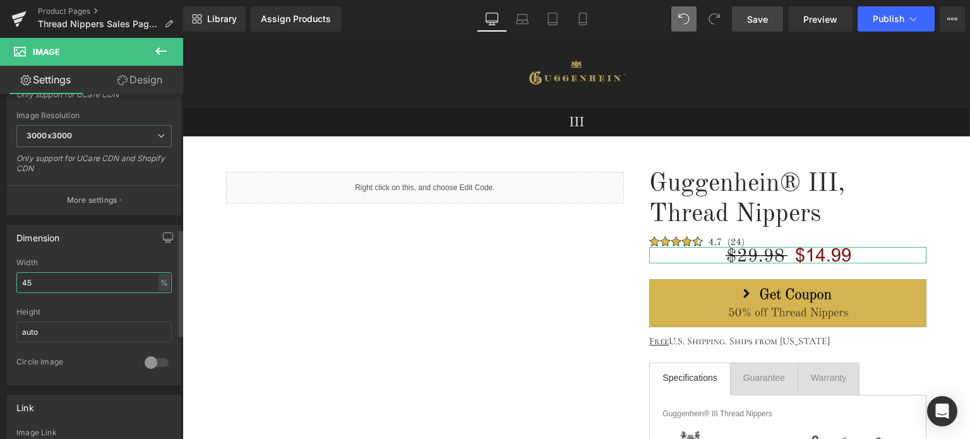
scroll to position [631, 0]
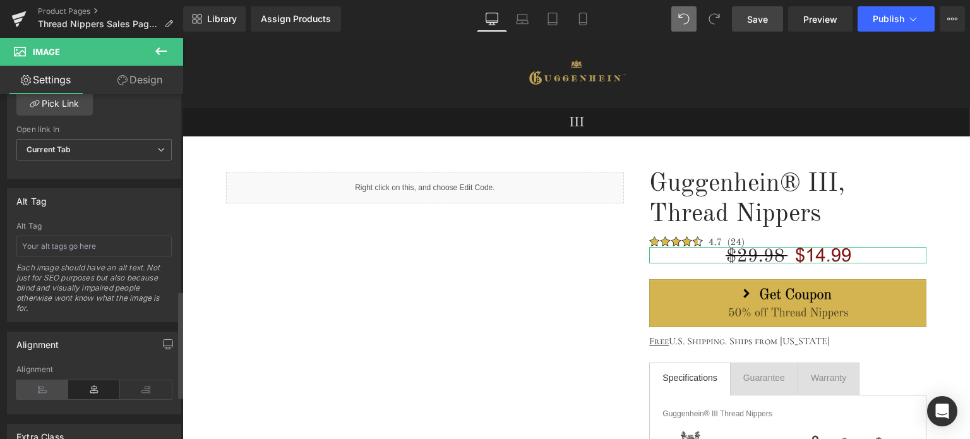
type input "45"
click at [47, 384] on icon at bounding box center [42, 389] width 52 height 19
click at [150, 80] on link "Design" at bounding box center [140, 80] width 92 height 28
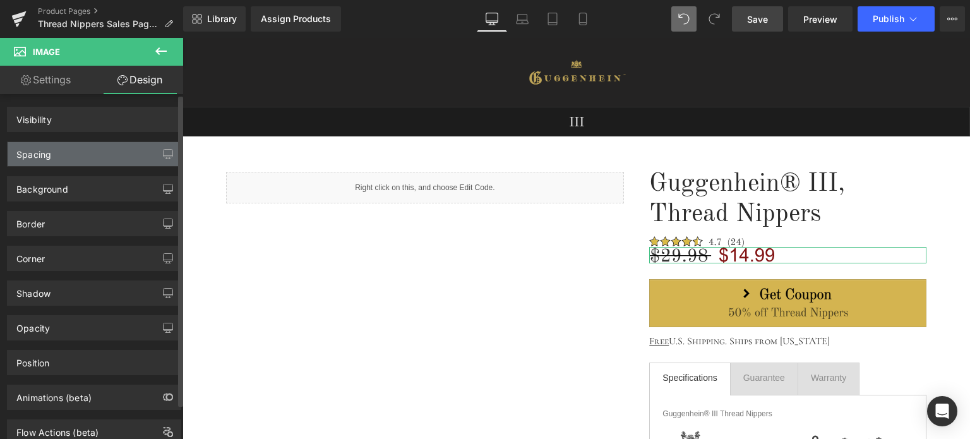
click at [101, 154] on div "Spacing" at bounding box center [94, 154] width 173 height 24
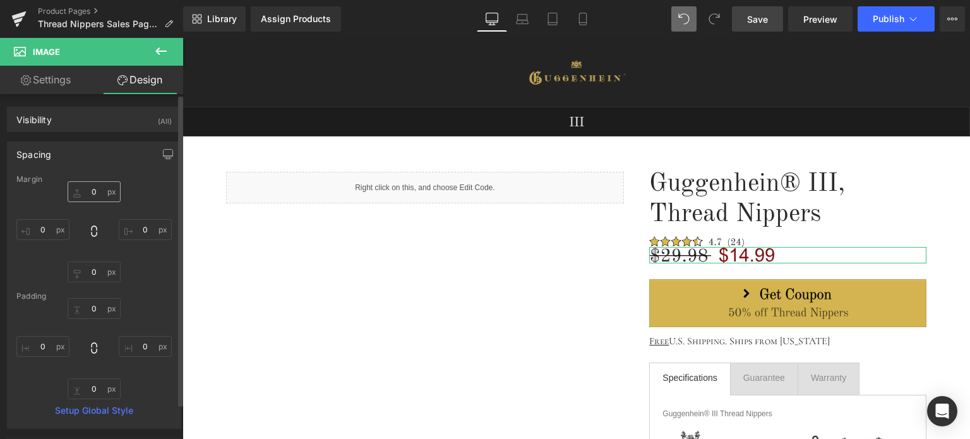
type input "0"
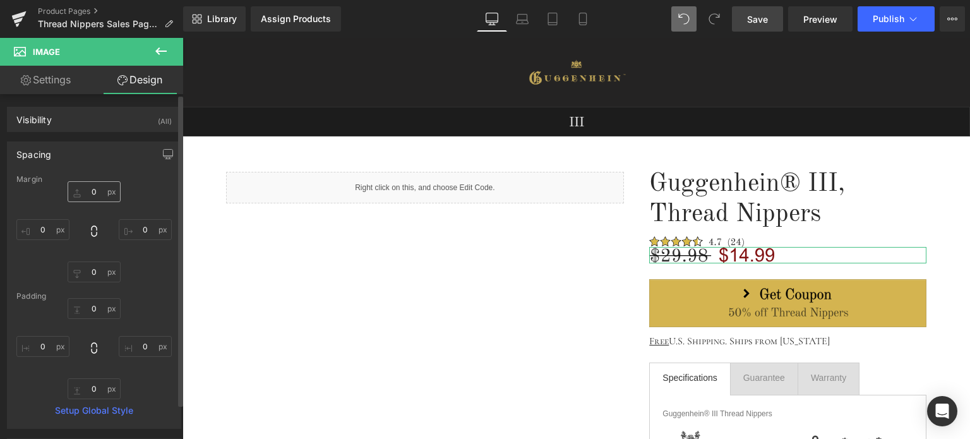
type input "0"
click at [102, 189] on input "0" at bounding box center [94, 191] width 53 height 21
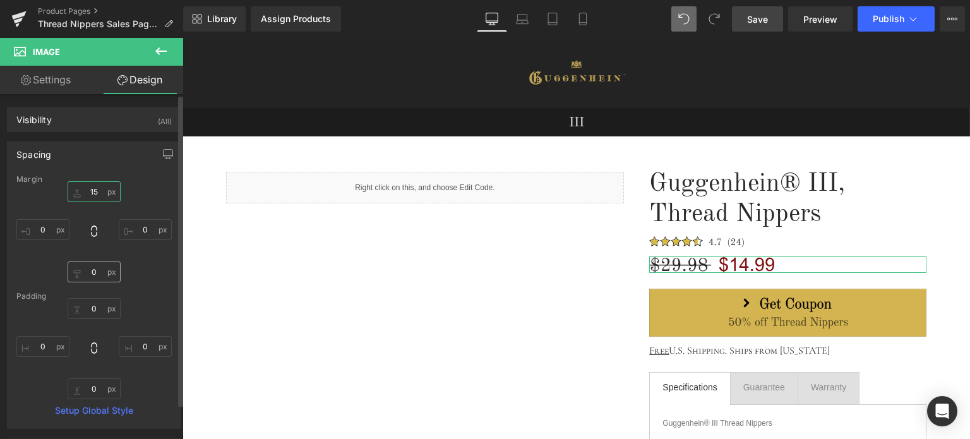
type input "15"
click at [97, 274] on input "0" at bounding box center [94, 271] width 53 height 21
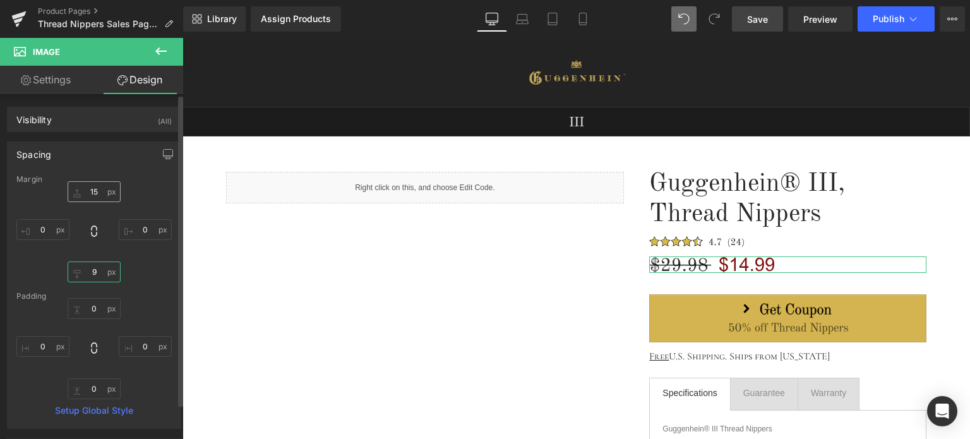
type input "9"
click at [96, 191] on input "15" at bounding box center [94, 191] width 53 height 21
click at [98, 189] on input "15" at bounding box center [94, 191] width 53 height 21
click at [98, 190] on input "15" at bounding box center [94, 191] width 53 height 21
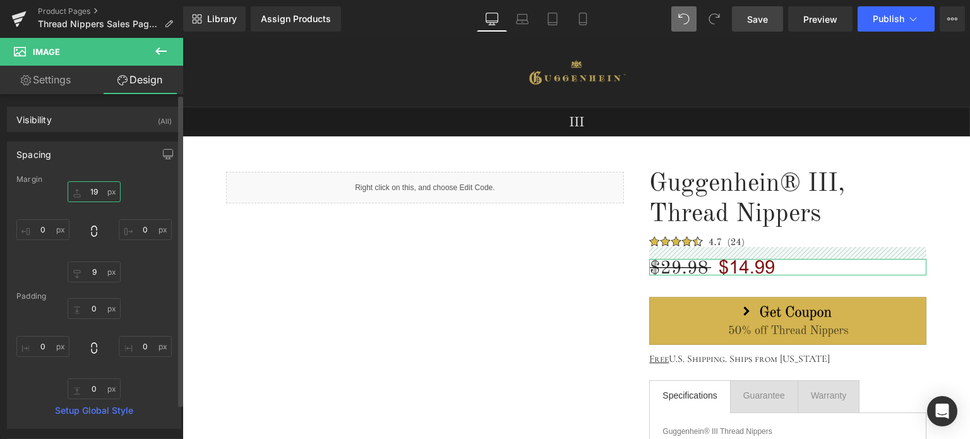
click at [88, 190] on input "19" at bounding box center [94, 191] width 53 height 21
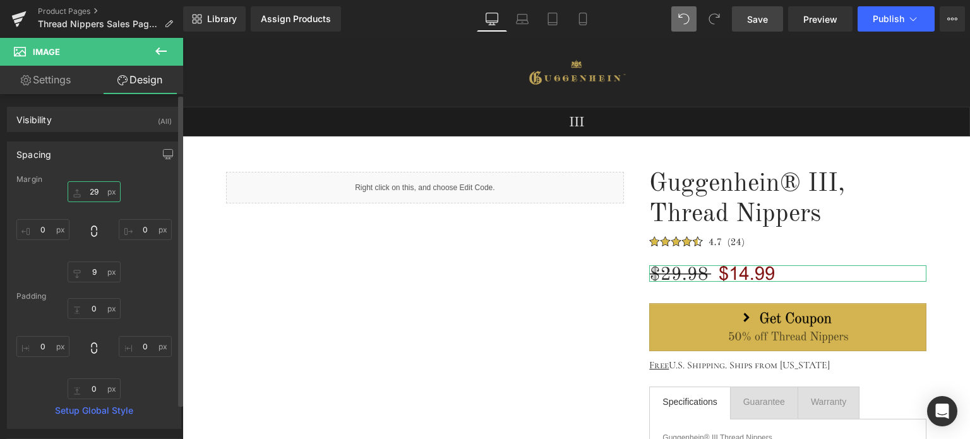
click at [96, 188] on input "29" at bounding box center [94, 191] width 53 height 21
click at [92, 189] on input "29" at bounding box center [94, 191] width 53 height 21
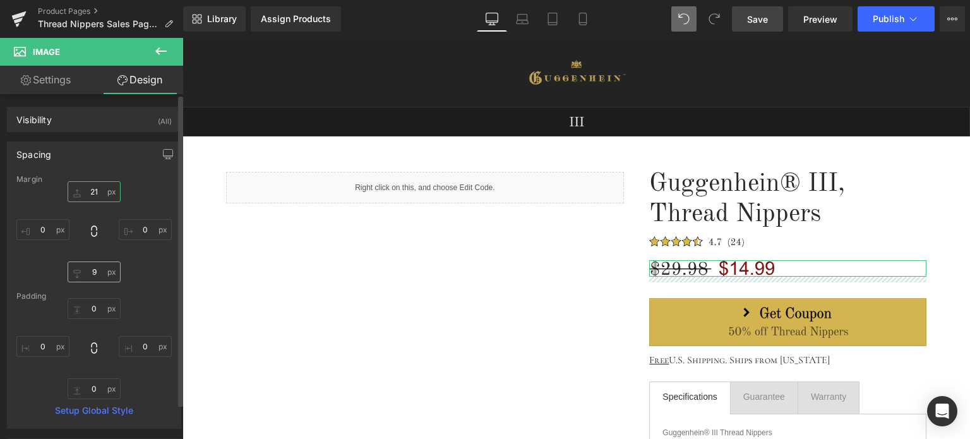
type input "21"
click at [97, 275] on input "9" at bounding box center [94, 271] width 53 height 21
type input "5"
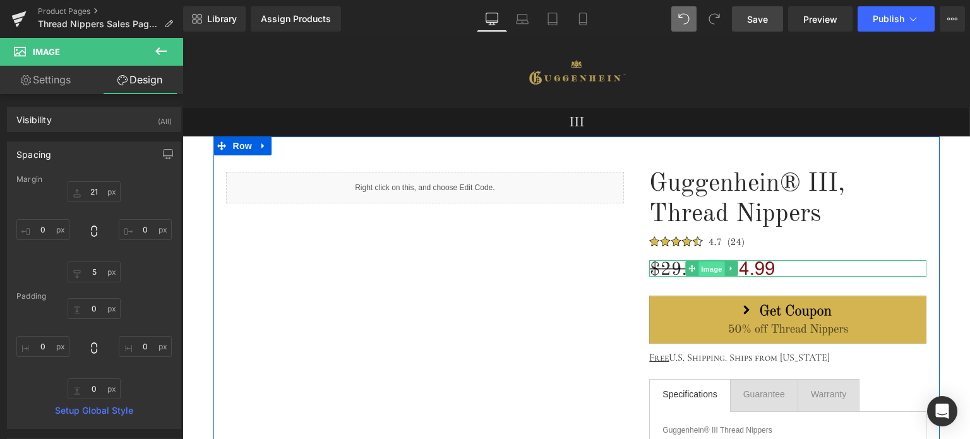
click at [708, 270] on span "Image" at bounding box center [711, 268] width 27 height 15
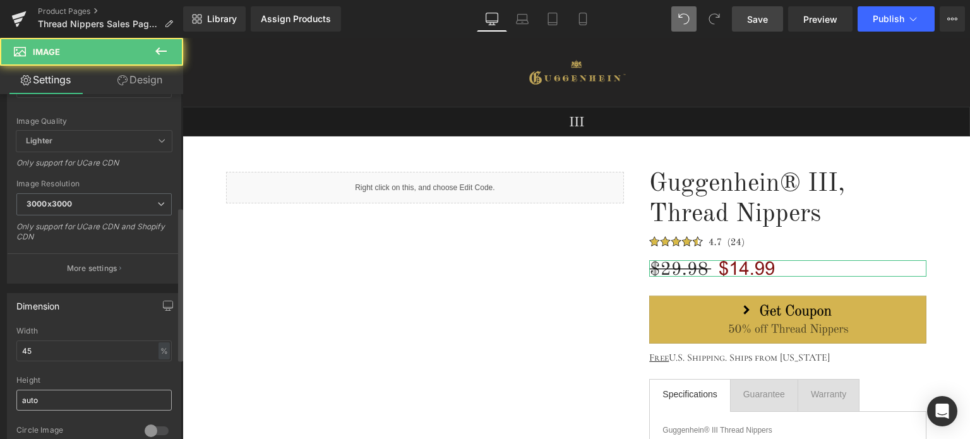
scroll to position [253, 0]
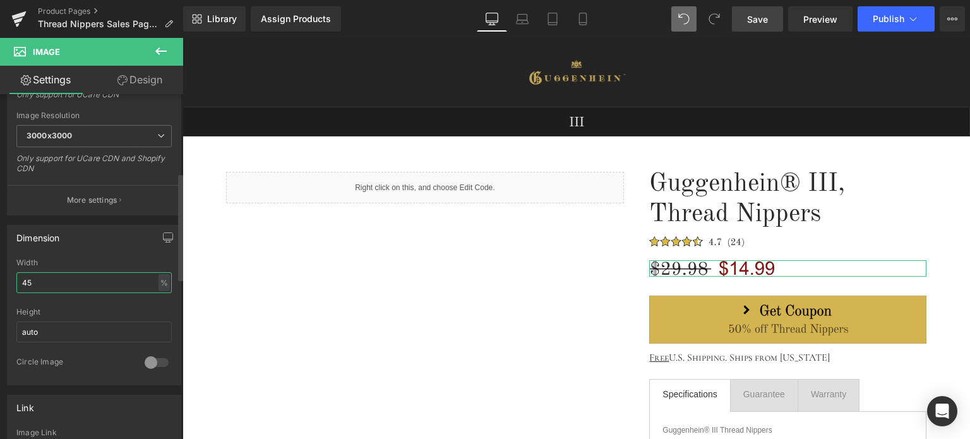
drag, startPoint x: 26, startPoint y: 282, endPoint x: 19, endPoint y: 281, distance: 7.0
click at [19, 281] on input "45" at bounding box center [93, 282] width 155 height 21
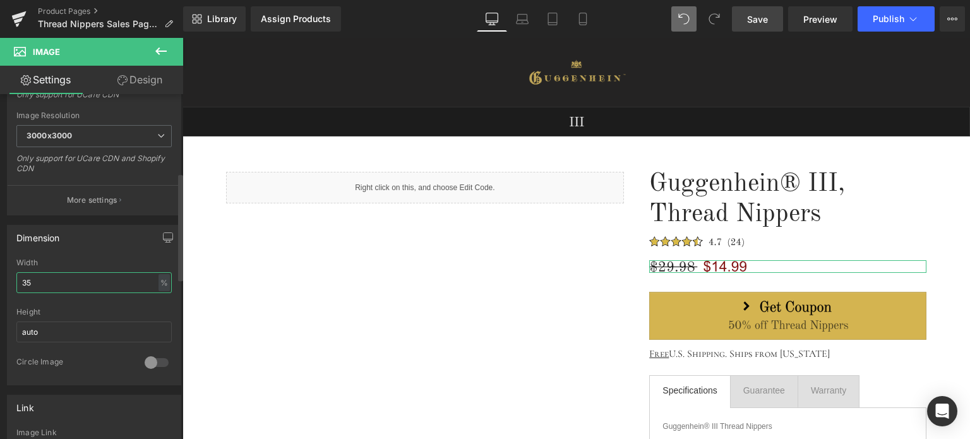
click at [31, 278] on input "35" at bounding box center [93, 282] width 155 height 21
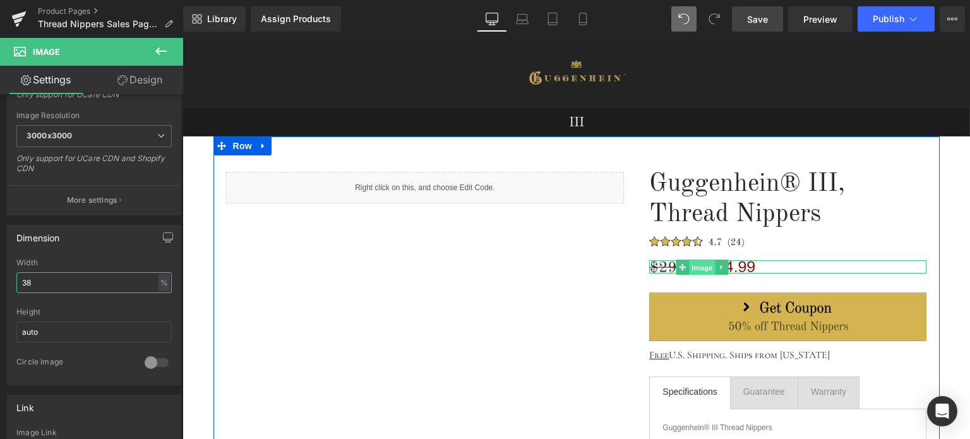
click at [693, 268] on span "Image" at bounding box center [702, 266] width 27 height 15
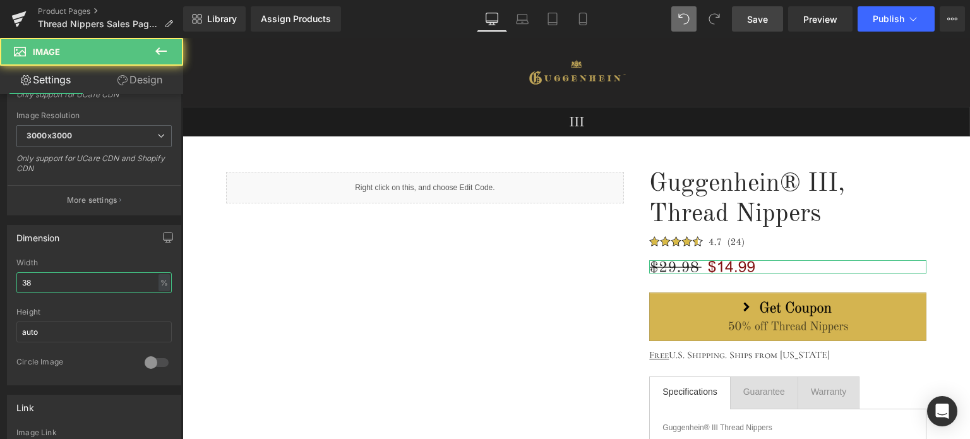
type input "38"
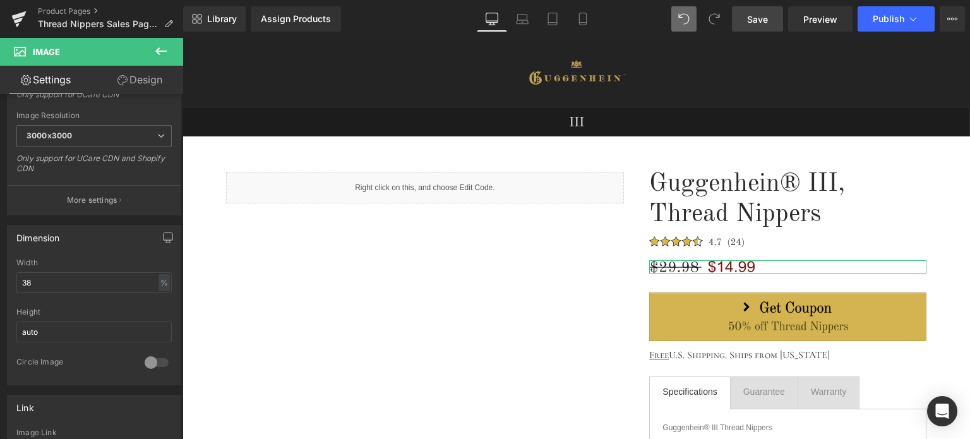
click at [150, 79] on link "Design" at bounding box center [140, 80] width 92 height 28
click at [0, 0] on div "Spacing" at bounding box center [0, 0] width 0 height 0
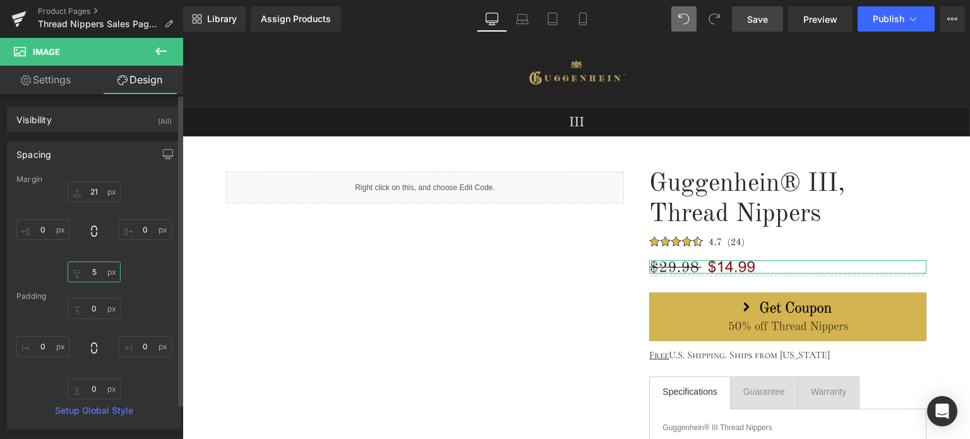
click at [95, 273] on input "5" at bounding box center [94, 271] width 53 height 21
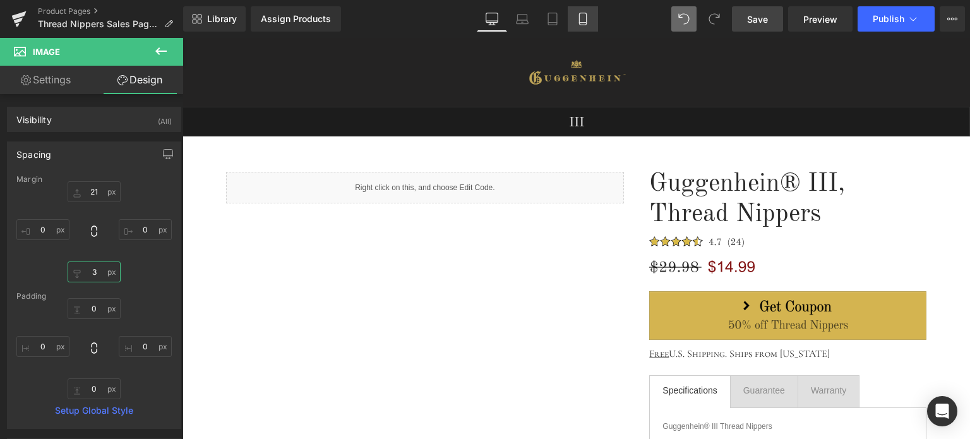
type input "3"
click at [761, 20] on span "Save" at bounding box center [757, 19] width 21 height 13
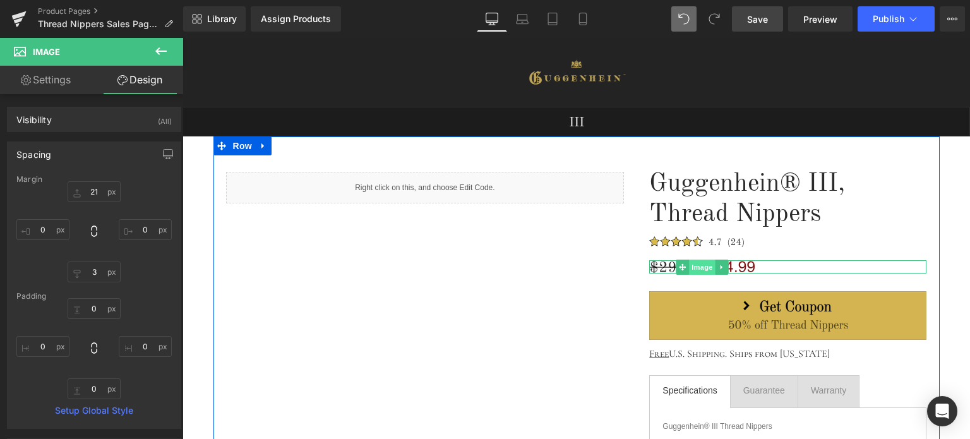
click at [700, 267] on span "Image" at bounding box center [702, 266] width 27 height 15
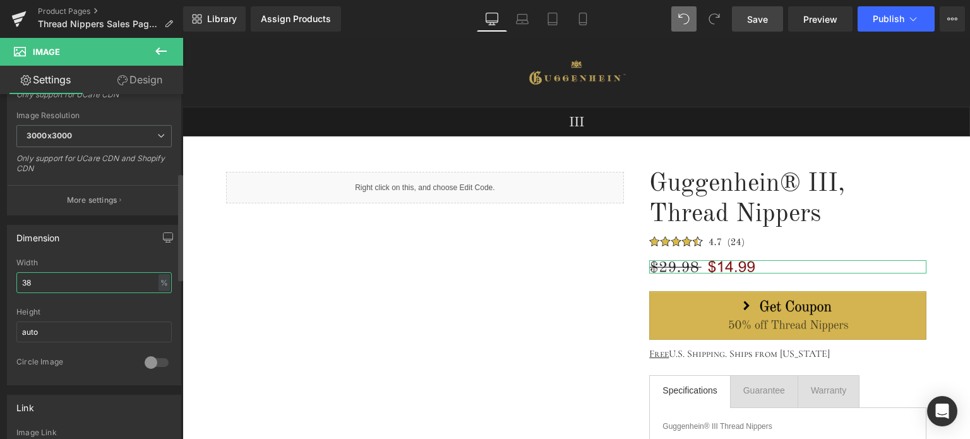
drag, startPoint x: 27, startPoint y: 281, endPoint x: 35, endPoint y: 280, distance: 8.3
click at [35, 280] on input "38" at bounding box center [93, 282] width 155 height 21
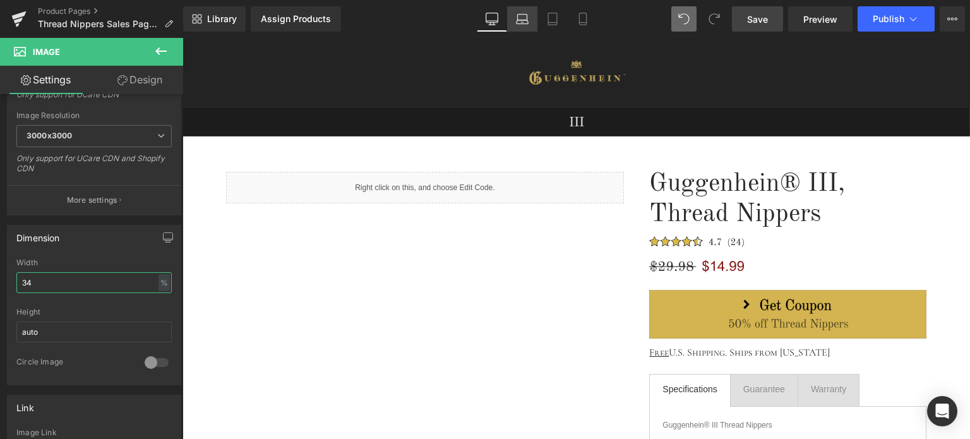
type input "34"
drag, startPoint x: 519, startPoint y: 27, endPoint x: 526, endPoint y: 22, distance: 8.6
click at [519, 27] on link "Laptop" at bounding box center [522, 18] width 30 height 25
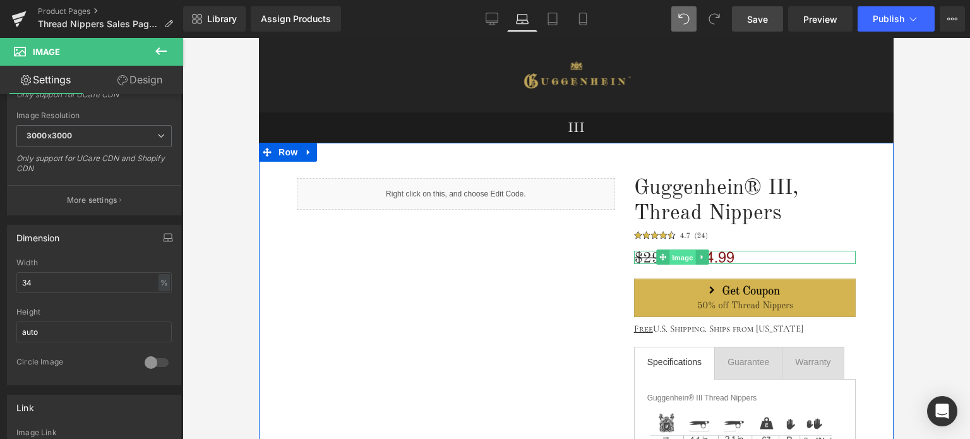
click at [679, 256] on span "Image" at bounding box center [683, 257] width 27 height 15
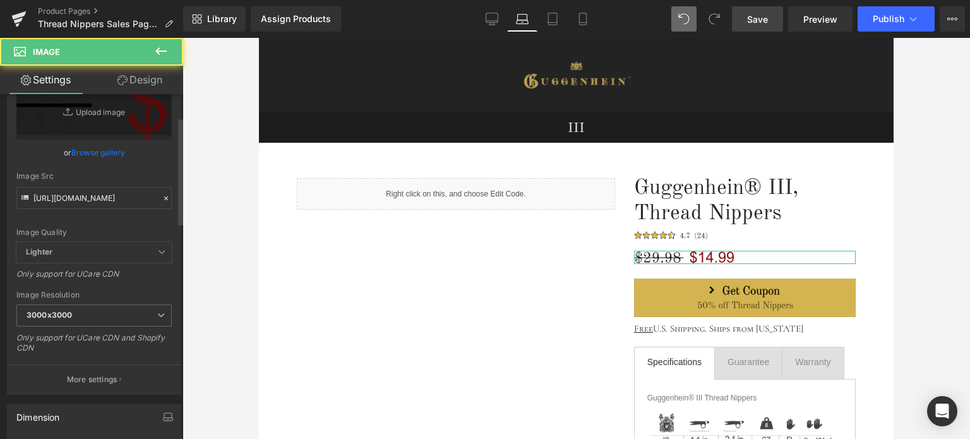
scroll to position [189, 0]
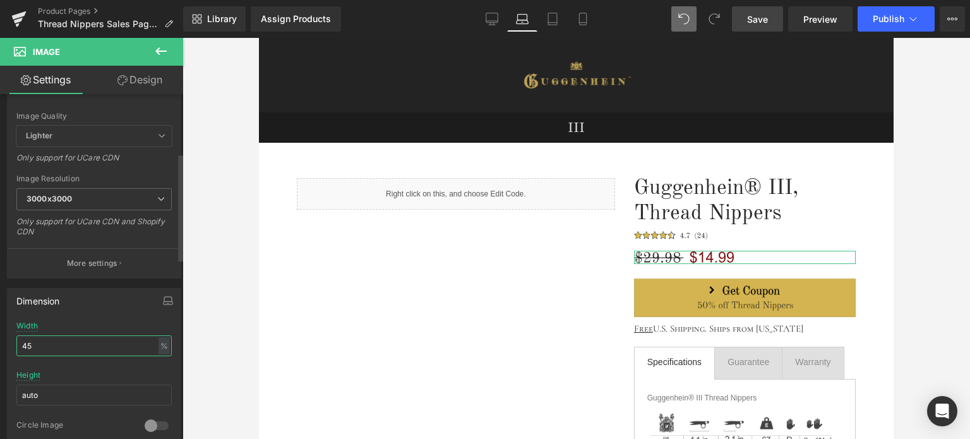
click at [32, 342] on input "45" at bounding box center [93, 345] width 155 height 21
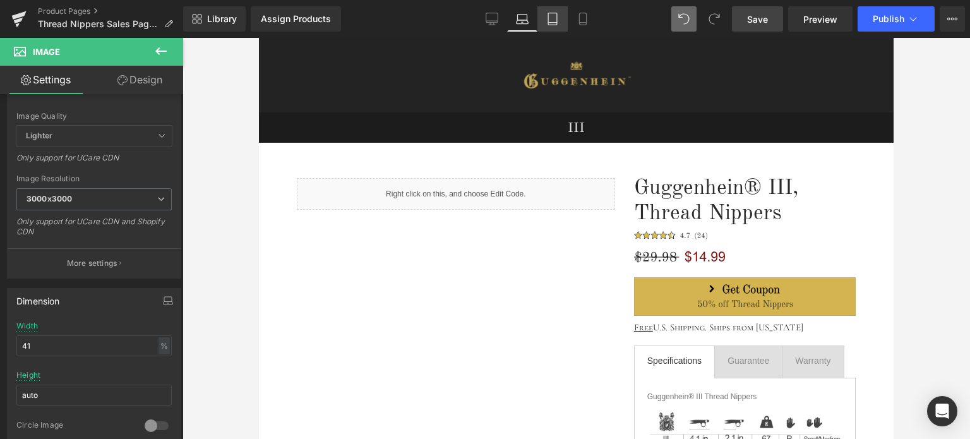
click at [554, 18] on icon at bounding box center [552, 19] width 13 height 13
type input "auto"
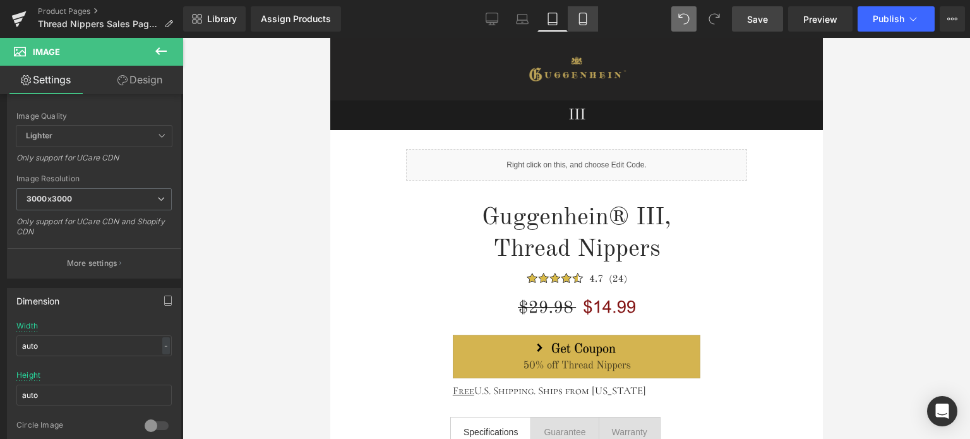
click at [582, 20] on icon at bounding box center [582, 19] width 13 height 13
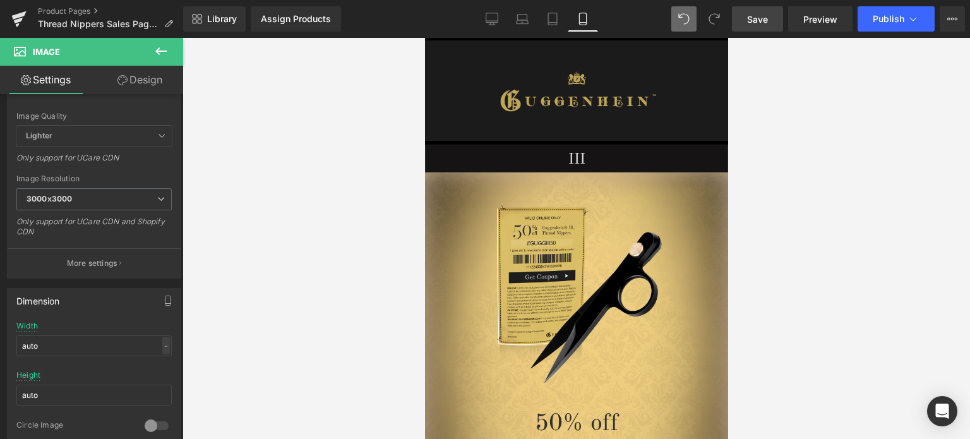
click at [766, 16] on span "Save" at bounding box center [757, 19] width 21 height 13
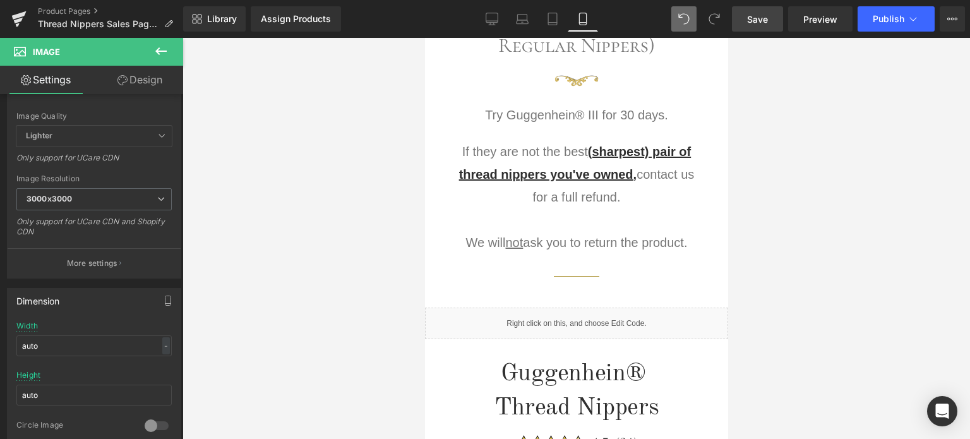
scroll to position [1481, 0]
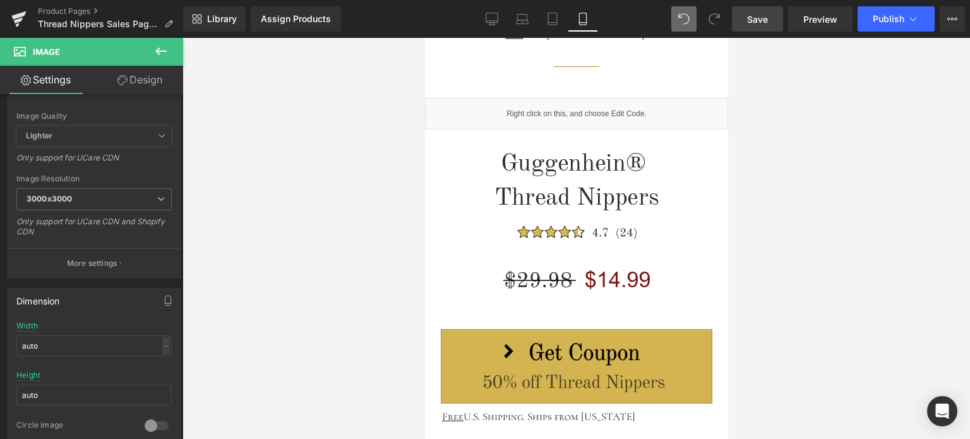
click at [763, 16] on span "Save" at bounding box center [757, 19] width 21 height 13
click at [768, 16] on span "Save" at bounding box center [757, 19] width 21 height 13
click at [764, 18] on span "Save" at bounding box center [757, 19] width 21 height 13
click at [767, 23] on span "Save" at bounding box center [757, 19] width 21 height 13
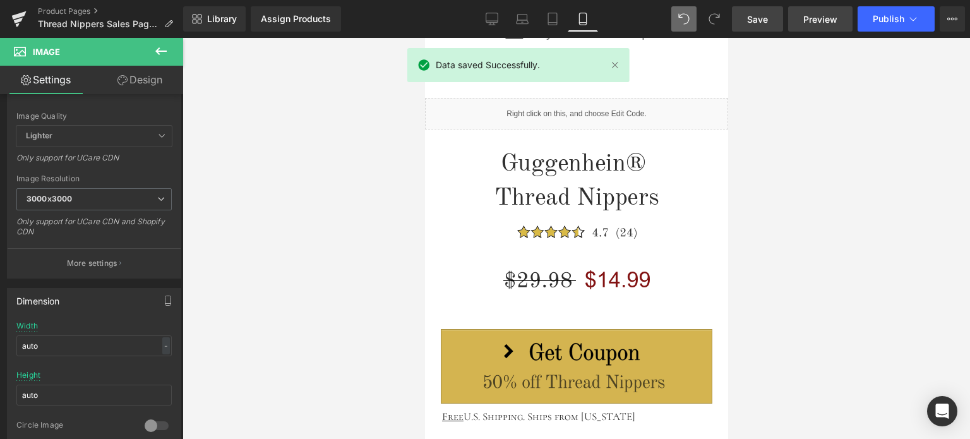
click at [821, 16] on span "Preview" at bounding box center [820, 19] width 34 height 13
